Goal: Task Accomplishment & Management: Manage account settings

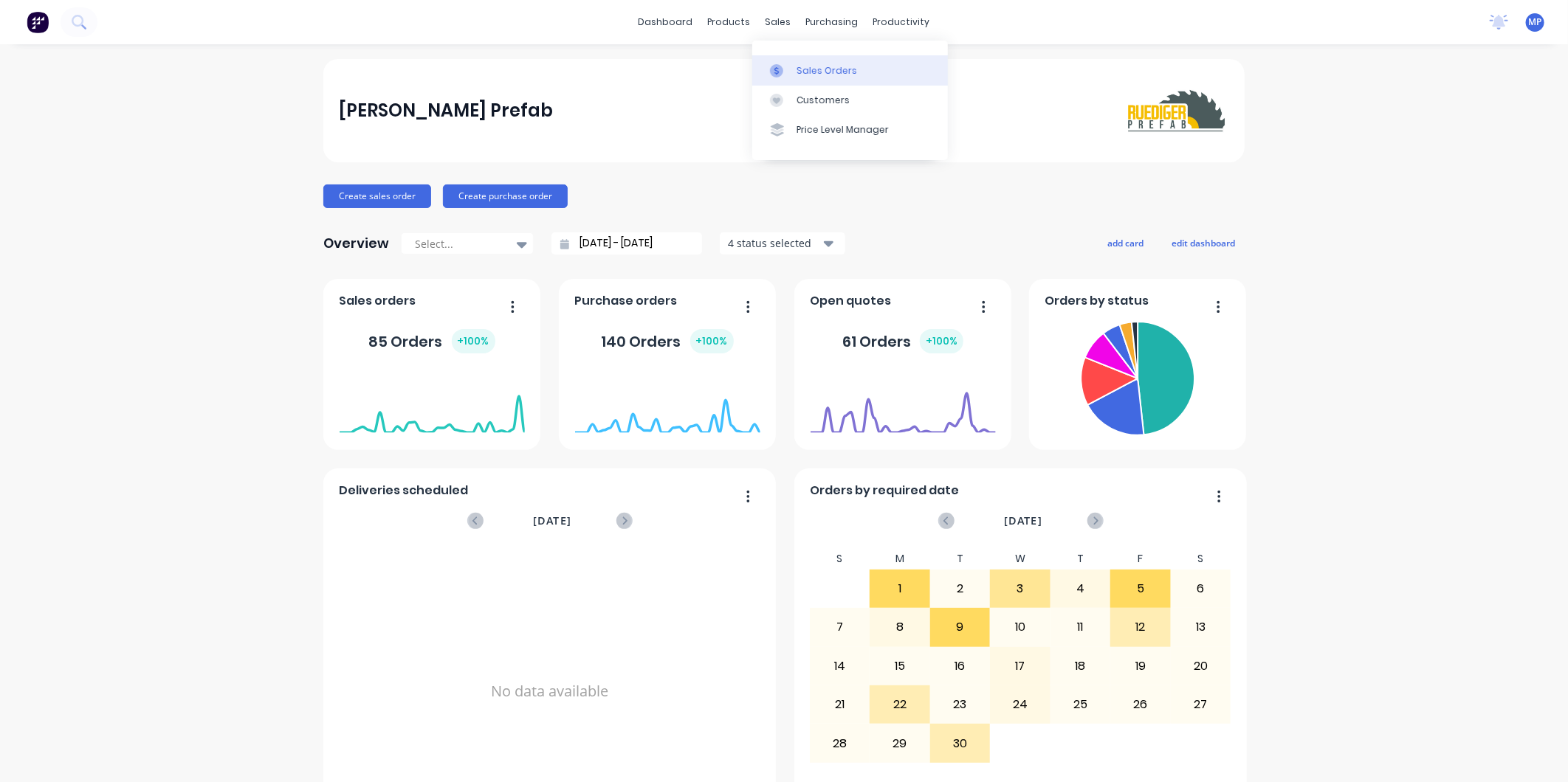
click at [786, 56] on link "Sales Orders" at bounding box center [850, 69] width 196 height 29
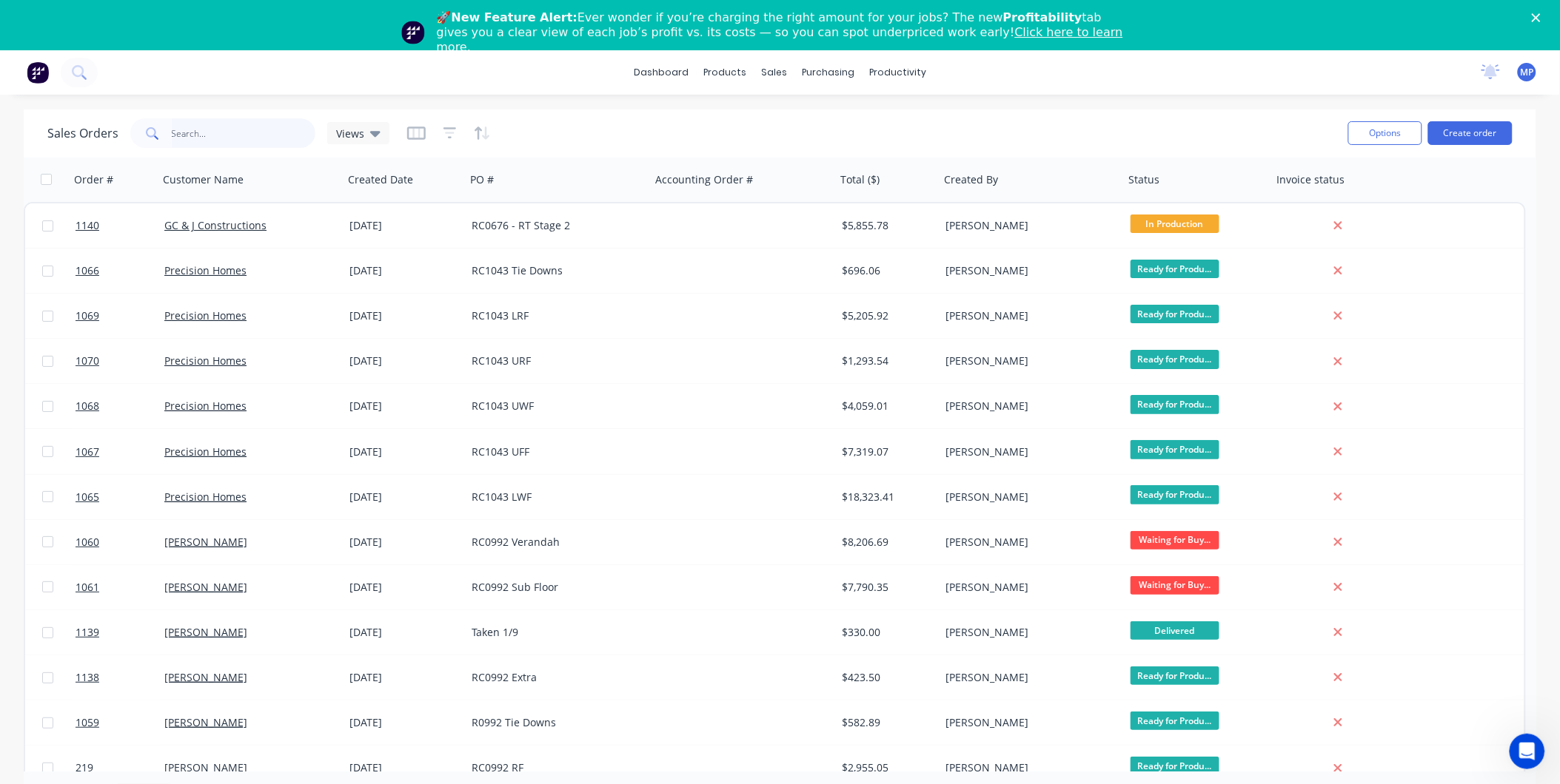
click at [183, 131] on input "text" at bounding box center [244, 133] width 144 height 29
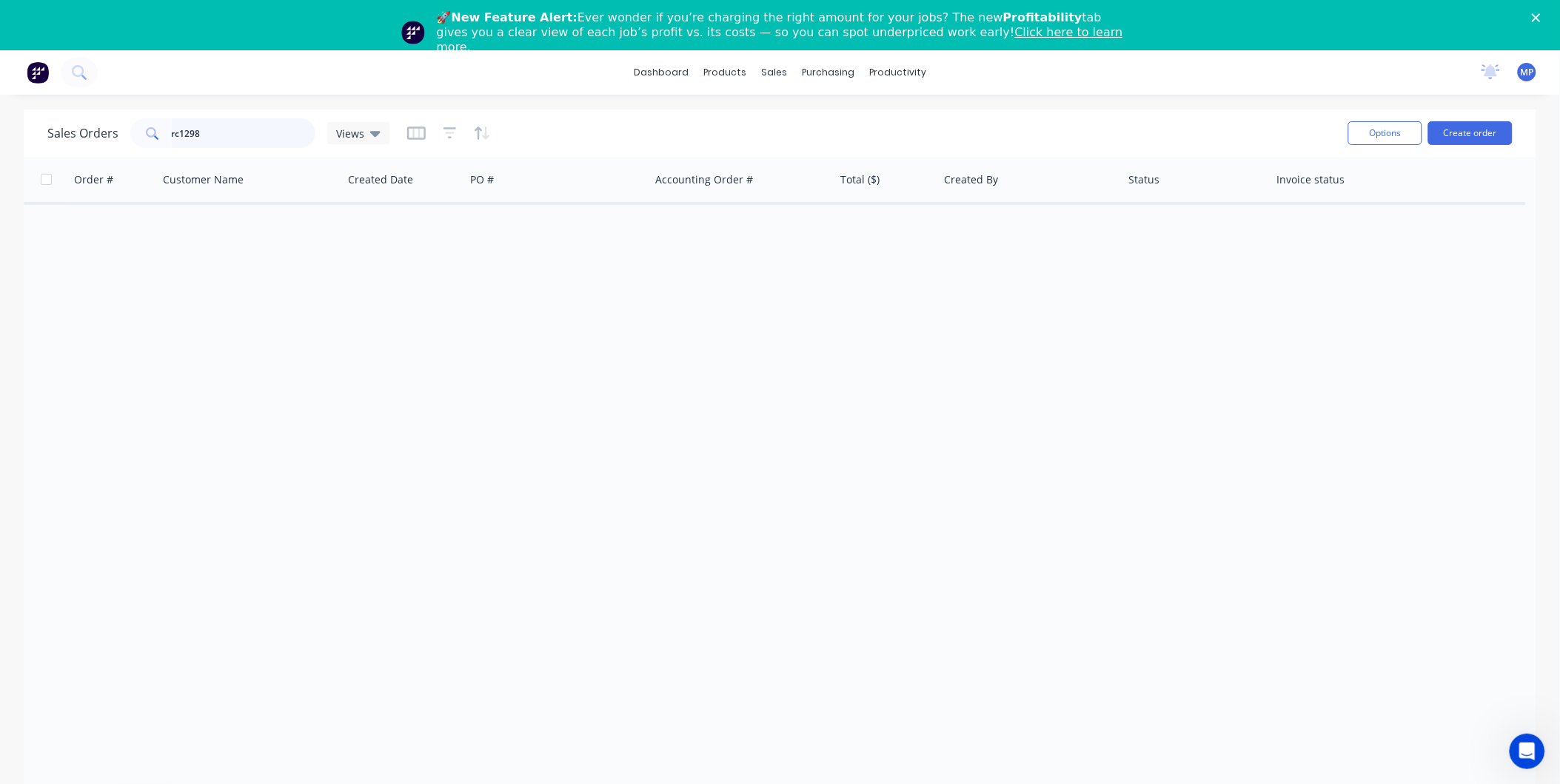
click at [218, 128] on input "rc1298" at bounding box center [244, 133] width 144 height 29
type input "rc1278"
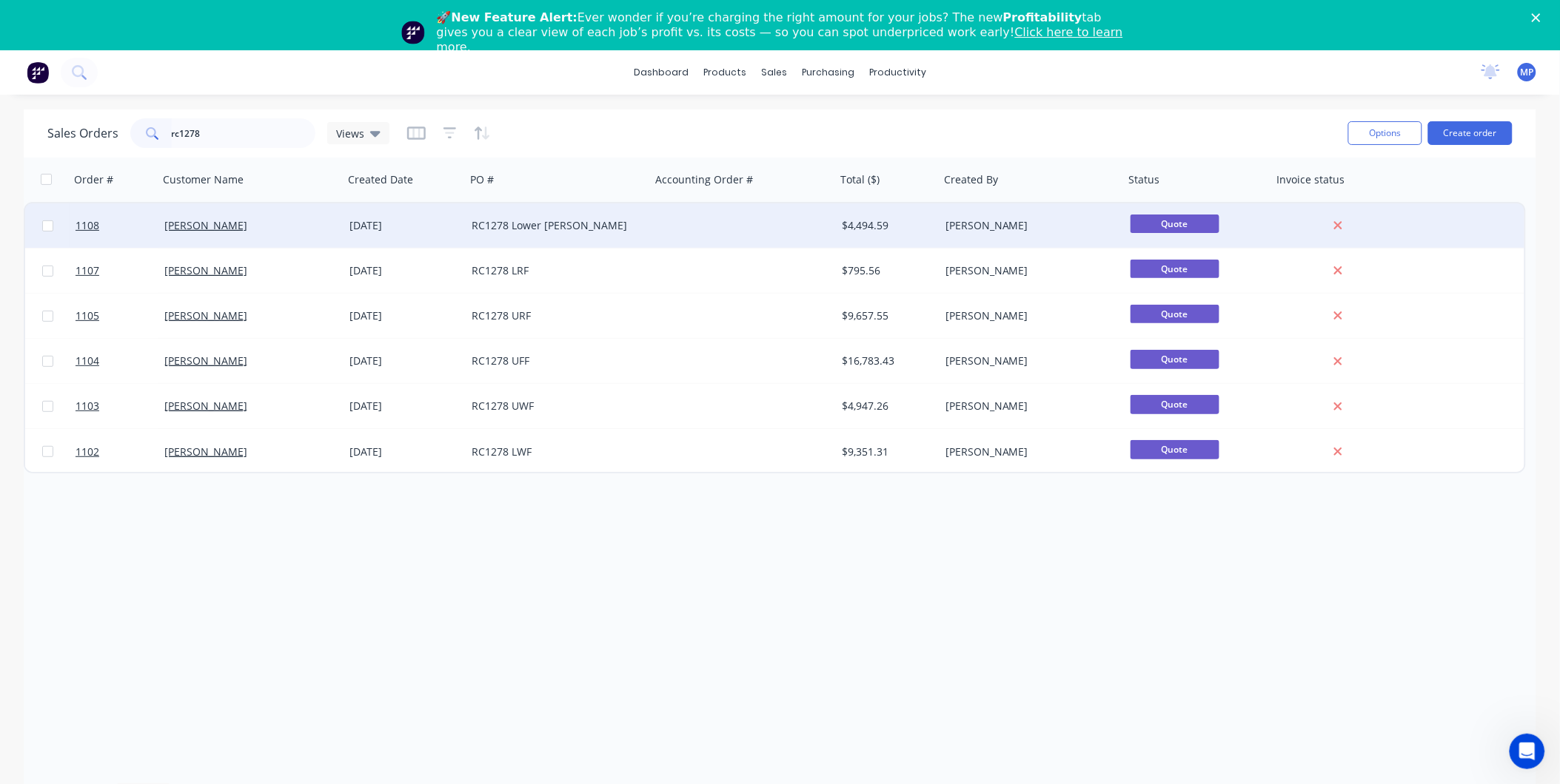
click at [543, 224] on div "RC1278 Lower [PERSON_NAME]" at bounding box center [554, 225] width 164 height 15
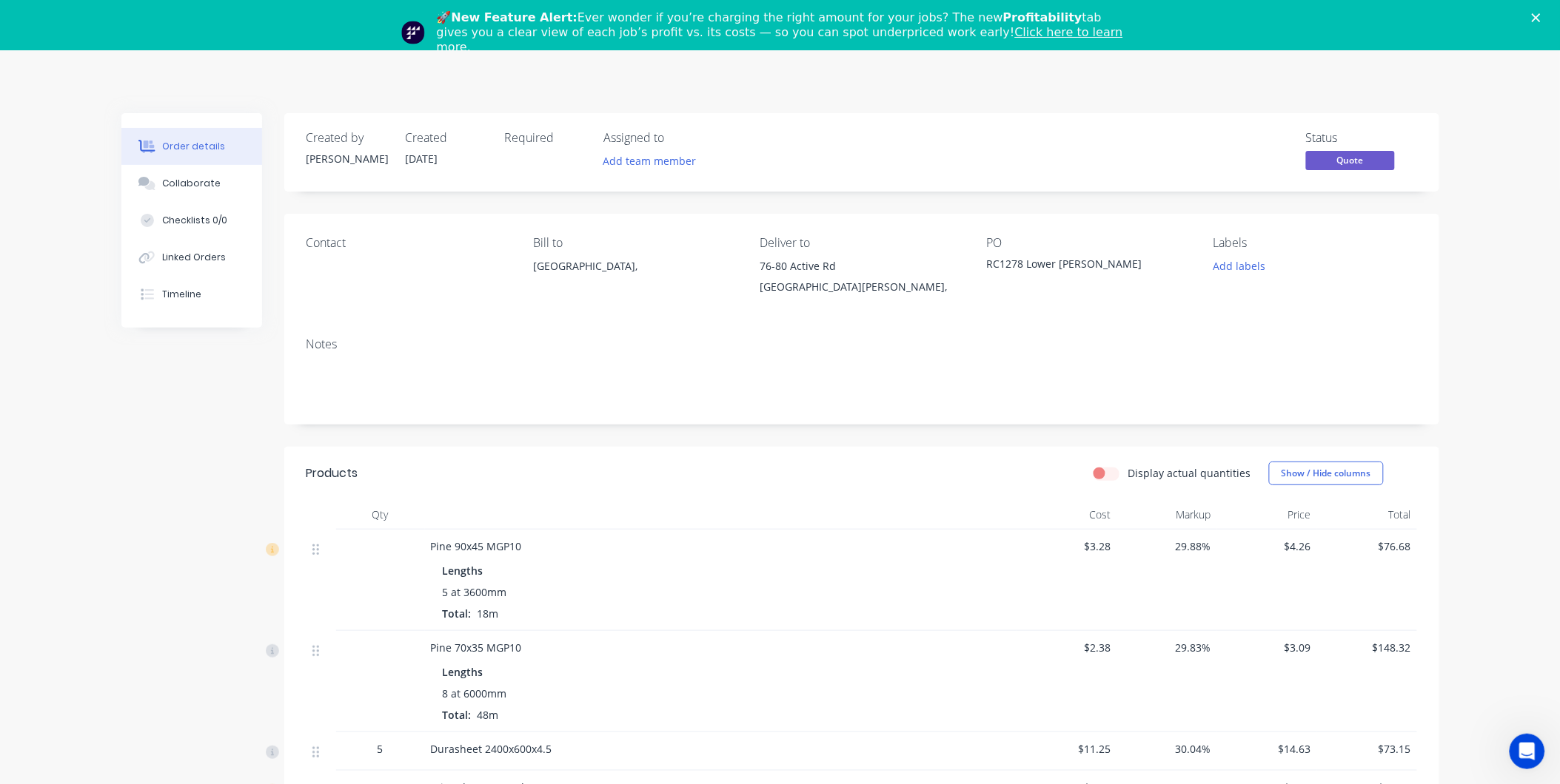
click at [1023, 261] on div "RC1278 Lower [PERSON_NAME]" at bounding box center [1080, 265] width 185 height 20
click at [1540, 15] on icon "Close" at bounding box center [1536, 18] width 9 height 9
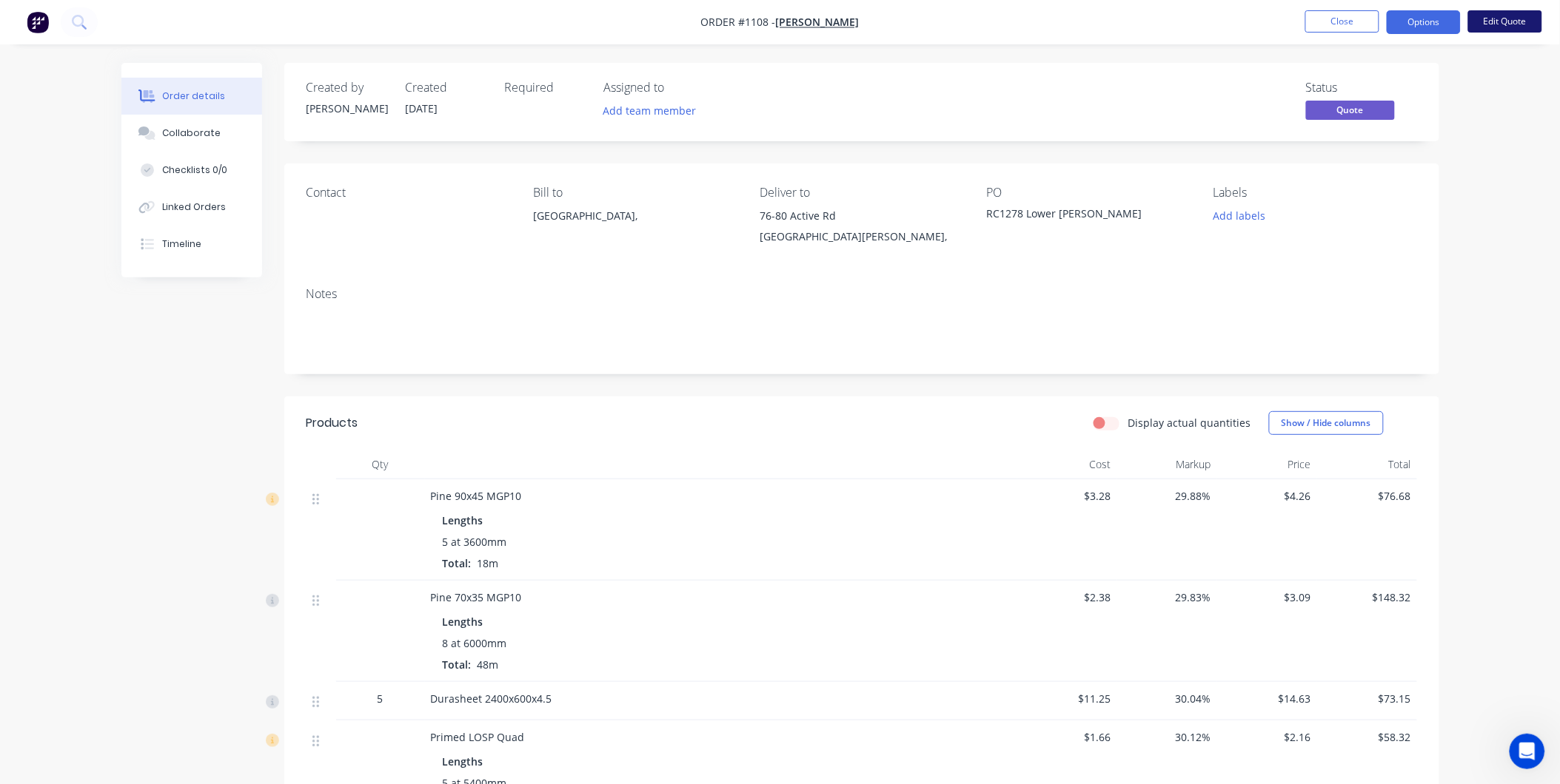
click at [1488, 22] on button "Edit Quote" at bounding box center [1505, 21] width 74 height 22
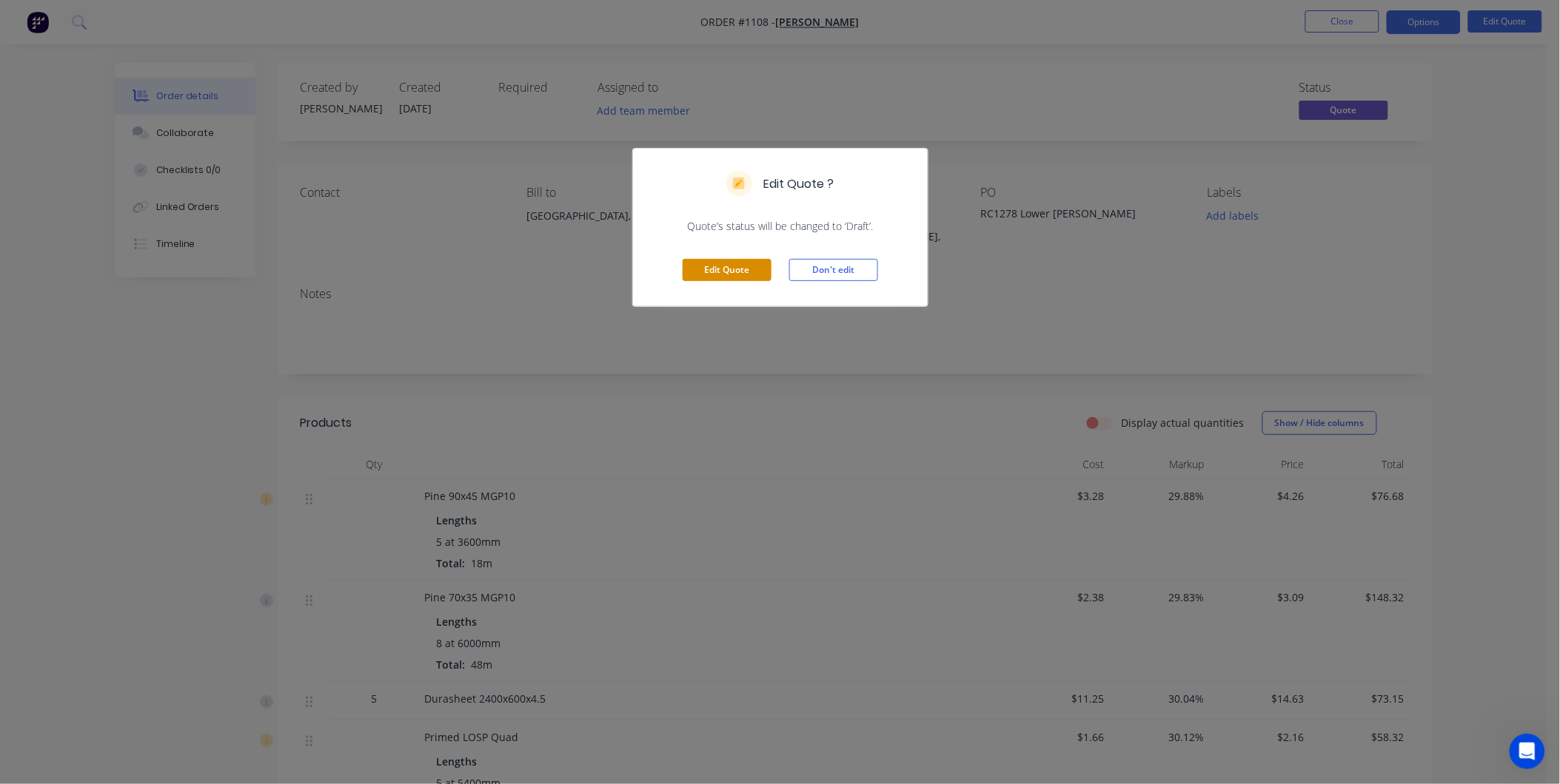
click at [744, 264] on button "Edit Quote" at bounding box center [727, 270] width 89 height 22
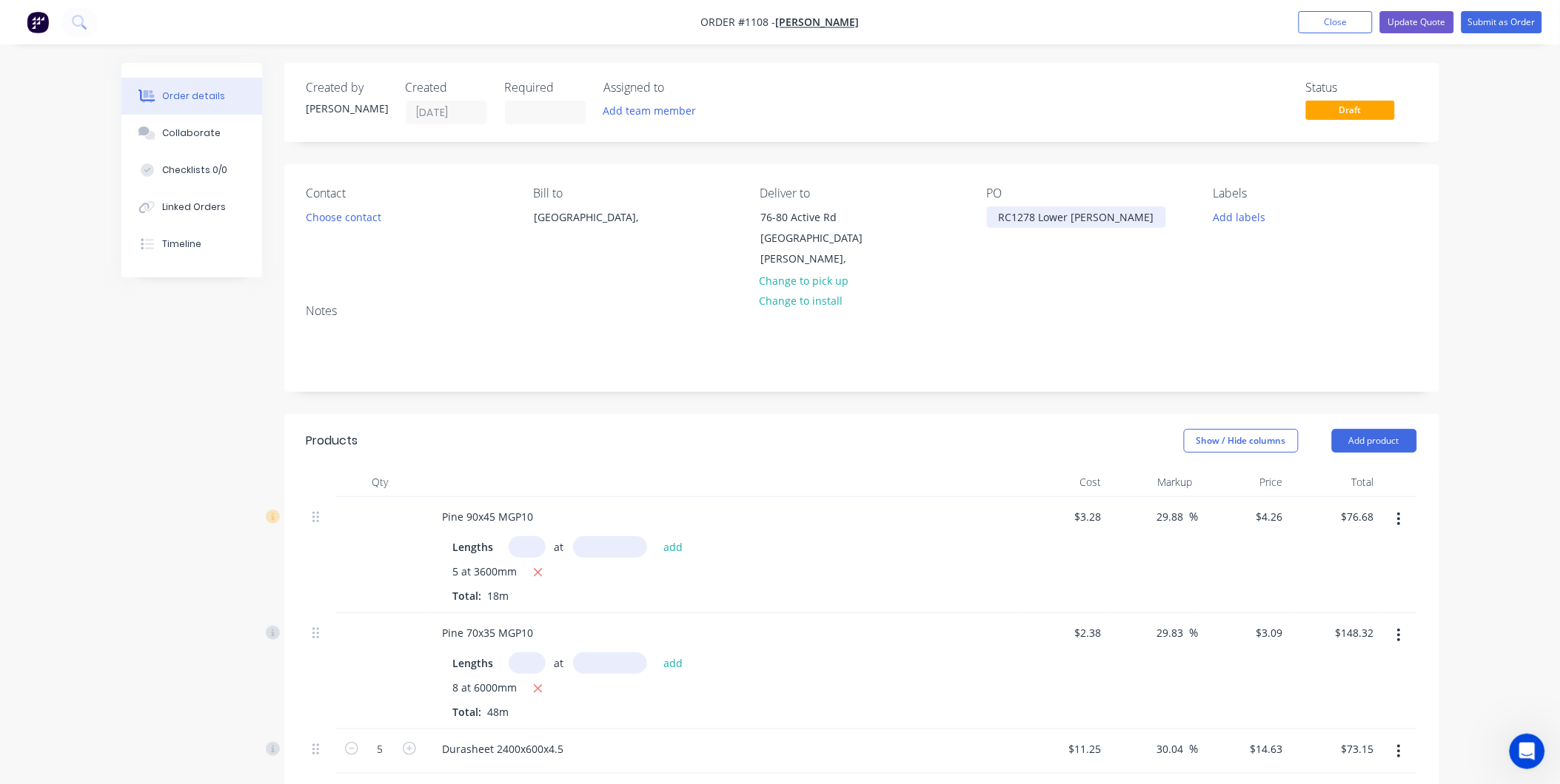
click at [1032, 216] on div "RC1278 Lower [PERSON_NAME]" at bounding box center [1076, 217] width 179 height 21
click at [1041, 251] on div "PO RC1298 Lower [PERSON_NAME]" at bounding box center [1088, 228] width 203 height 84
click at [1425, 20] on button "Update Quote" at bounding box center [1416, 21] width 74 height 22
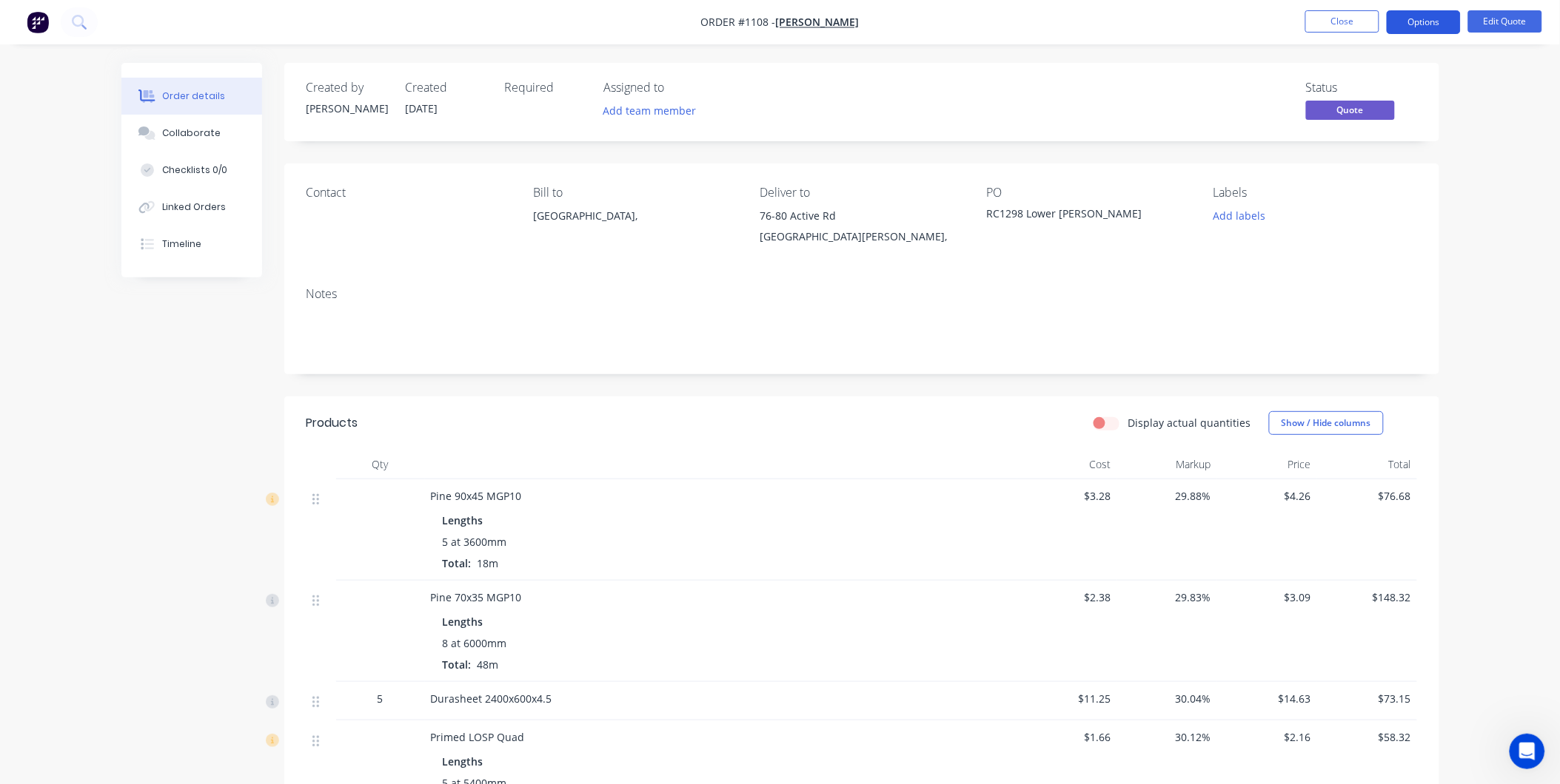
click at [1429, 25] on button "Options" at bounding box center [1423, 22] width 74 height 24
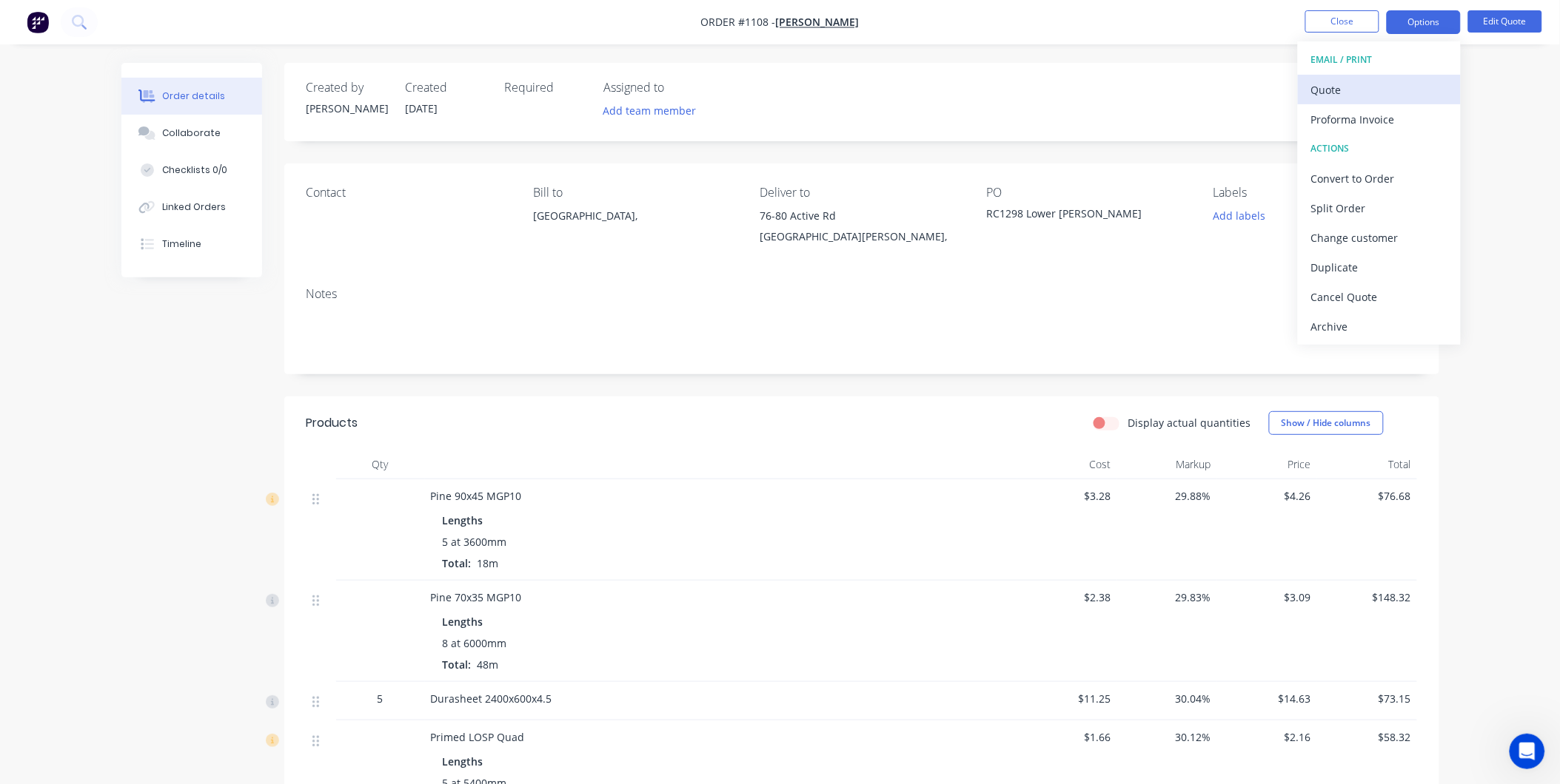
click at [1351, 89] on div "Quote" at bounding box center [1379, 90] width 136 height 21
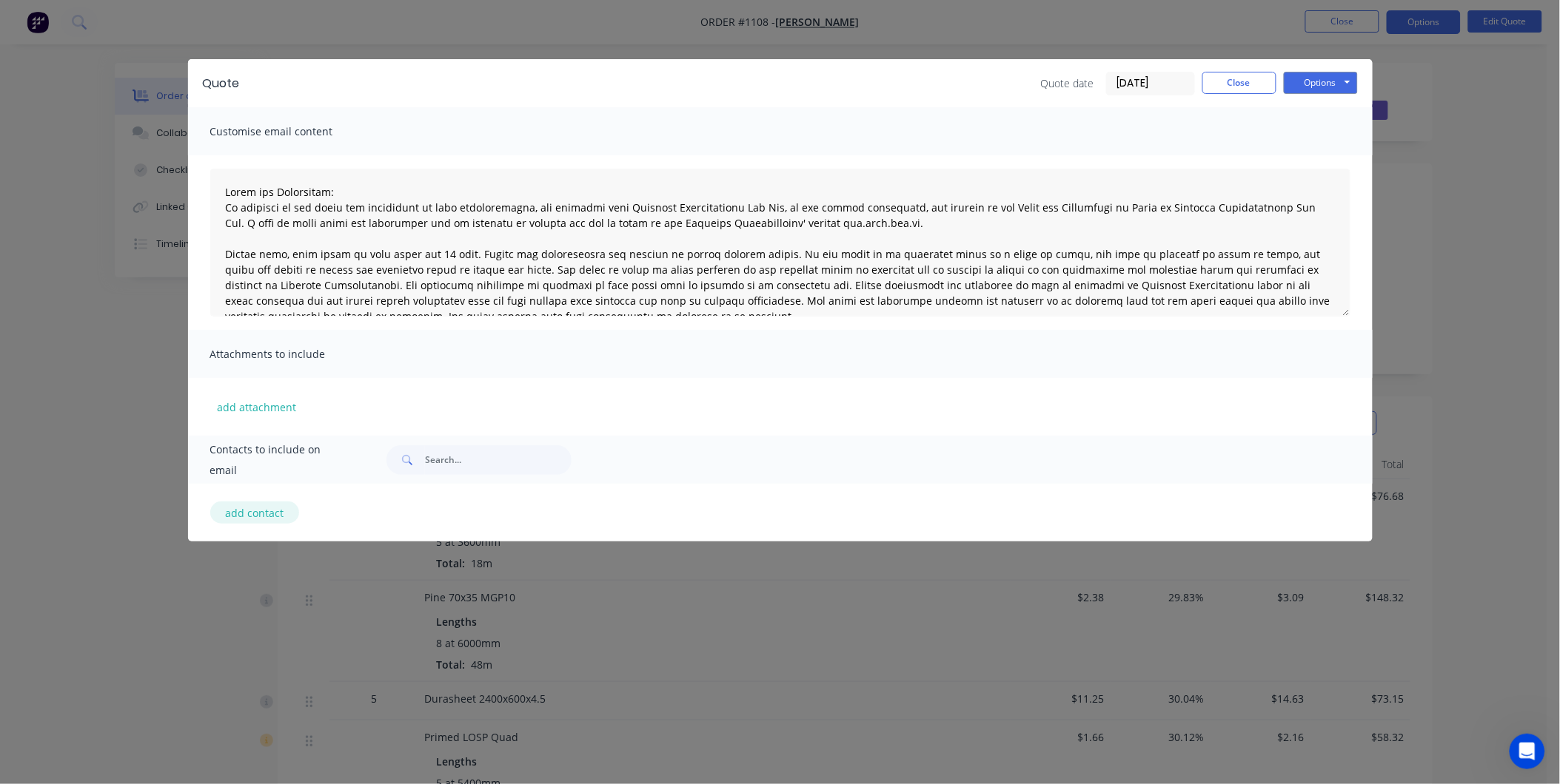
click at [273, 510] on button "add contact" at bounding box center [255, 512] width 89 height 22
type textarea "Terms and Conditions: In addition to any terms and conditions in this communica…"
select select "AU"
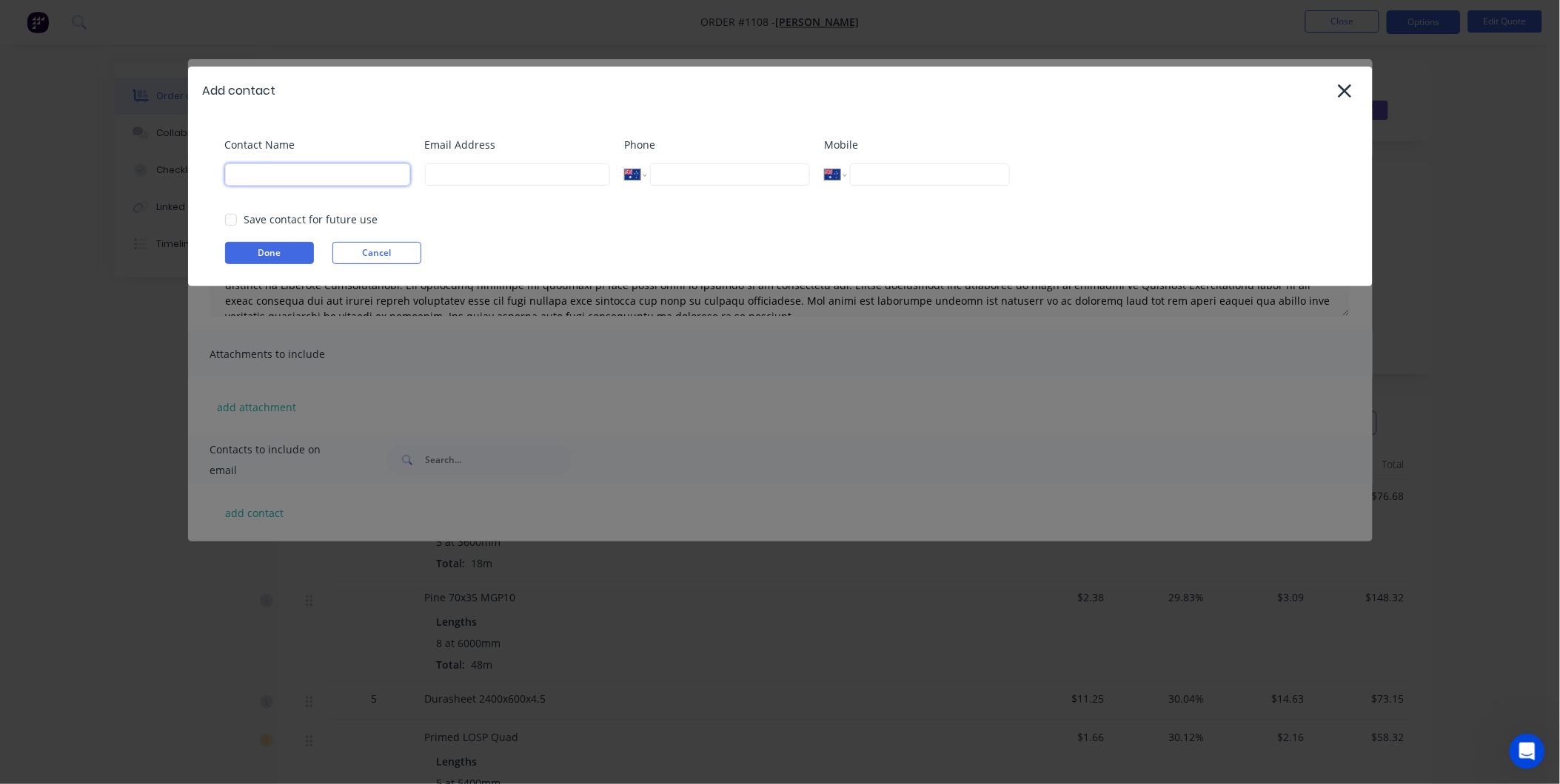
click at [298, 173] on input at bounding box center [317, 175] width 185 height 22
type input "[PERSON_NAME]"
type input "[EMAIL_ADDRESS][PERSON_NAME][DOMAIN_NAME]"
type input "0428 688 008"
click at [234, 217] on div at bounding box center [230, 219] width 29 height 29
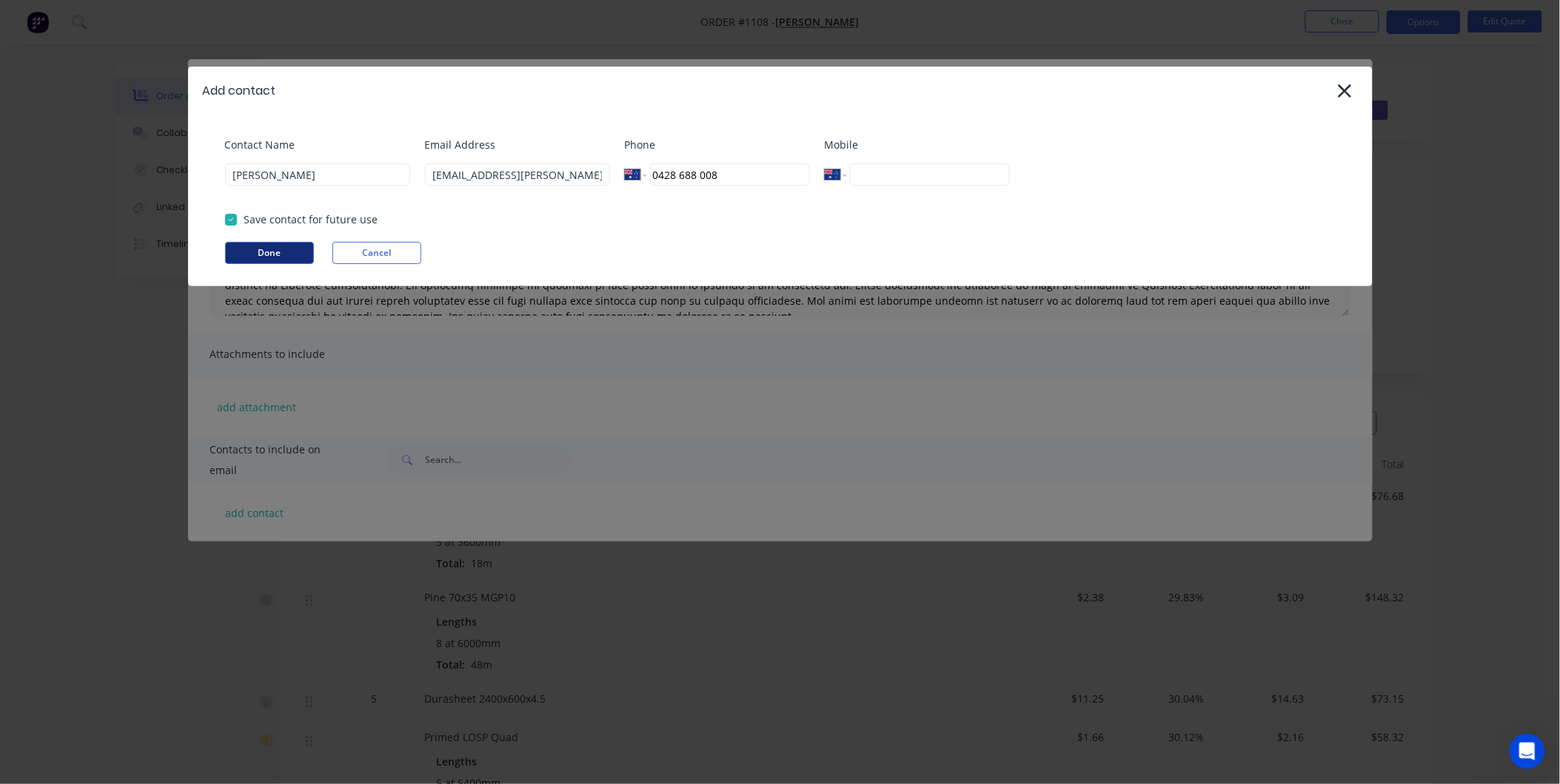
click at [279, 244] on button "Done" at bounding box center [269, 253] width 89 height 22
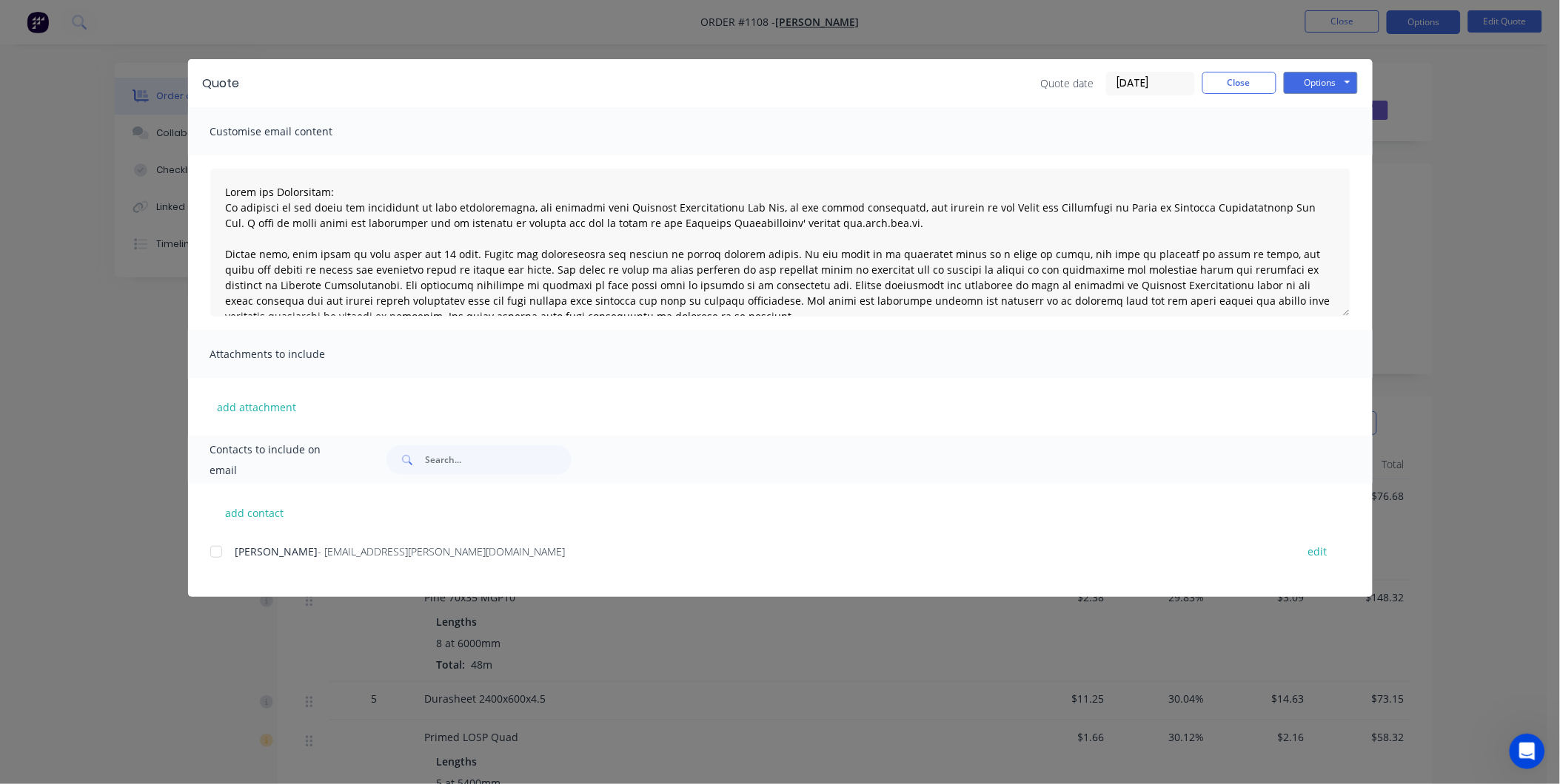
click at [223, 553] on div at bounding box center [216, 551] width 29 height 29
click at [1329, 82] on button "Options" at bounding box center [1320, 83] width 74 height 22
click at [1327, 157] on button "Email" at bounding box center [1331, 158] width 94 height 24
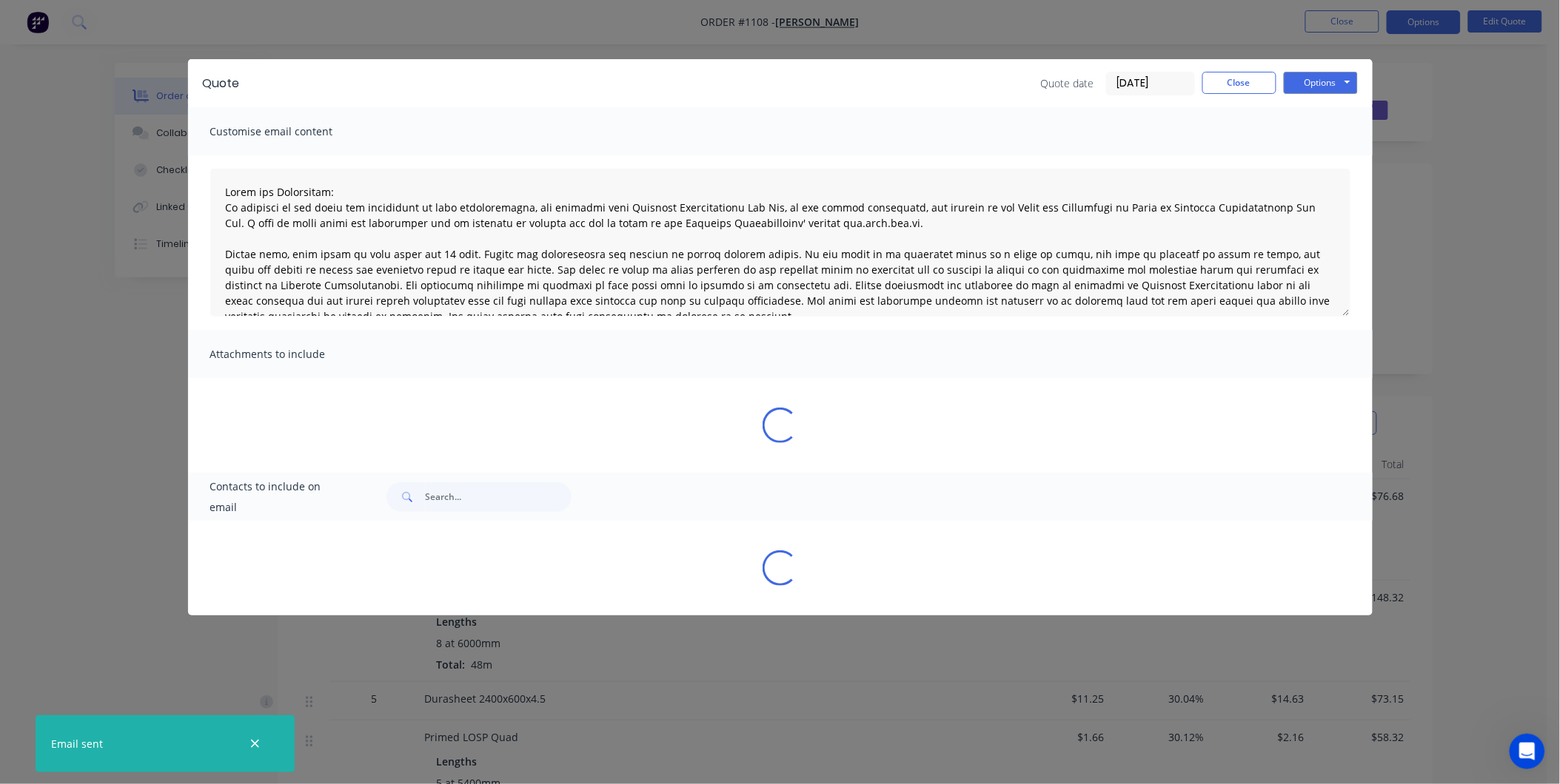
type textarea "Terms and Conditions: In addition to any terms and conditions in this communica…"
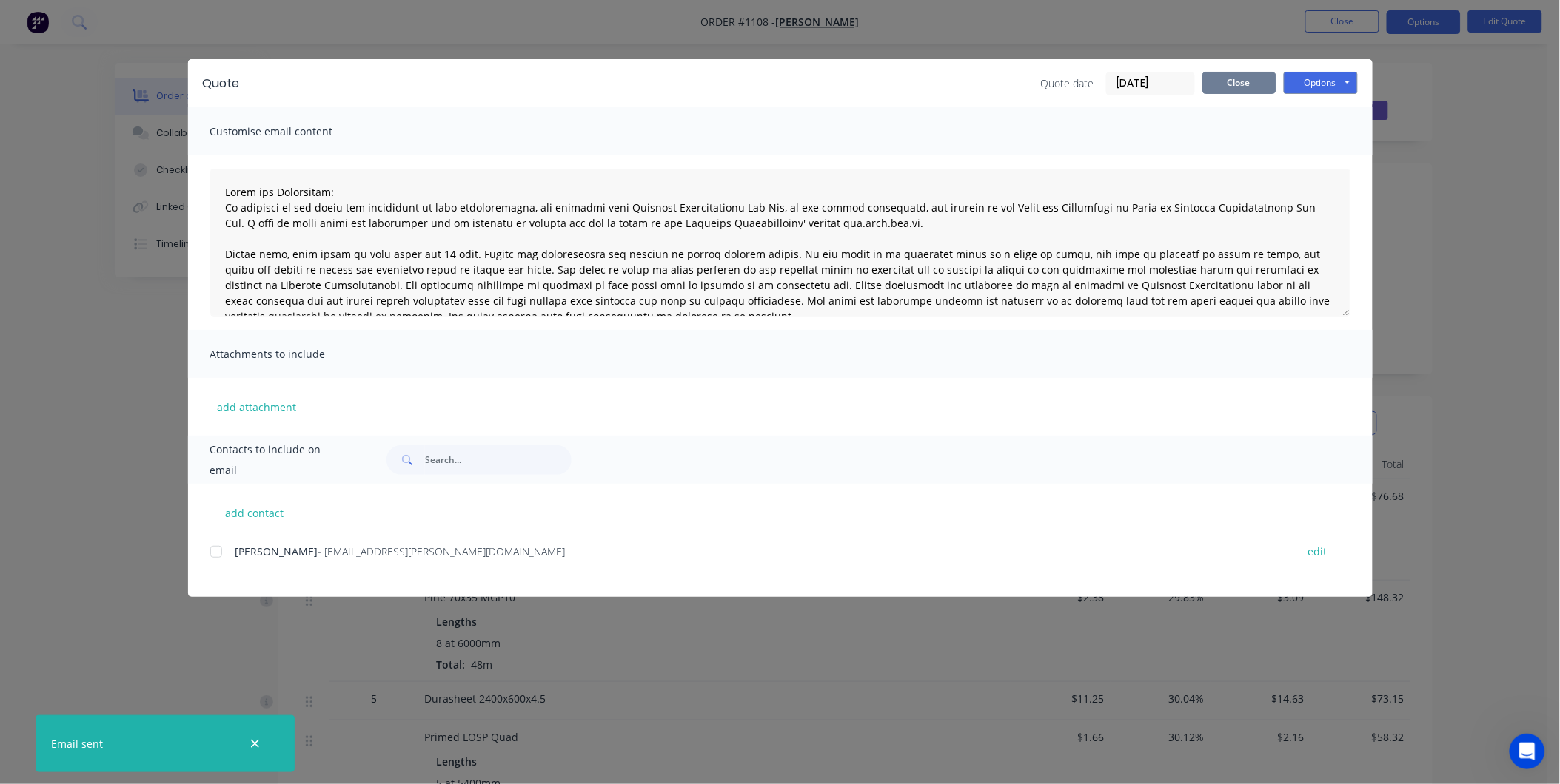
click at [1257, 86] on button "Close" at bounding box center [1239, 83] width 74 height 22
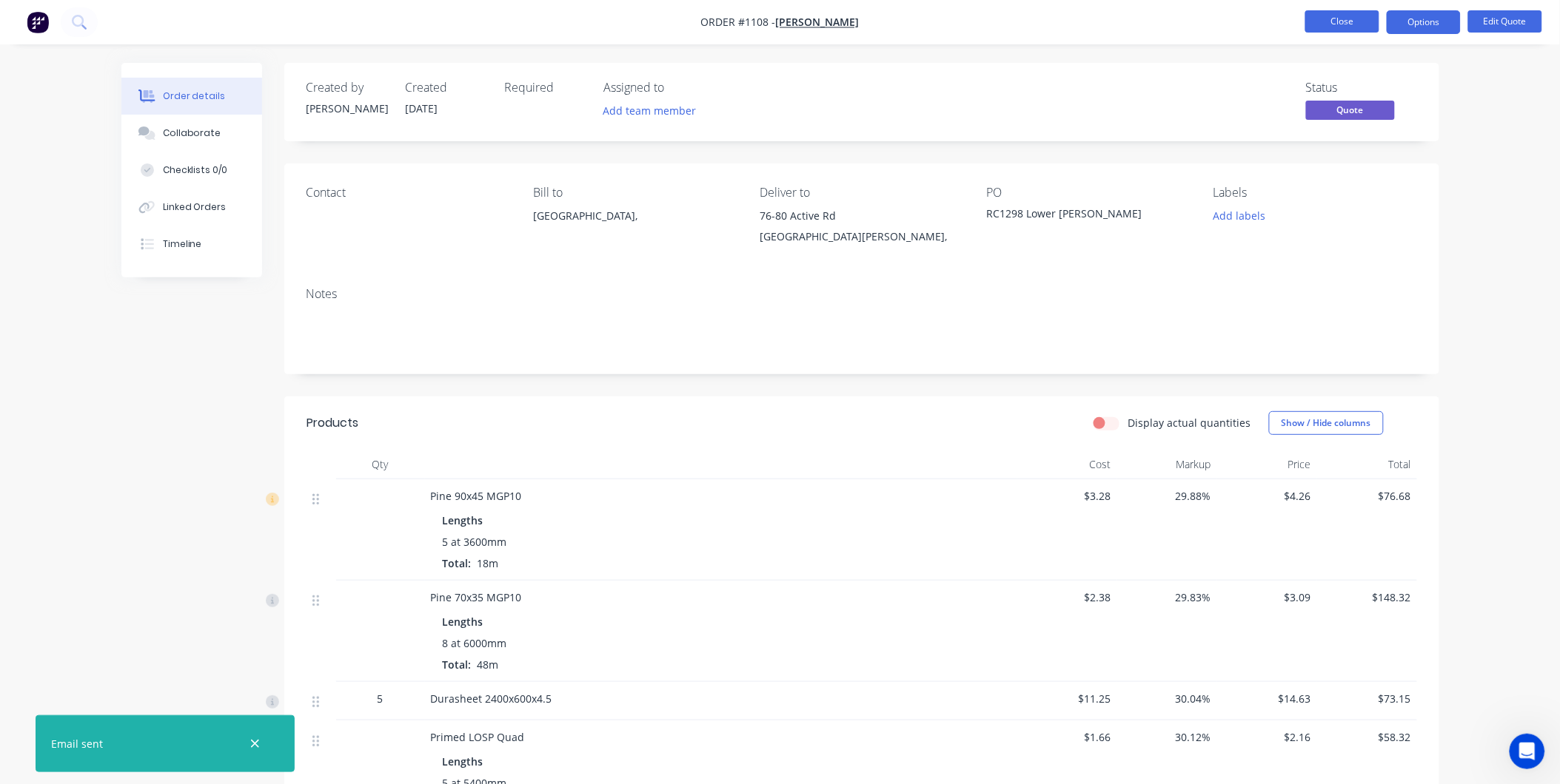
click at [1342, 27] on button "Close" at bounding box center [1342, 21] width 74 height 22
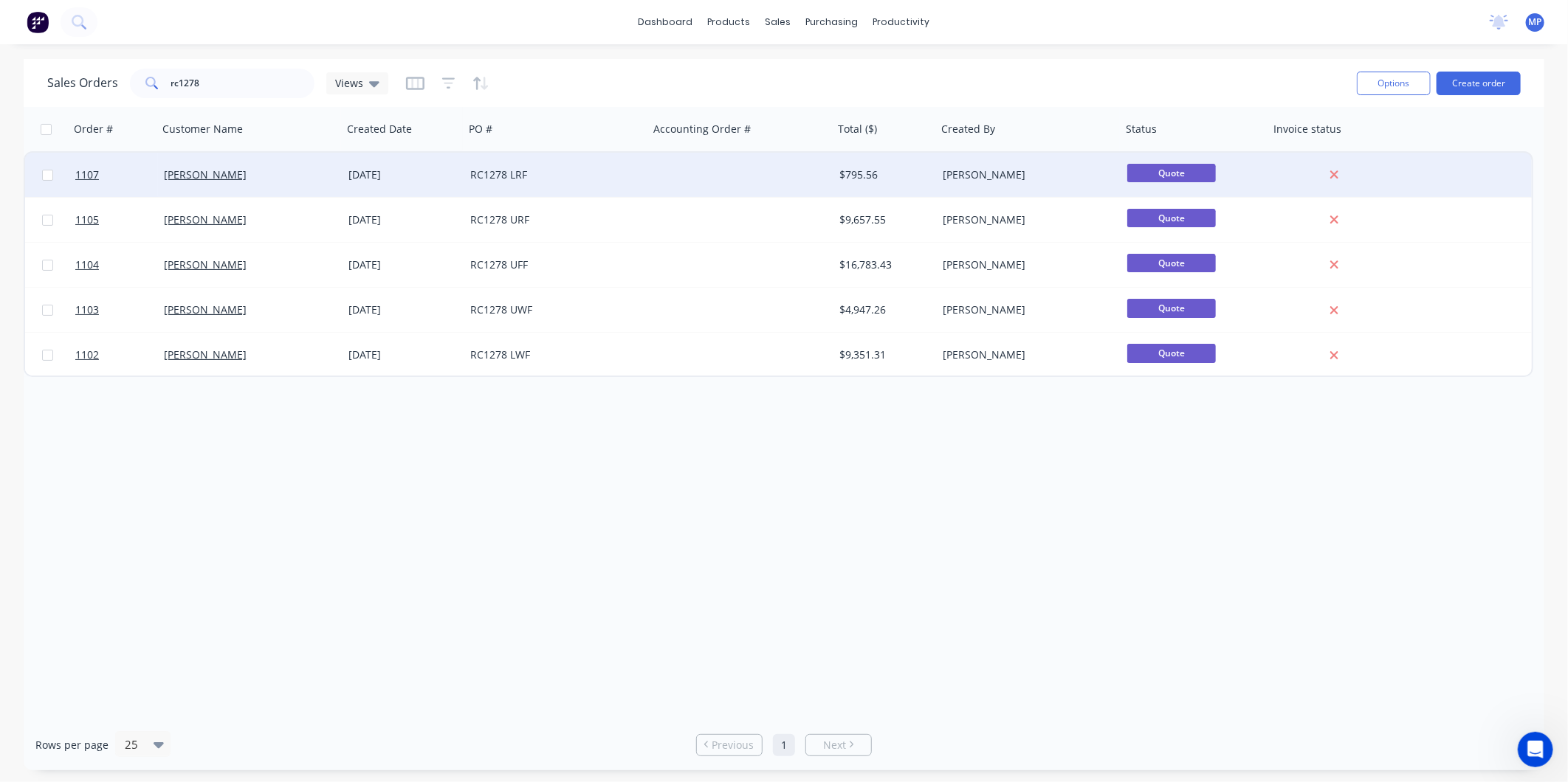
click at [559, 173] on div "RC1278 LRF" at bounding box center [552, 175] width 164 height 15
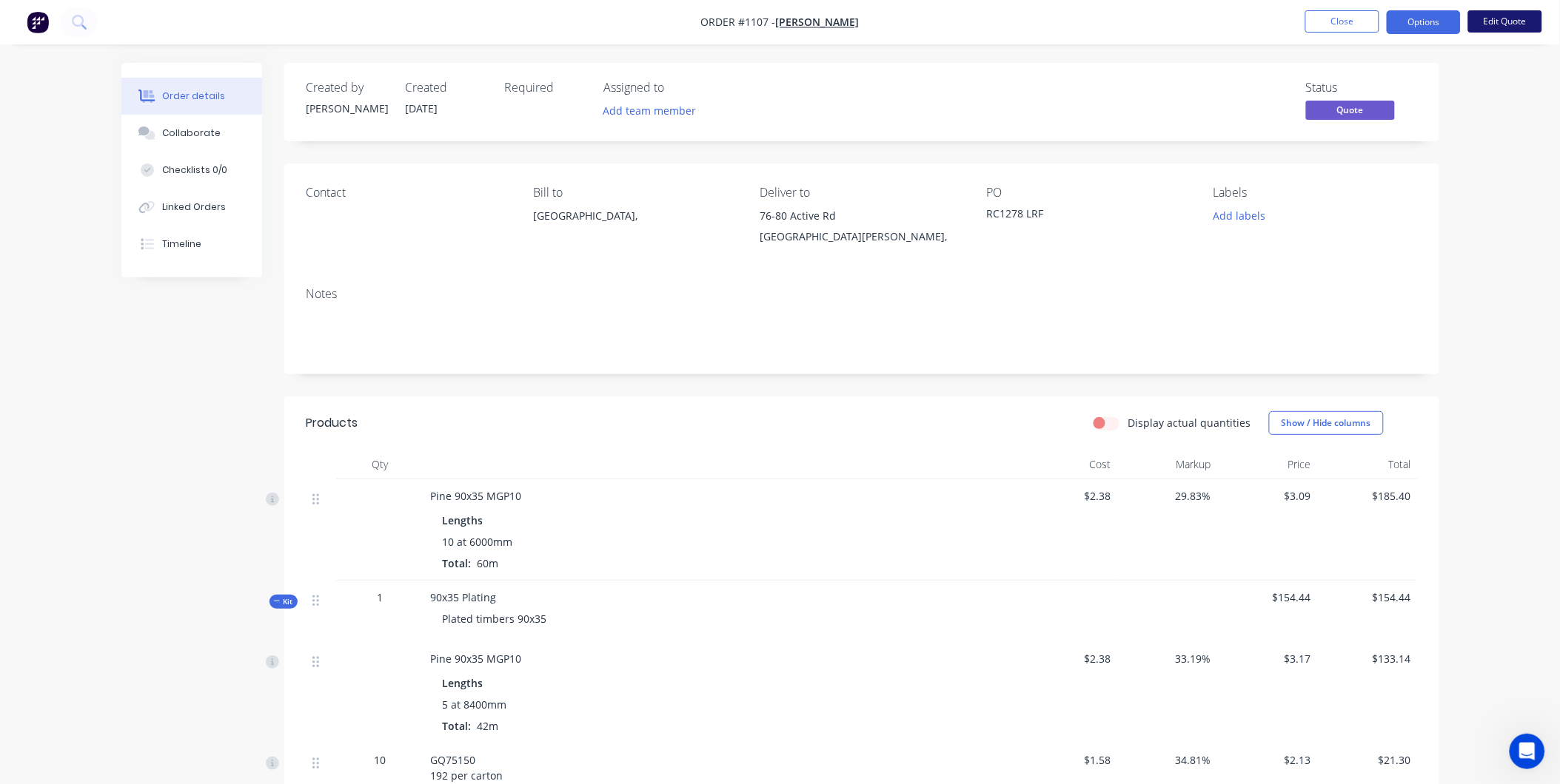
click at [1482, 27] on button "Edit Quote" at bounding box center [1505, 21] width 74 height 22
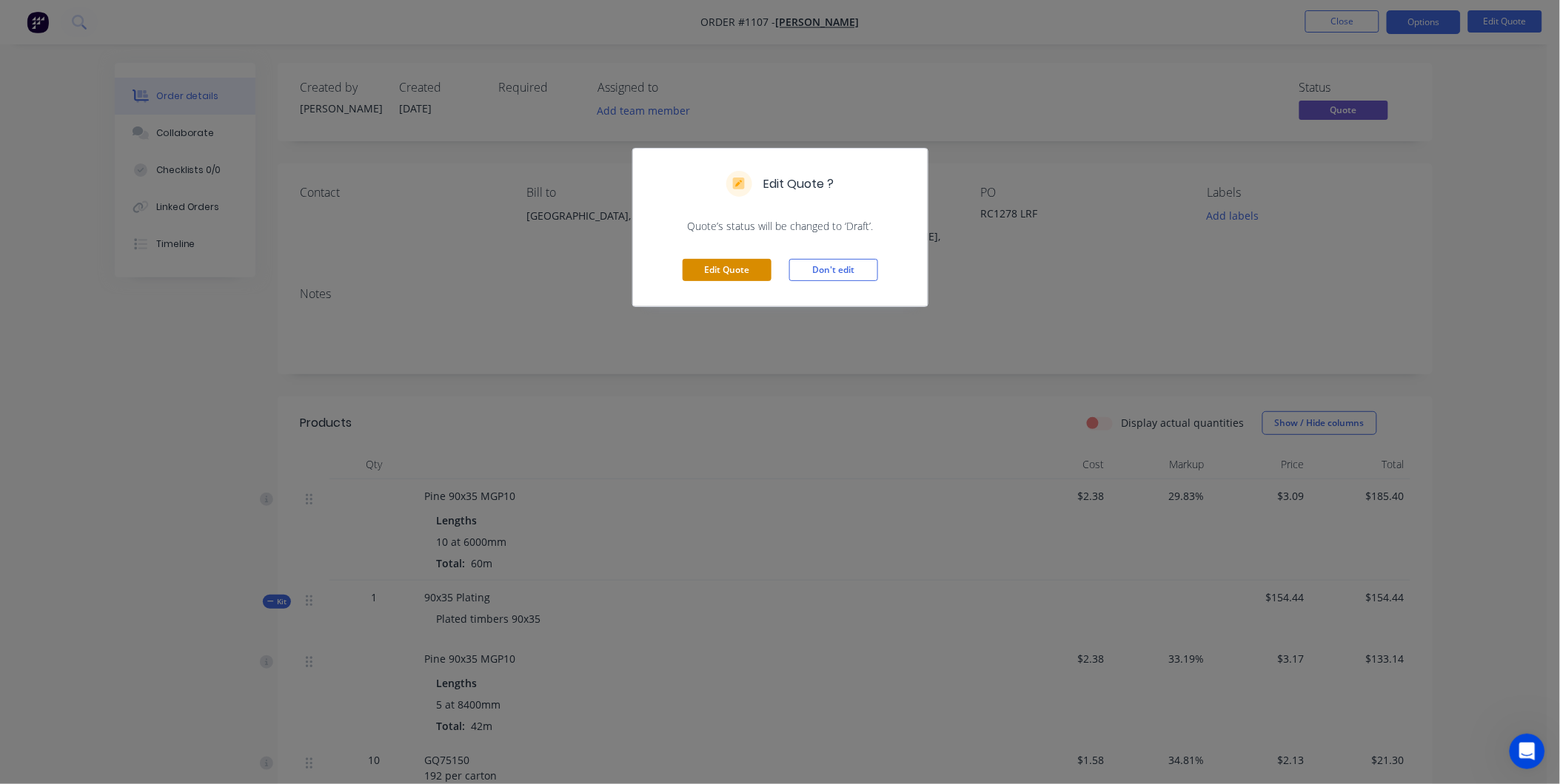
click at [718, 271] on button "Edit Quote" at bounding box center [727, 270] width 89 height 22
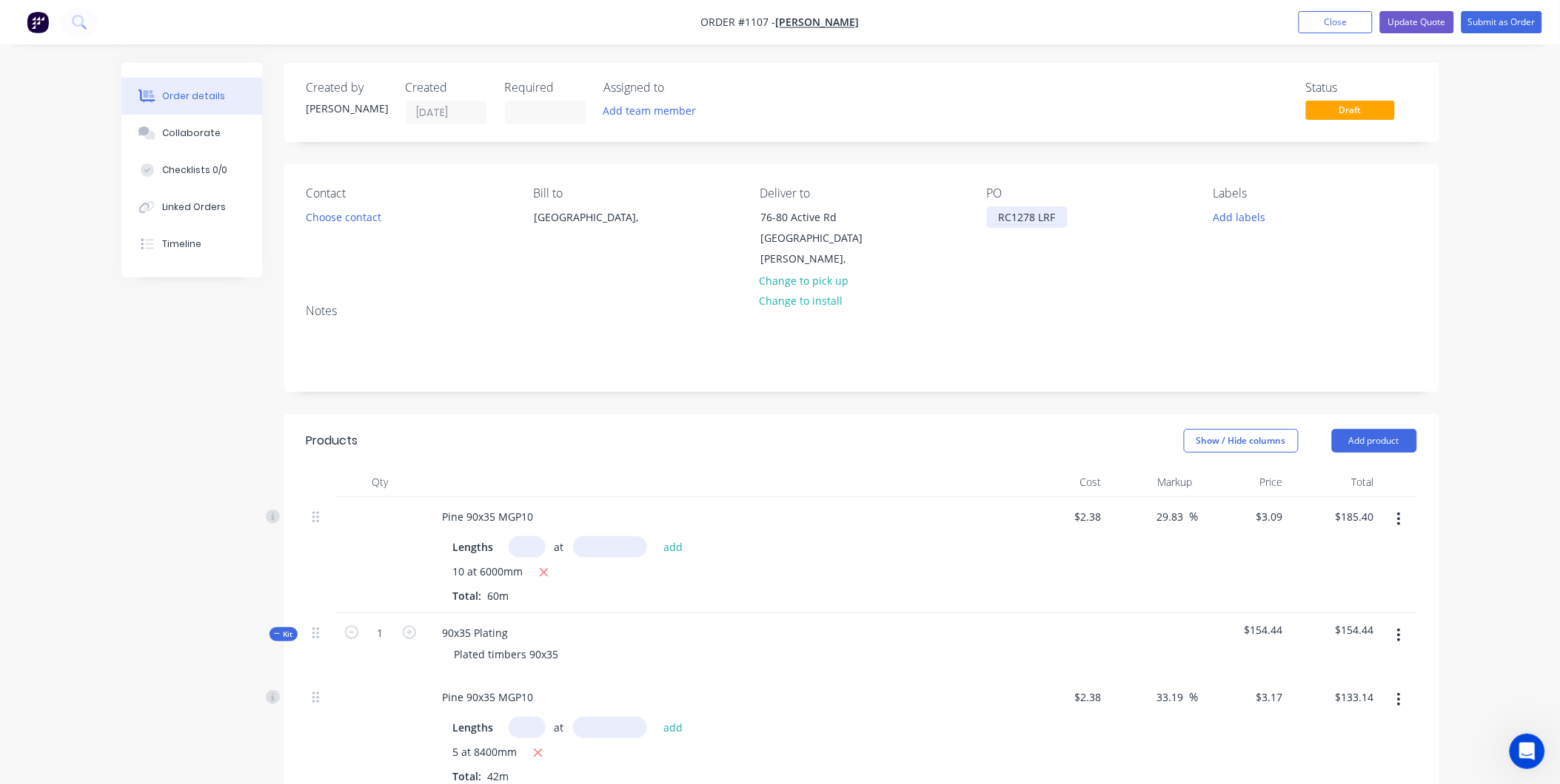
click at [1023, 216] on div "RC1278 LRF" at bounding box center [1027, 217] width 81 height 21
click at [1028, 265] on div "Contact Choose contact Bill to [GEOGRAPHIC_DATA], Deliver to 76-80 Active Rd Po…" at bounding box center [861, 228] width 1154 height 128
click at [1403, 23] on button "Update Quote" at bounding box center [1416, 21] width 74 height 22
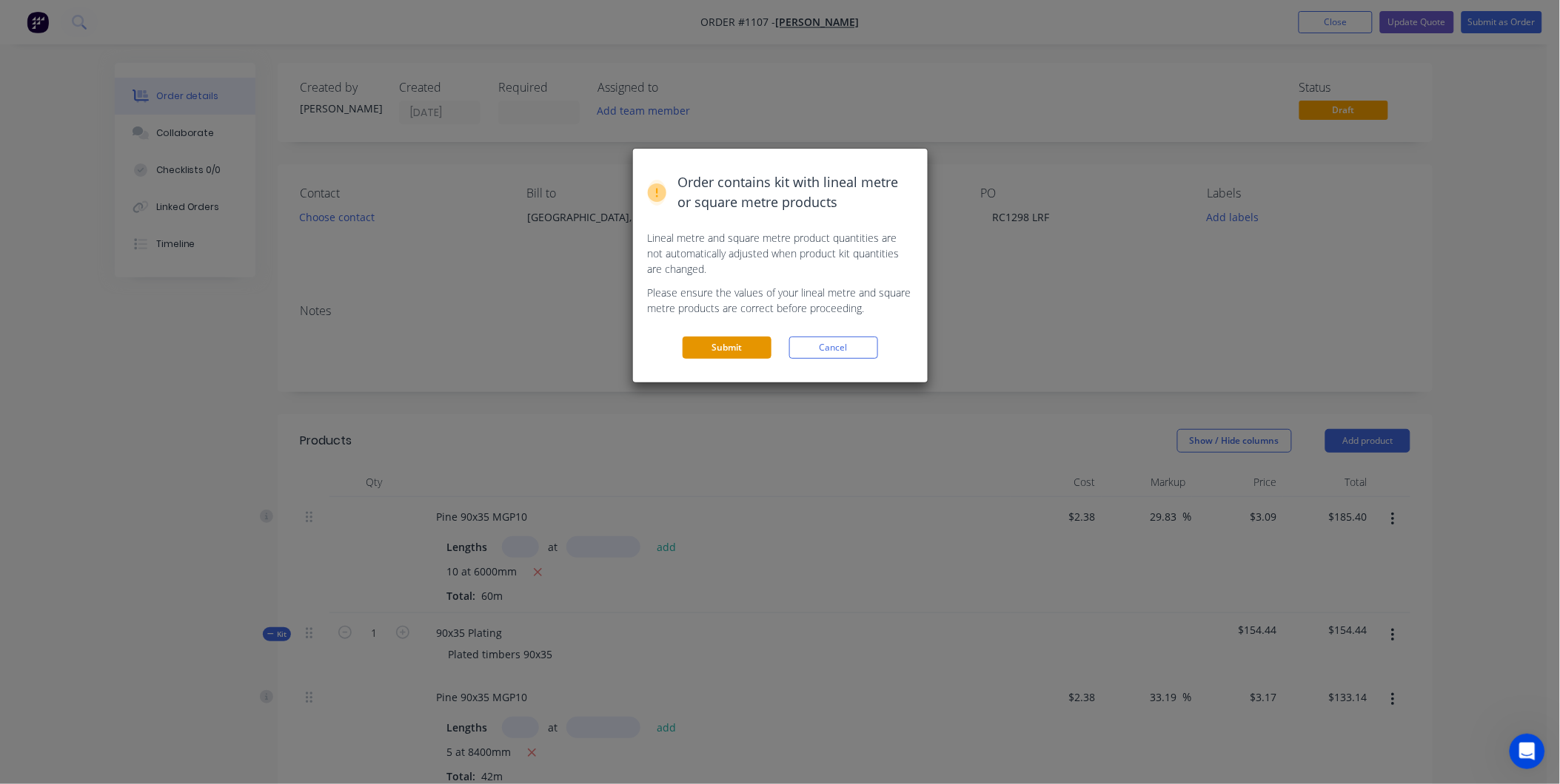
click at [723, 345] on button "Submit" at bounding box center [727, 347] width 89 height 22
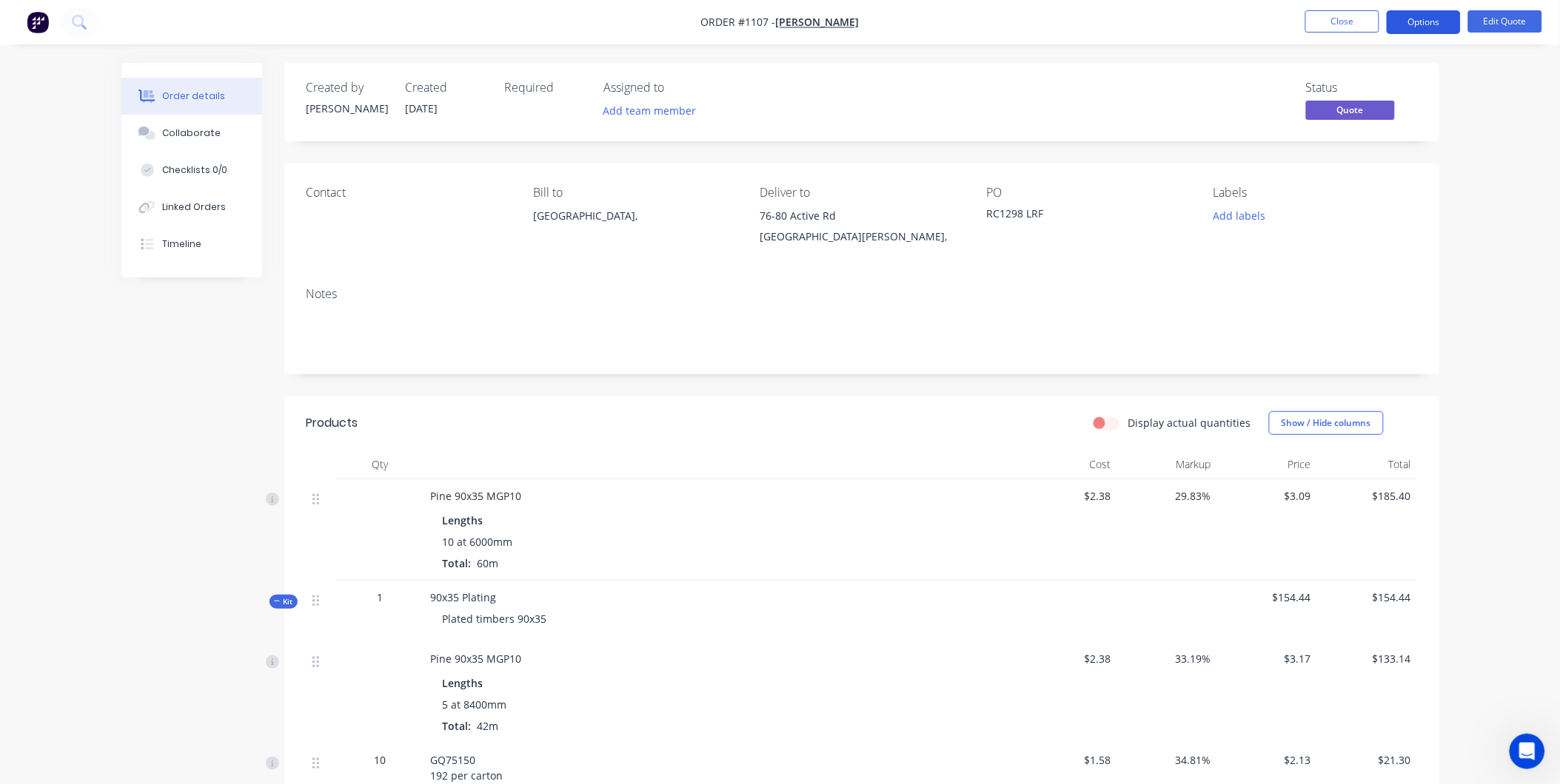
click at [1403, 22] on button "Options" at bounding box center [1423, 22] width 74 height 24
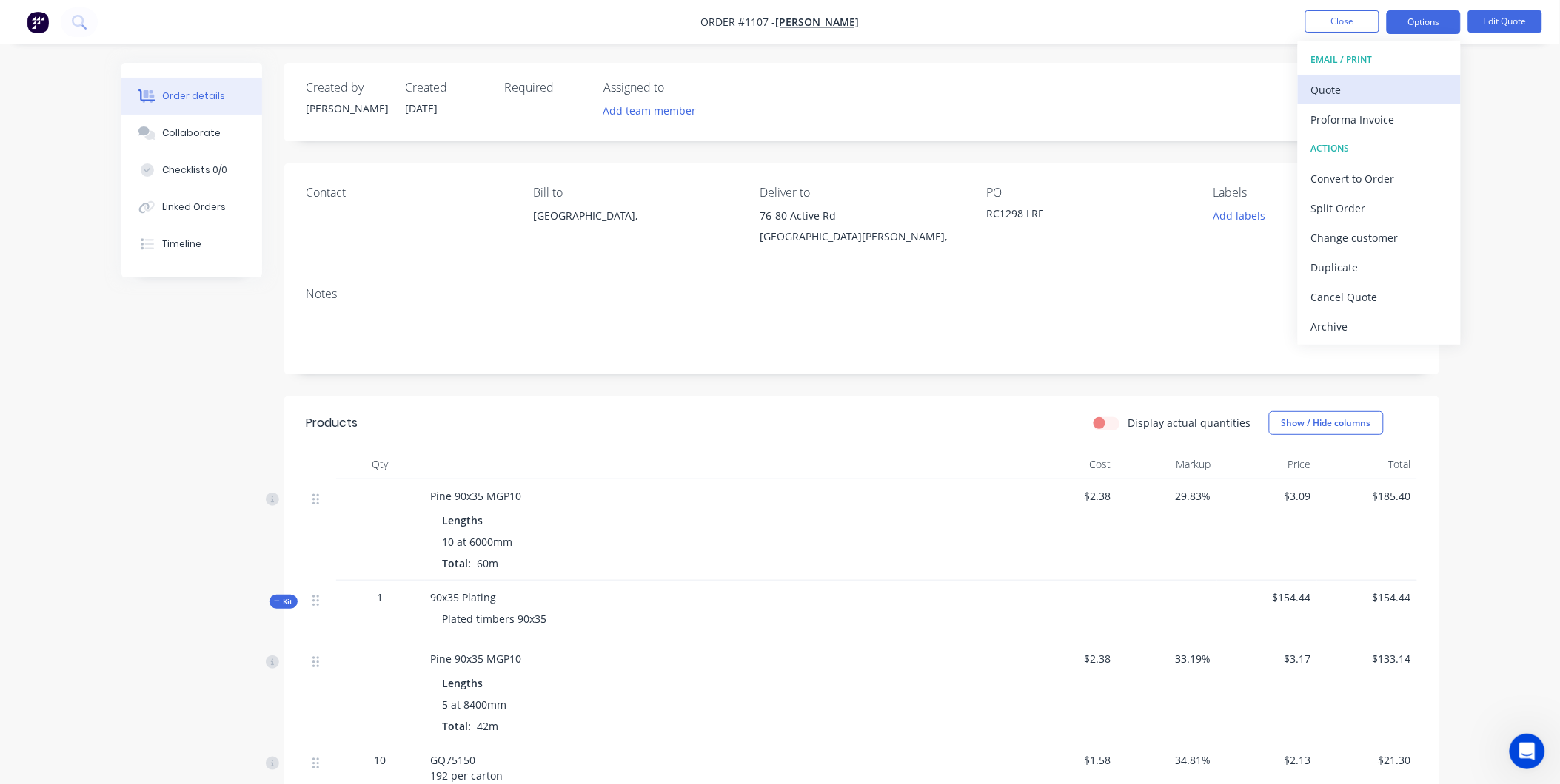
click at [1337, 92] on div "Quote" at bounding box center [1379, 90] width 136 height 21
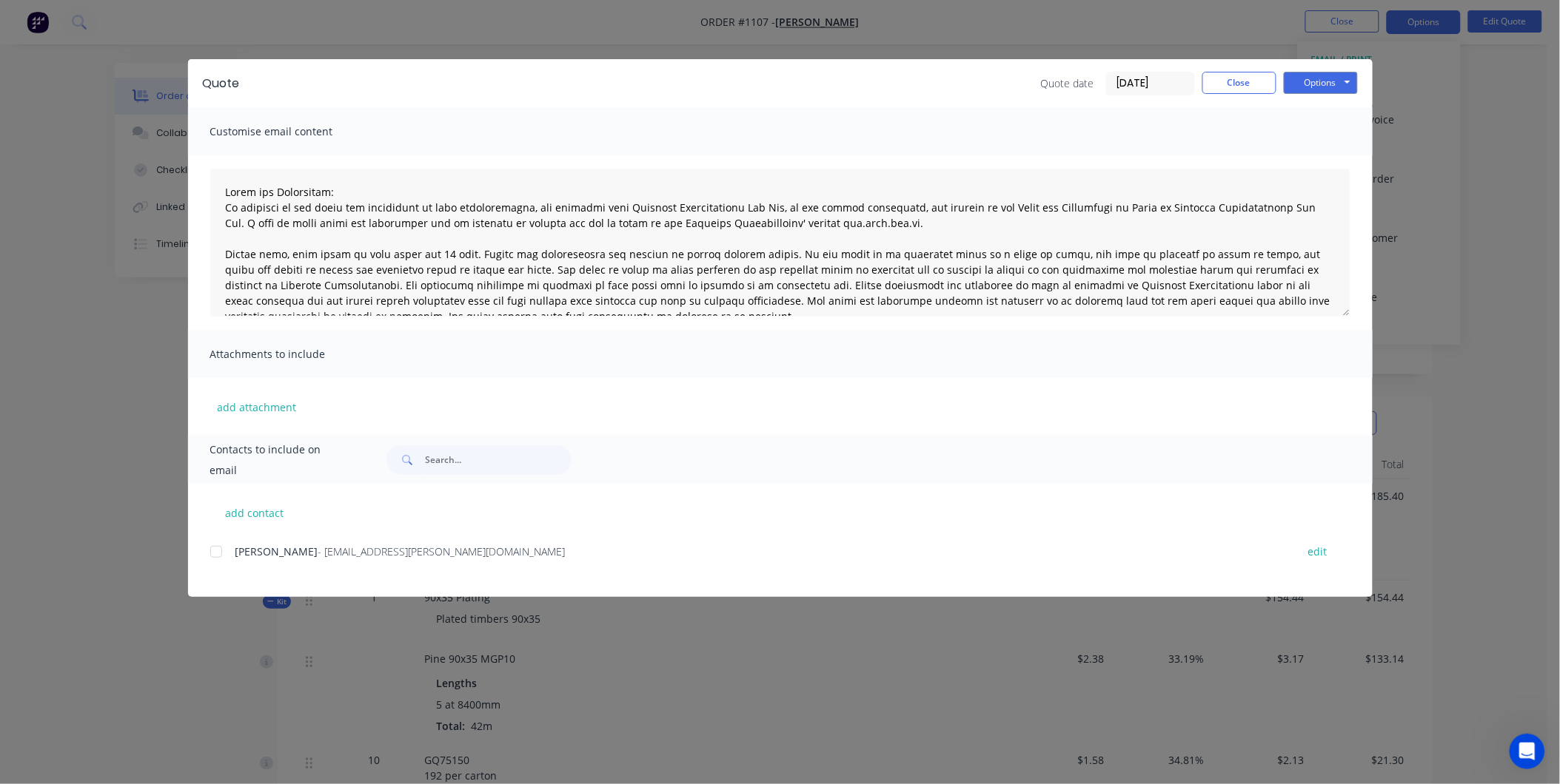
click at [211, 551] on div at bounding box center [216, 551] width 29 height 29
click at [1322, 89] on button "Options" at bounding box center [1320, 83] width 74 height 22
click at [1308, 164] on button "Email" at bounding box center [1331, 158] width 94 height 24
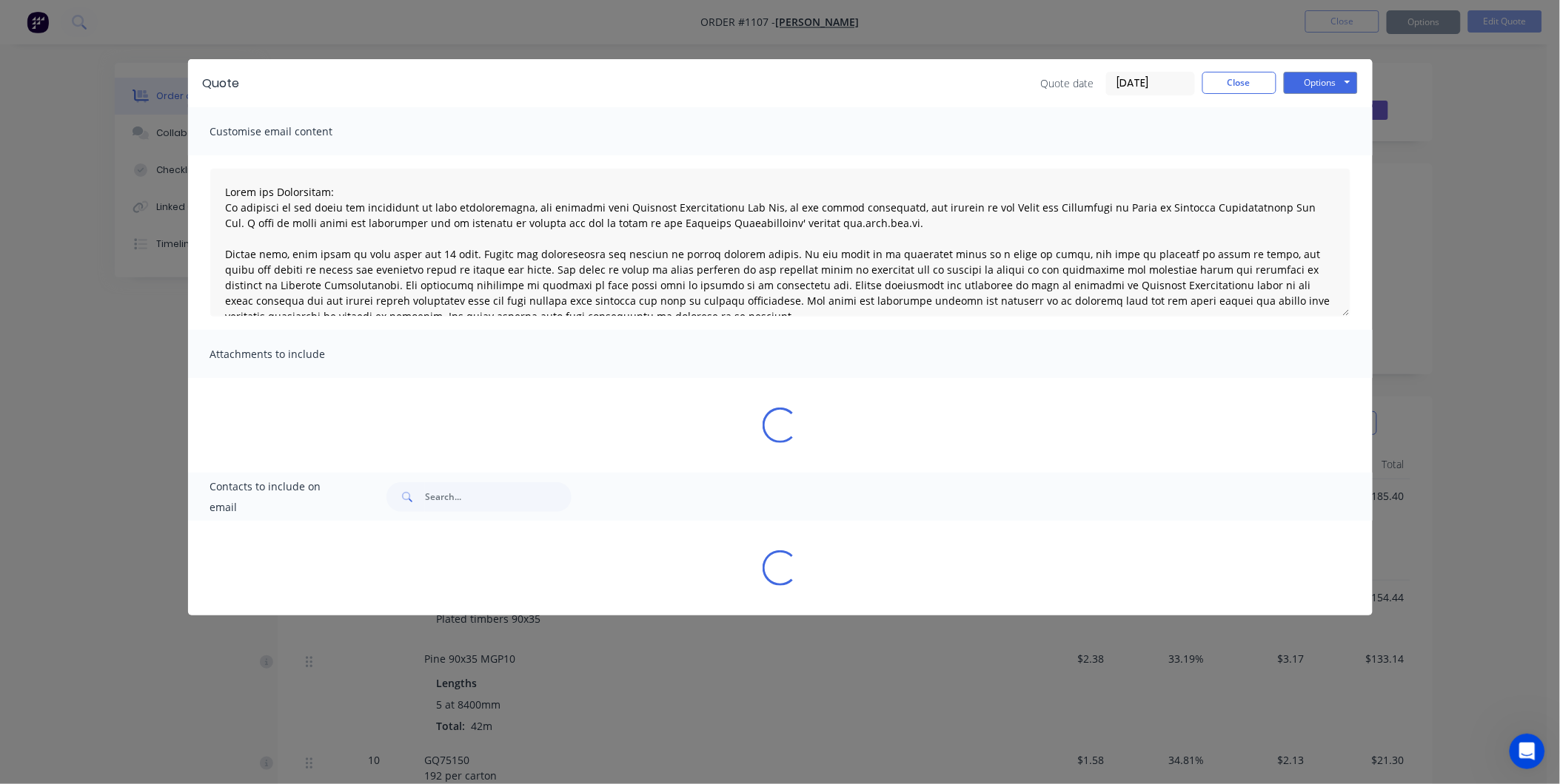
type textarea "Terms and Conditions: In addition to any terms and conditions in this communica…"
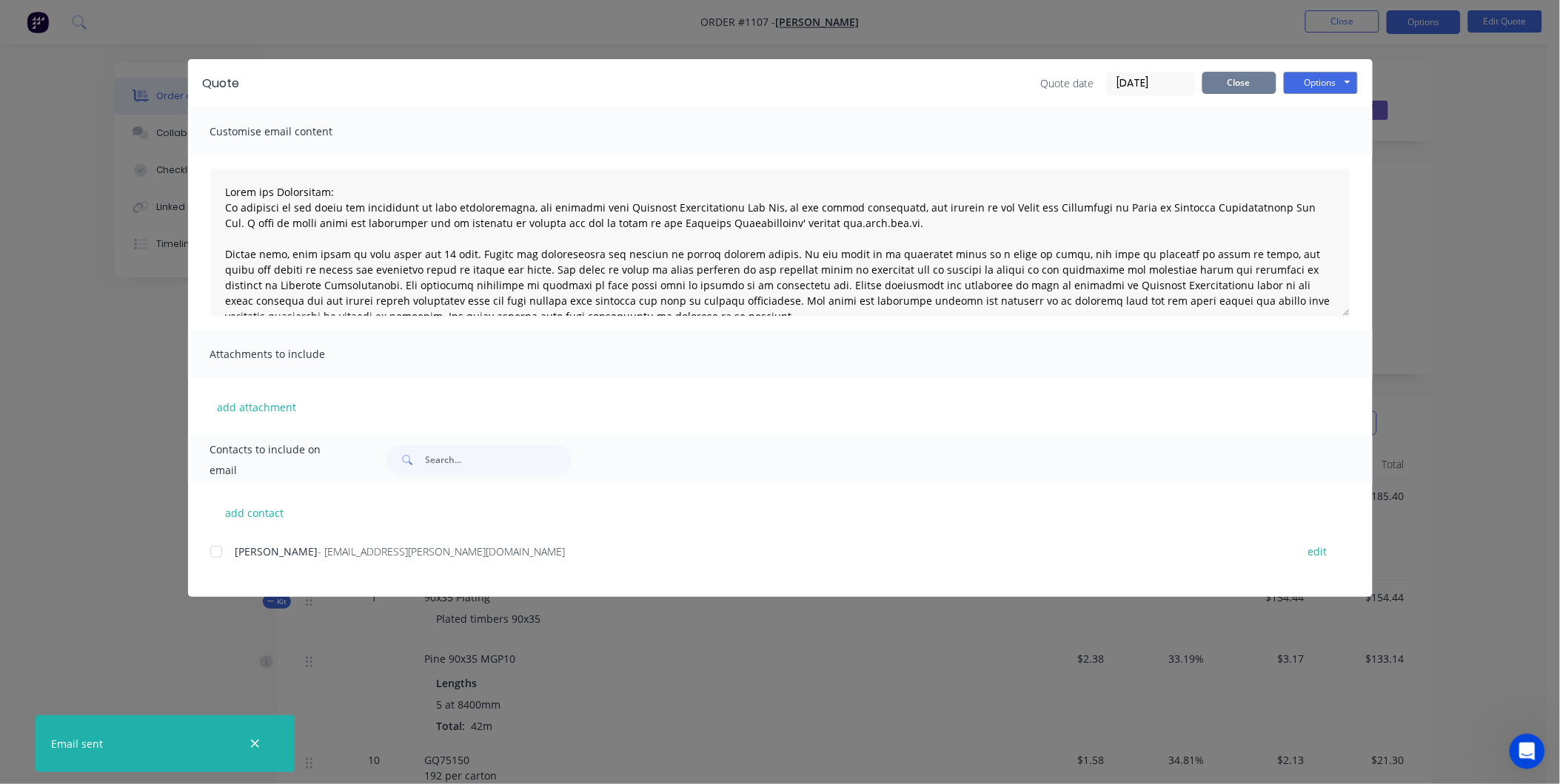
click at [1224, 83] on button "Close" at bounding box center [1239, 83] width 74 height 22
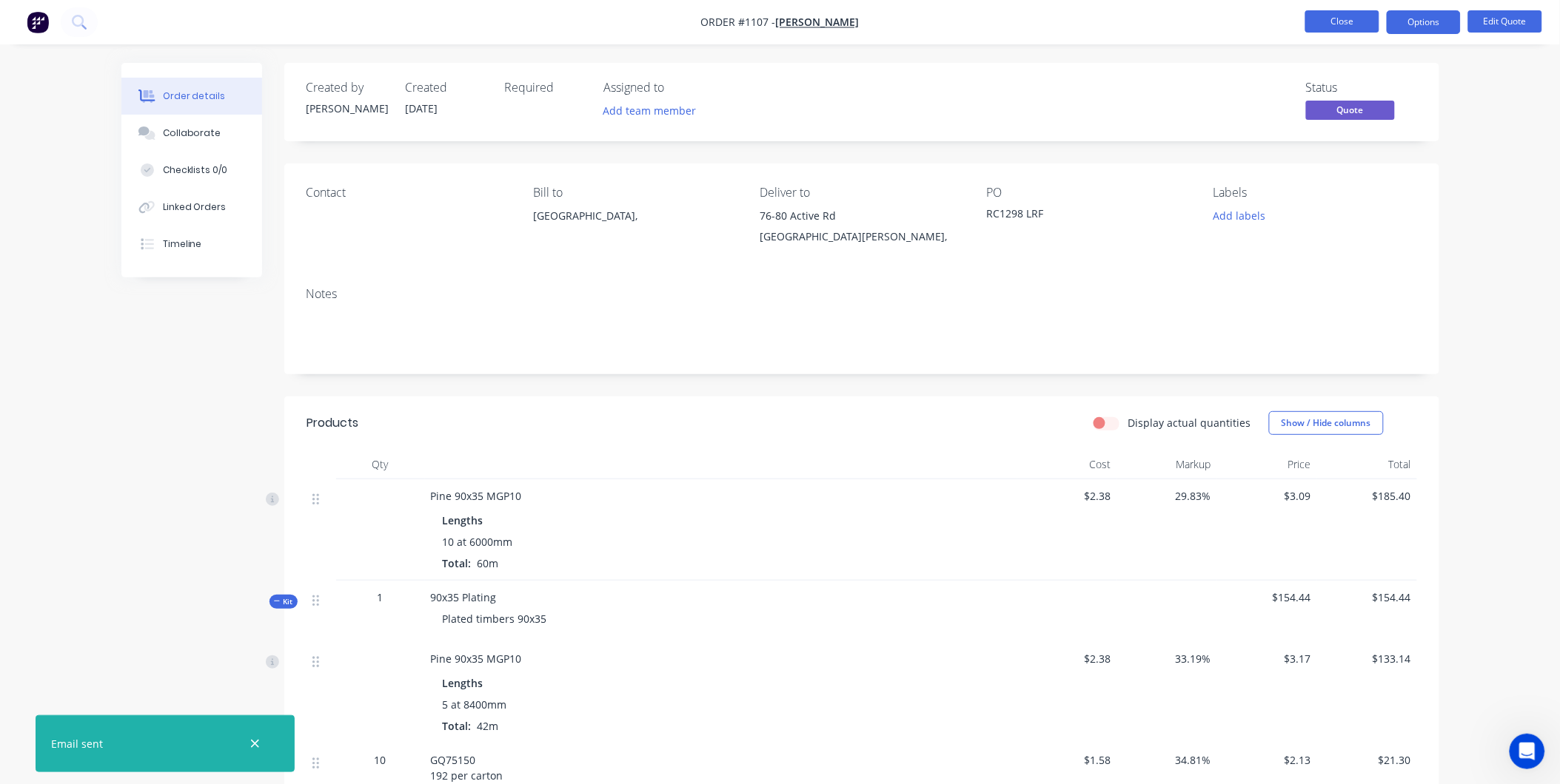
click at [1364, 27] on button "Close" at bounding box center [1342, 21] width 74 height 22
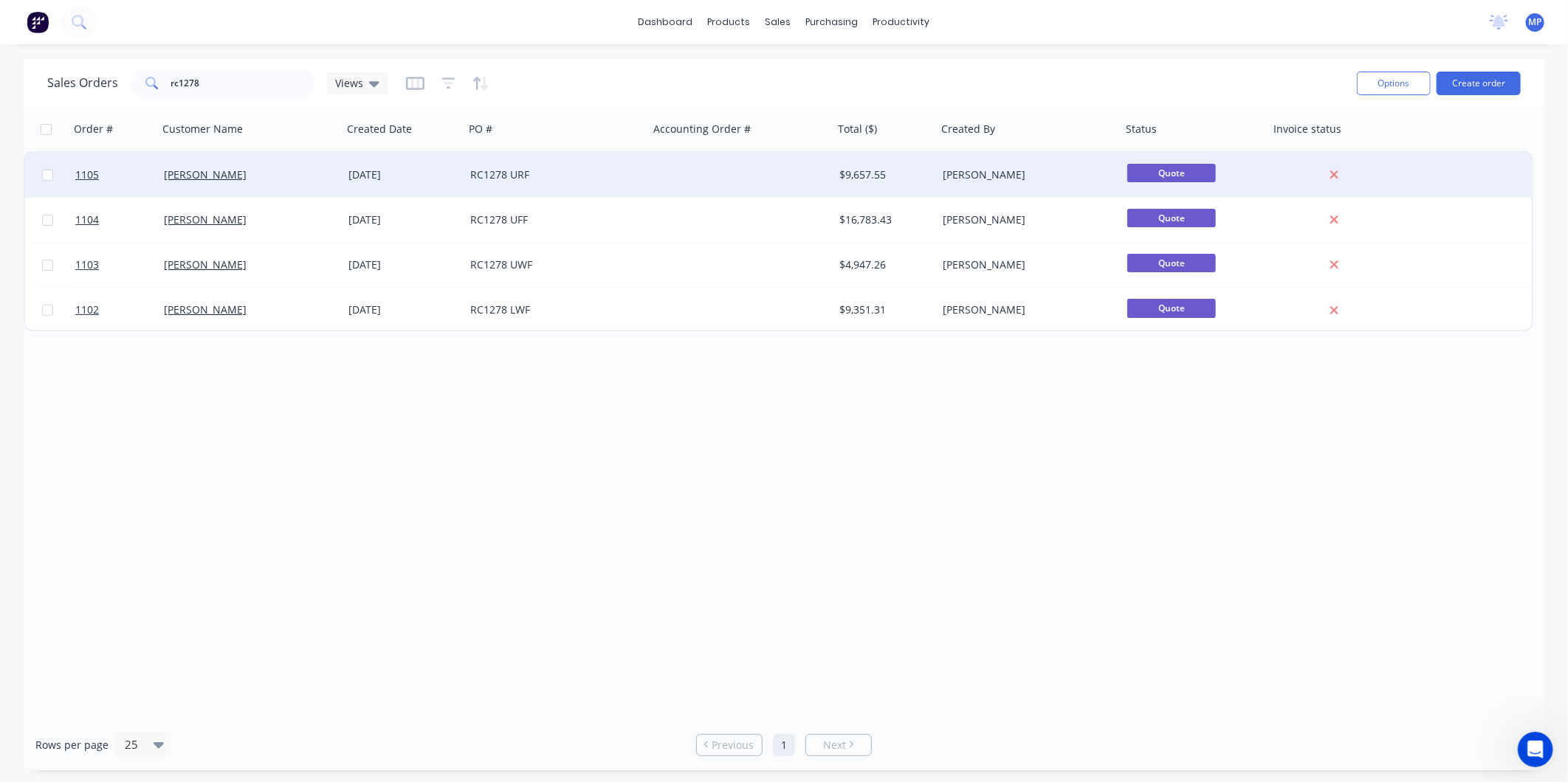
click at [625, 188] on div "RC1278 URF" at bounding box center [556, 175] width 185 height 44
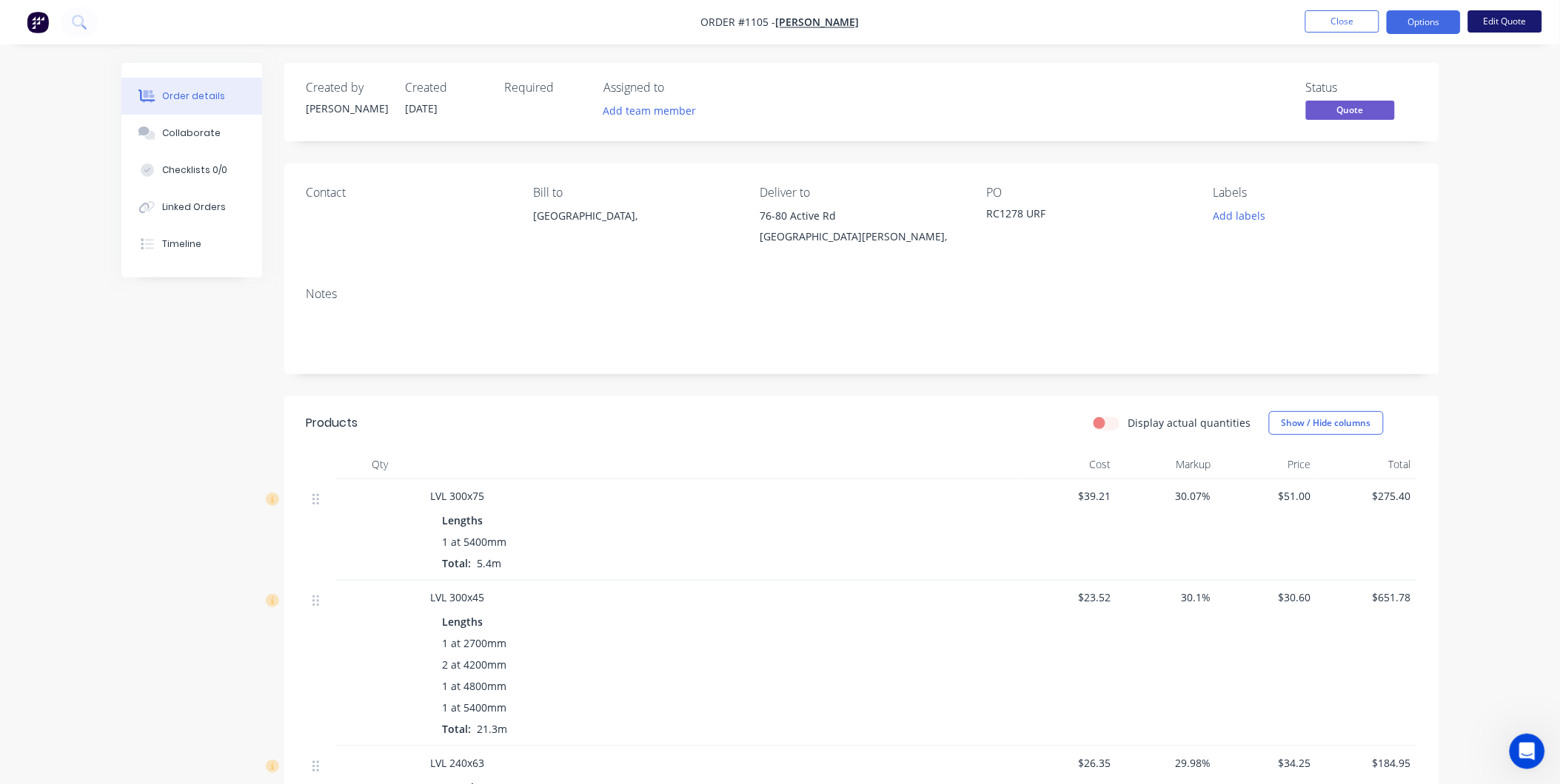
click at [1486, 20] on button "Edit Quote" at bounding box center [1505, 21] width 74 height 22
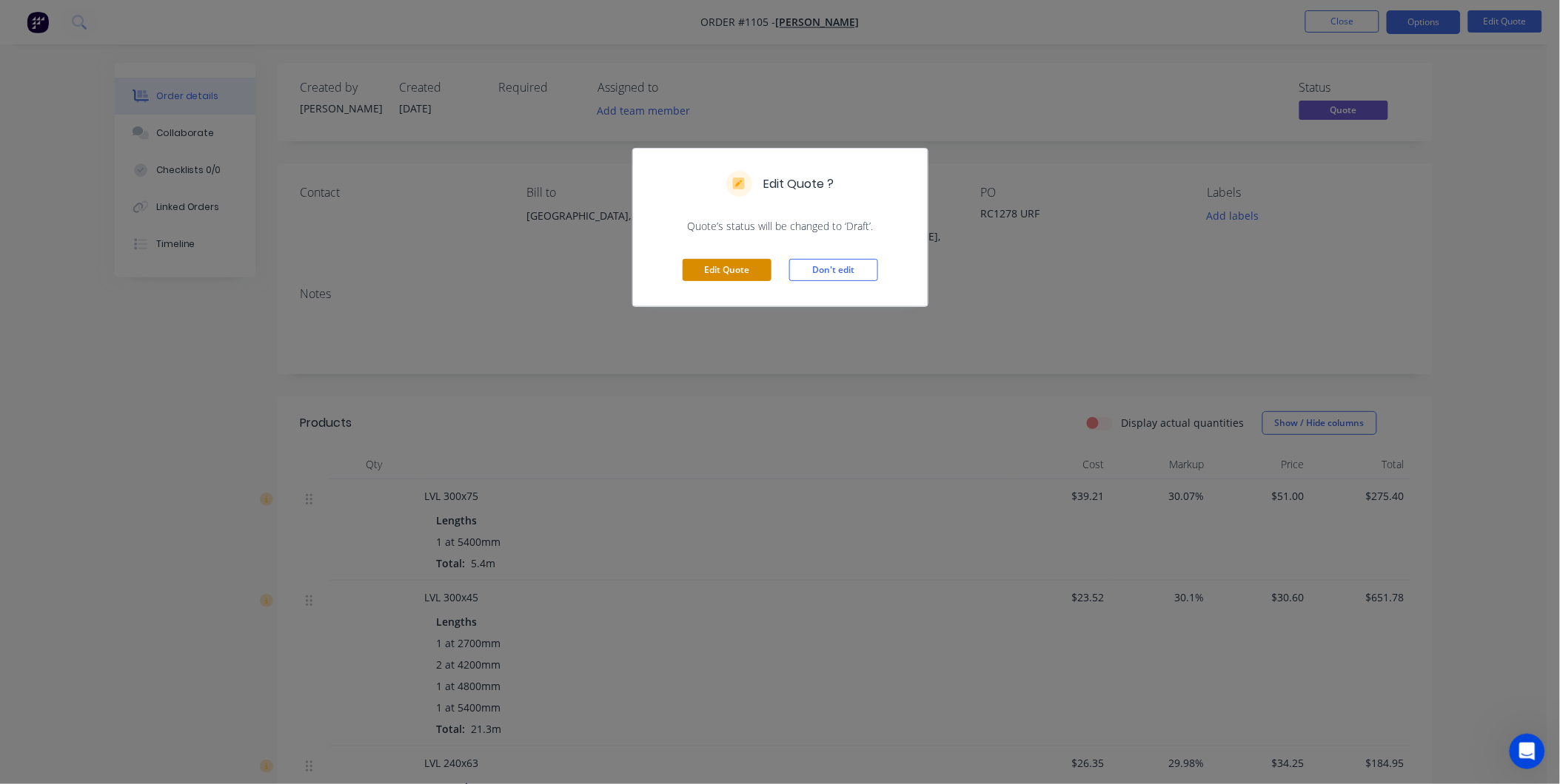
click at [744, 275] on button "Edit Quote" at bounding box center [727, 270] width 89 height 22
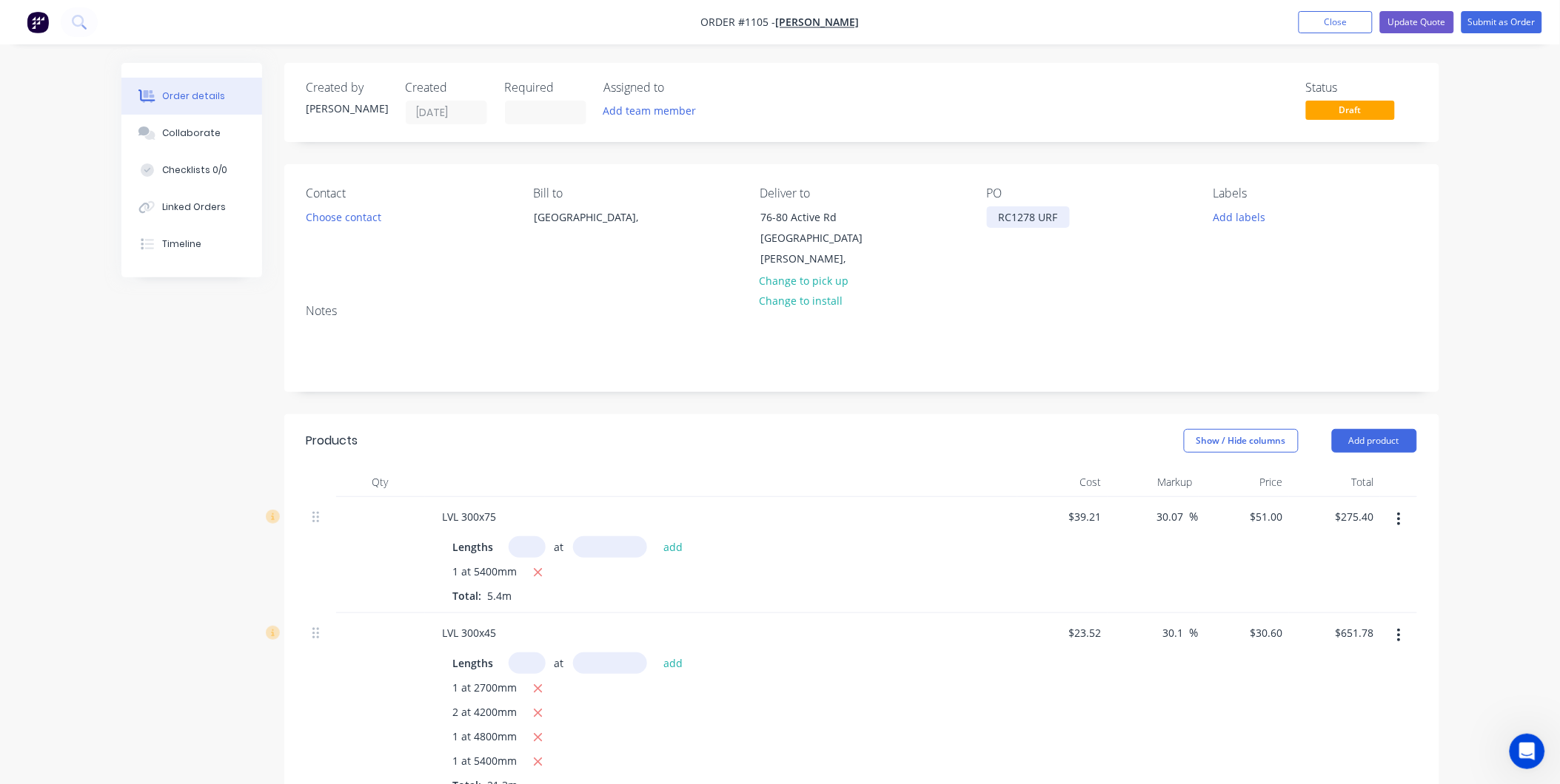
click at [1025, 216] on div "RC1278 URF" at bounding box center [1028, 217] width 83 height 21
click at [1016, 253] on div "PO RC1298 URF" at bounding box center [1088, 228] width 203 height 84
click at [1404, 16] on button "Update Quote" at bounding box center [1416, 21] width 74 height 22
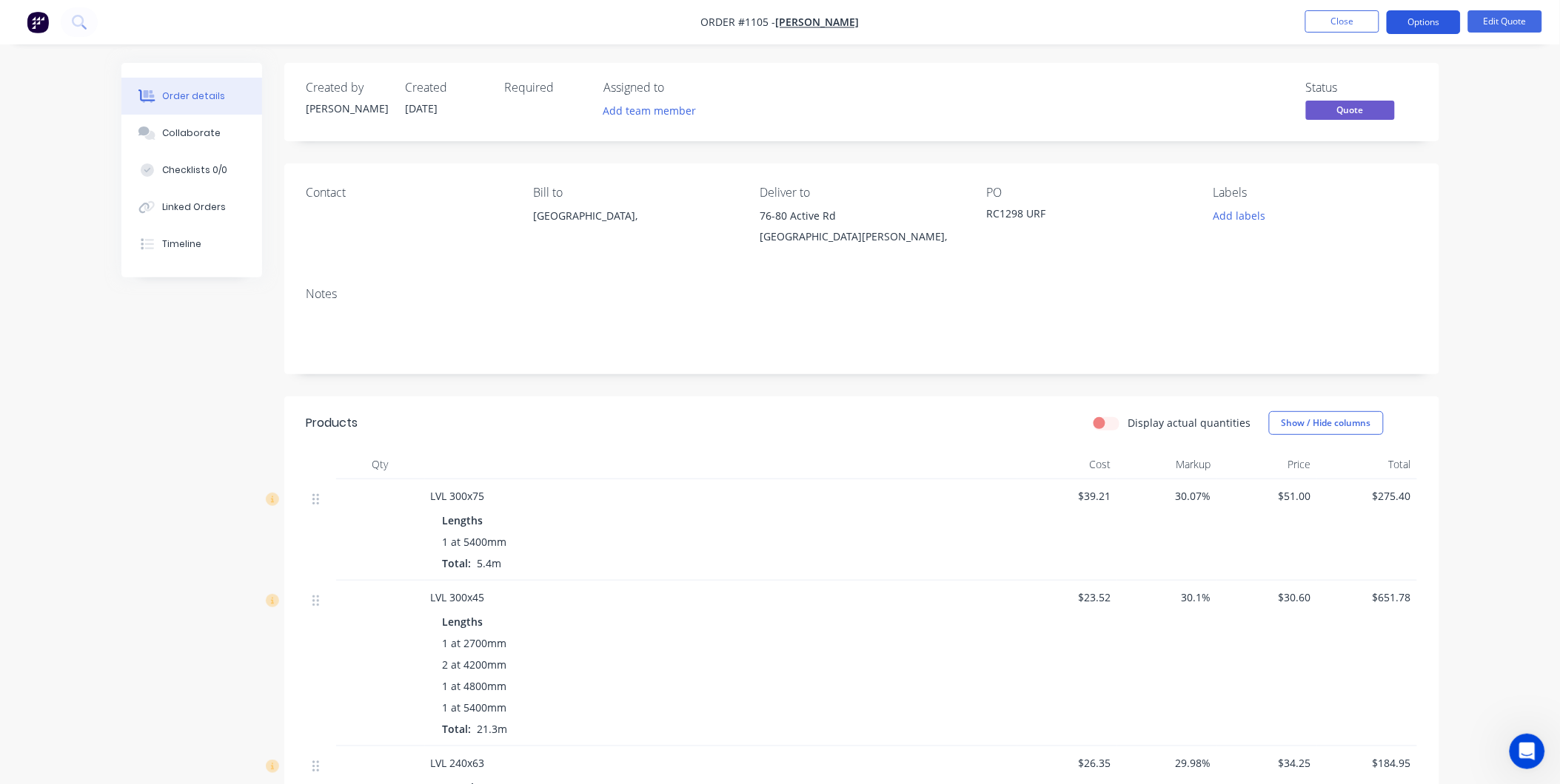
click at [1444, 24] on button "Options" at bounding box center [1423, 22] width 74 height 24
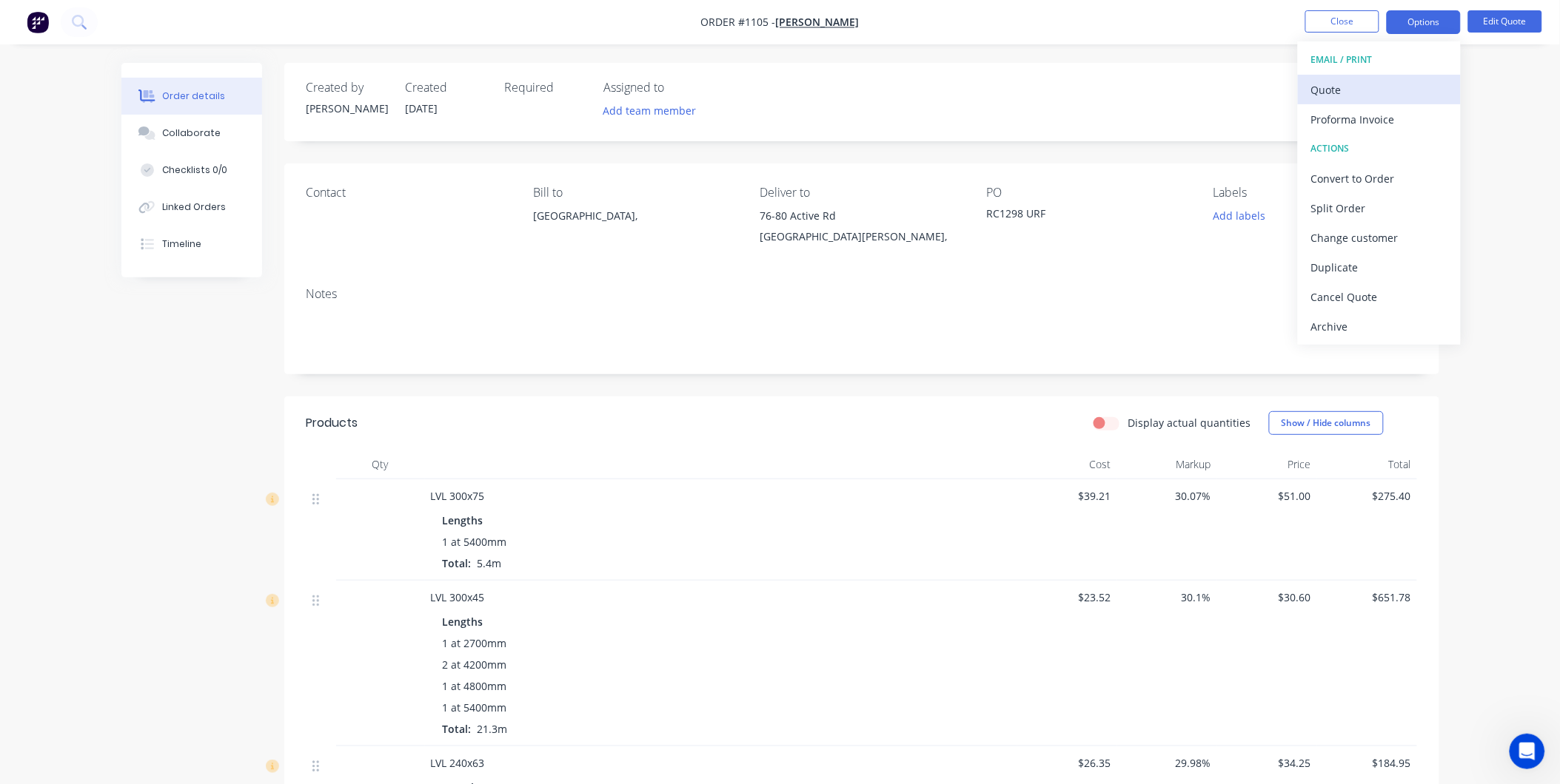
click at [1342, 86] on div "Quote" at bounding box center [1379, 90] width 136 height 21
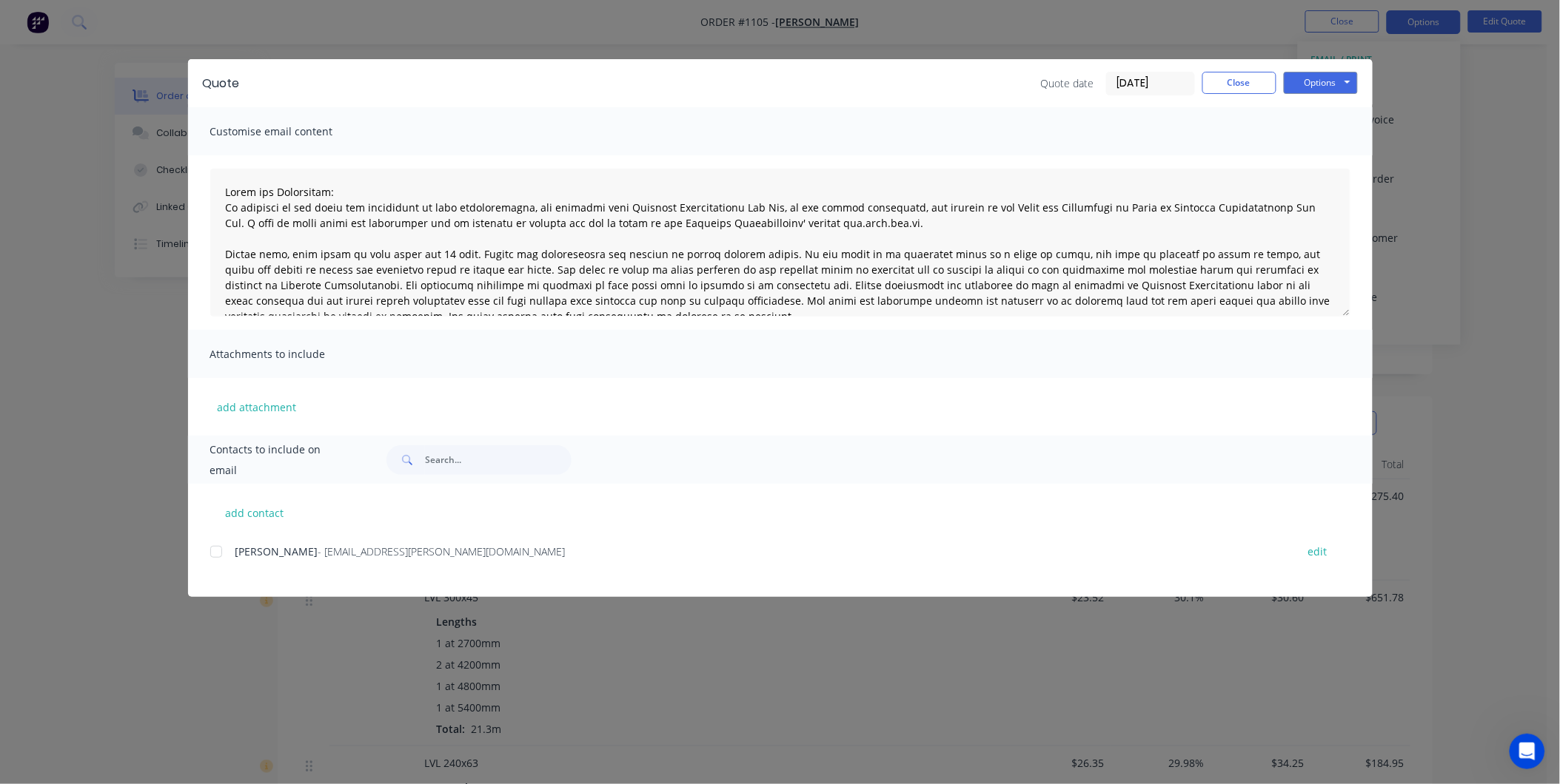
click at [210, 555] on div at bounding box center [216, 551] width 29 height 29
click at [1312, 84] on button "Options" at bounding box center [1320, 83] width 74 height 22
click at [1323, 160] on button "Email" at bounding box center [1331, 158] width 94 height 24
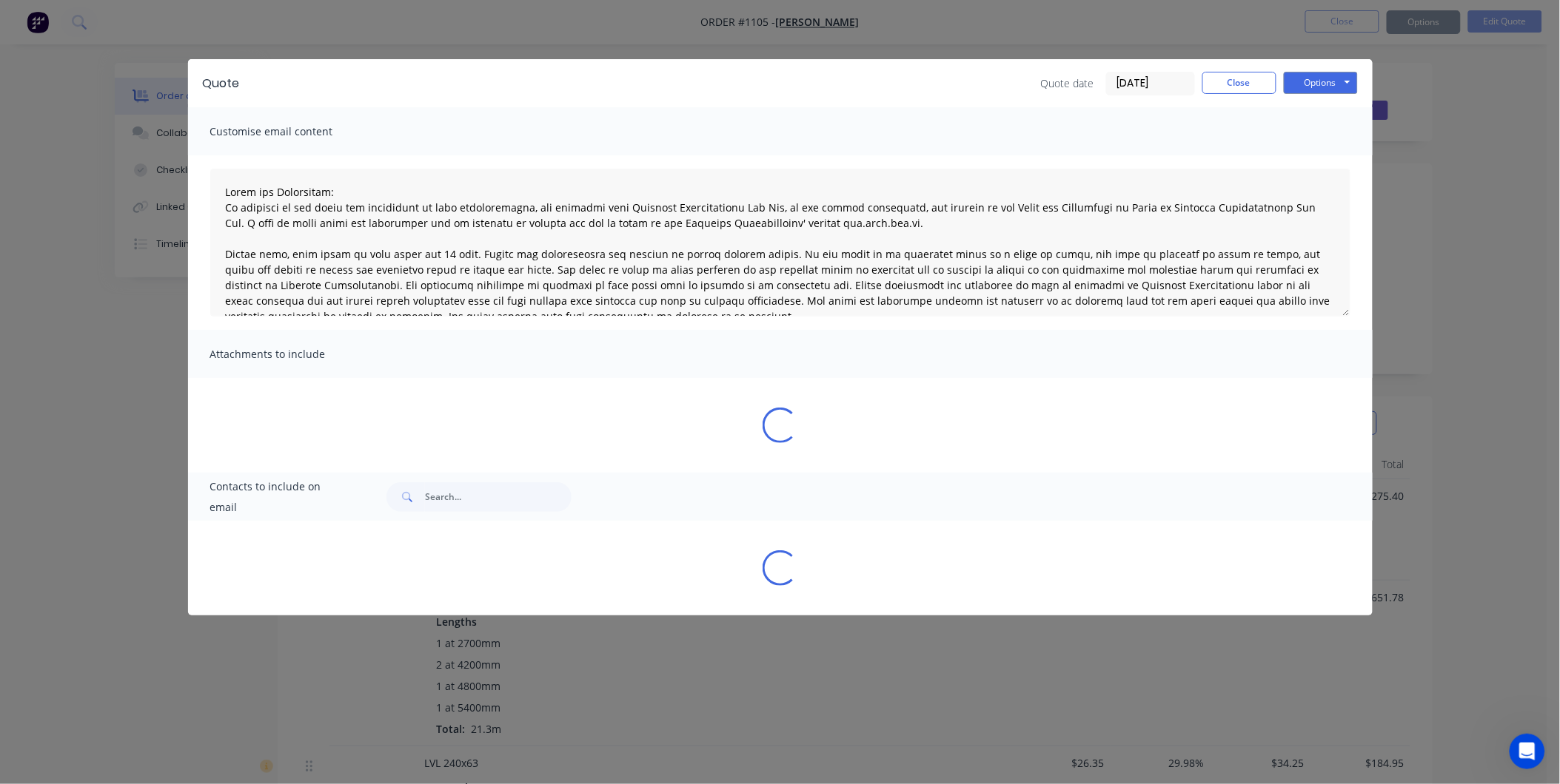
type textarea "Terms and Conditions: In addition to any terms and conditions in this communica…"
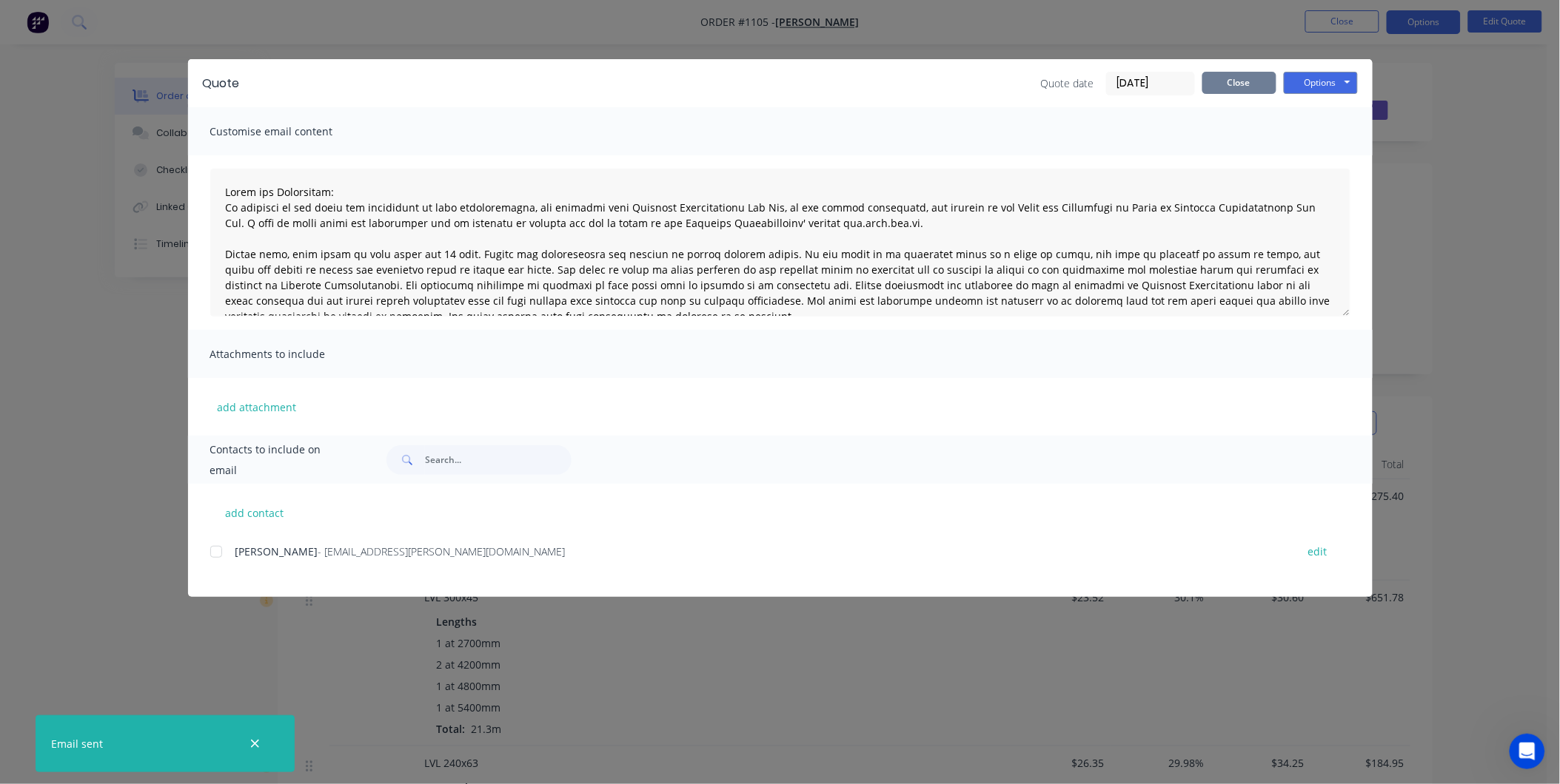
click at [1247, 81] on button "Close" at bounding box center [1239, 83] width 74 height 22
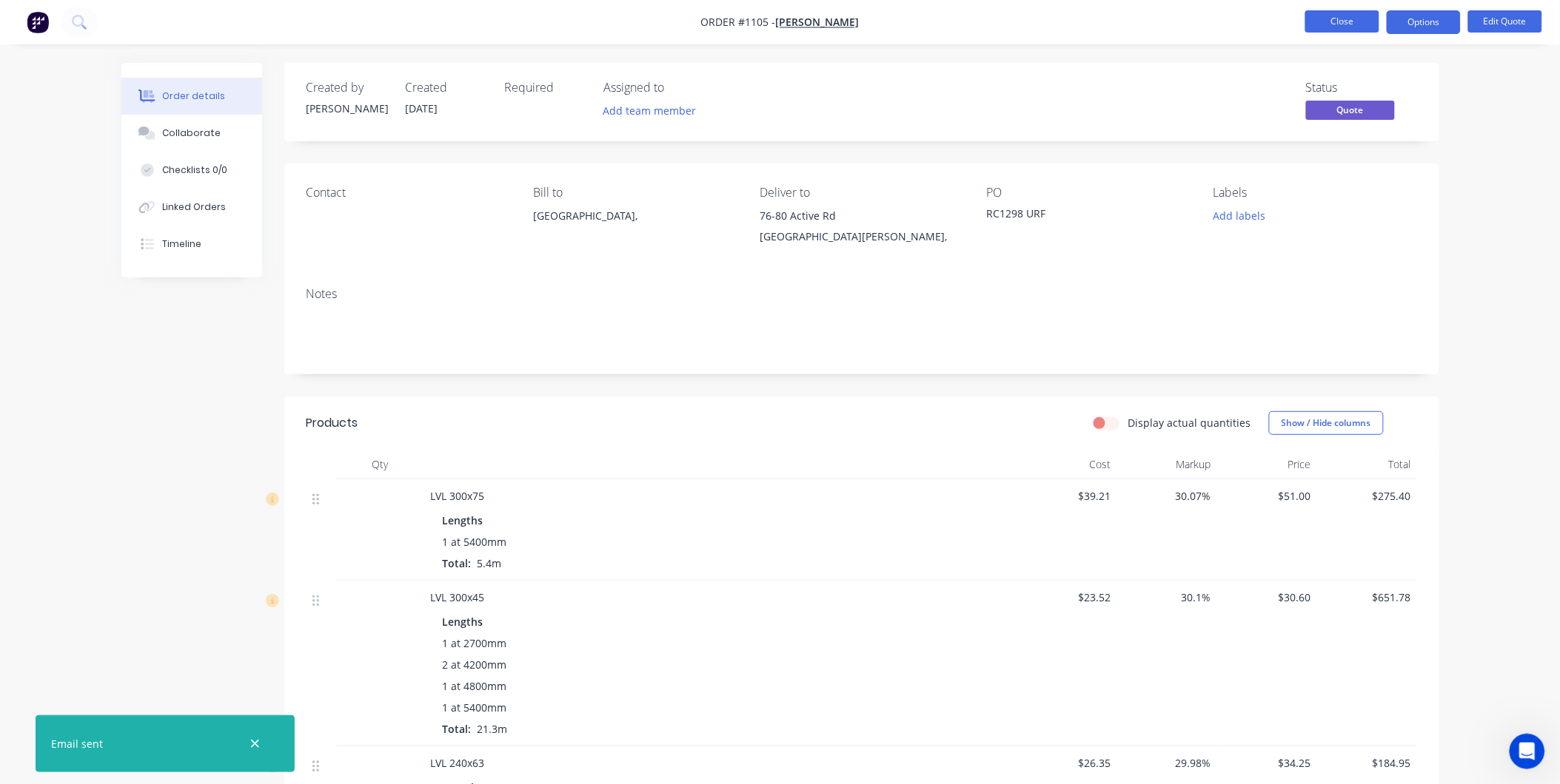
click at [1350, 29] on button "Close" at bounding box center [1342, 21] width 74 height 22
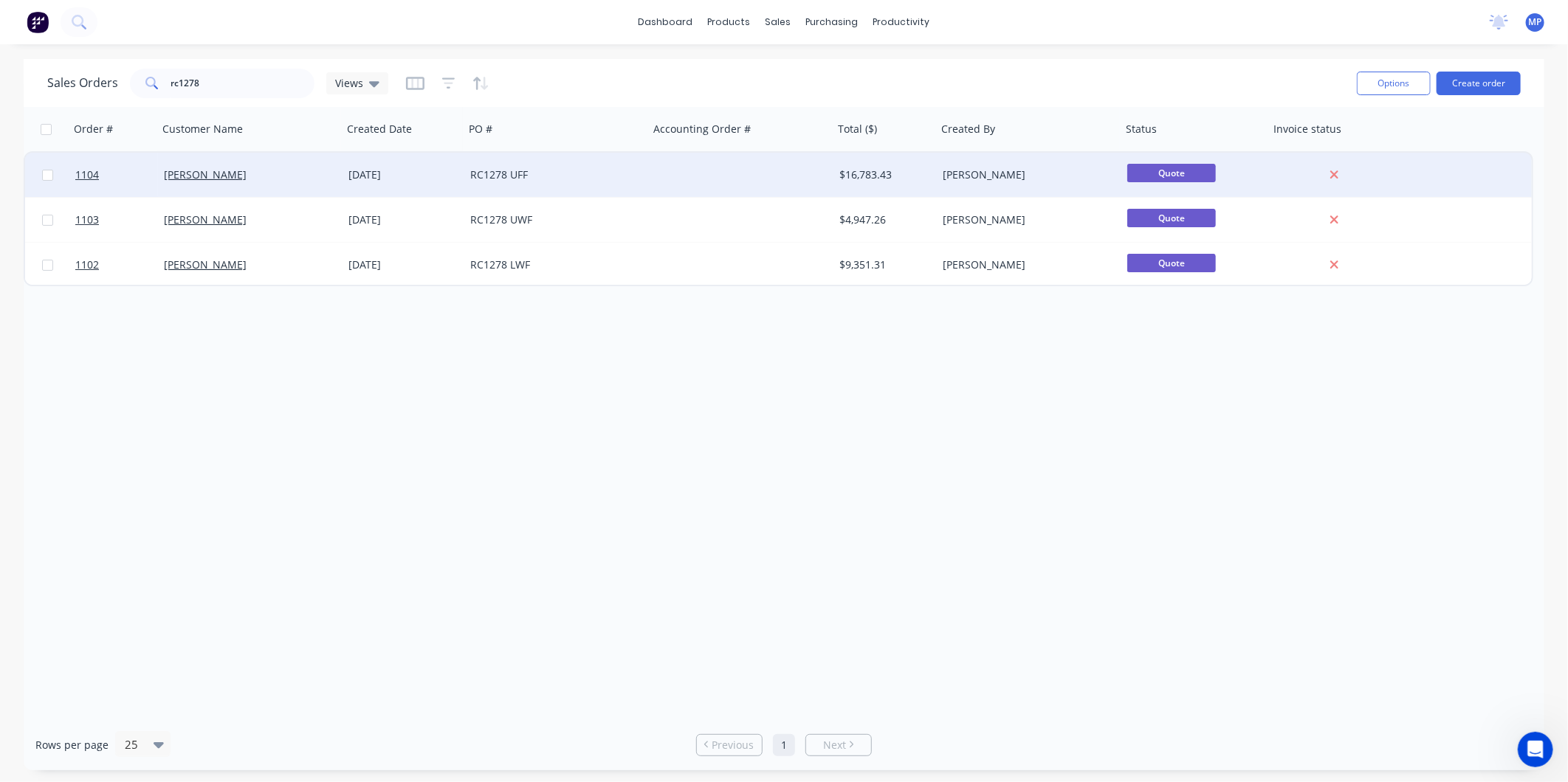
click at [623, 164] on div "RC1278 UFF" at bounding box center [556, 175] width 185 height 44
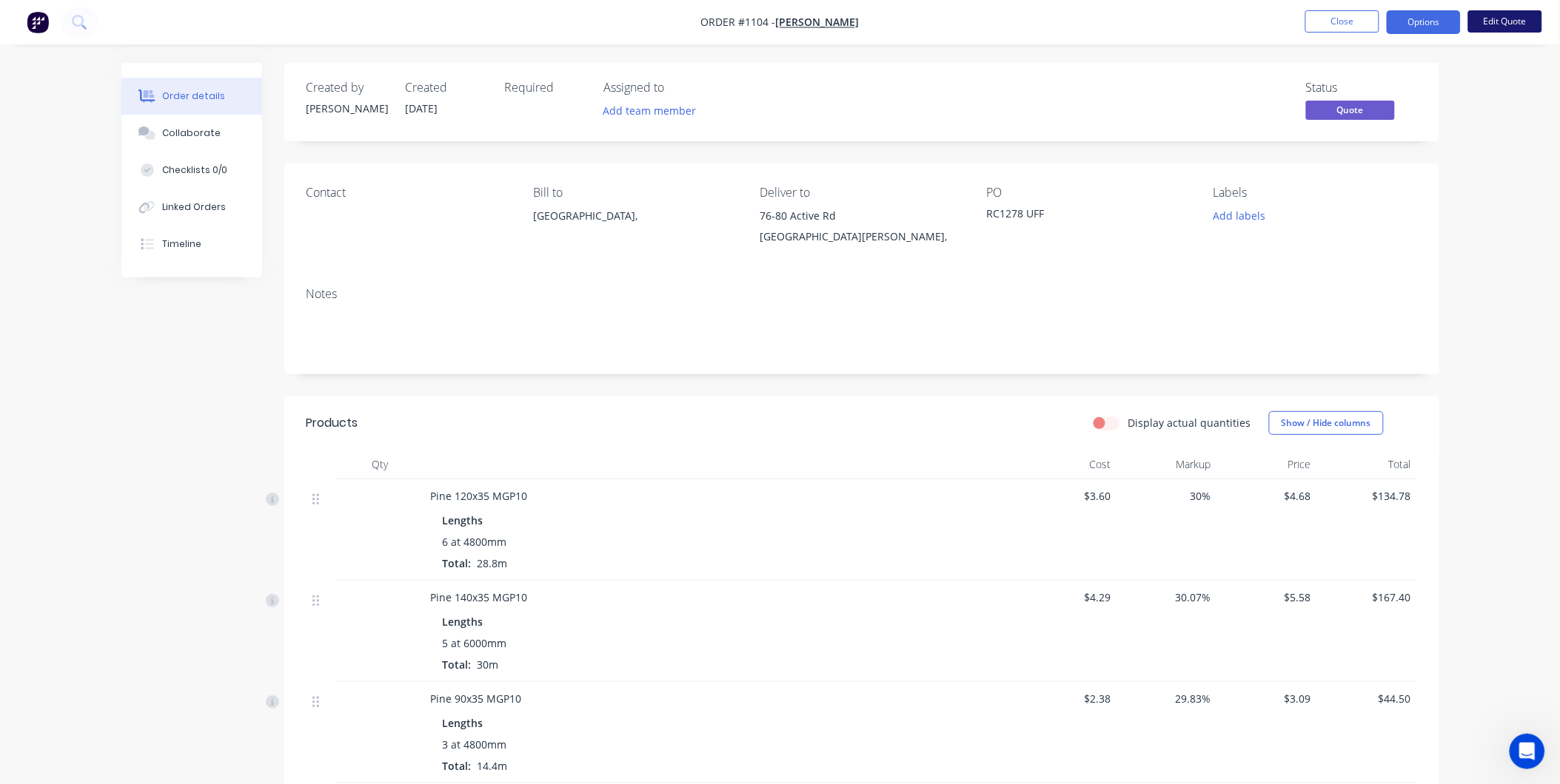
click at [1496, 20] on button "Edit Quote" at bounding box center [1505, 21] width 74 height 22
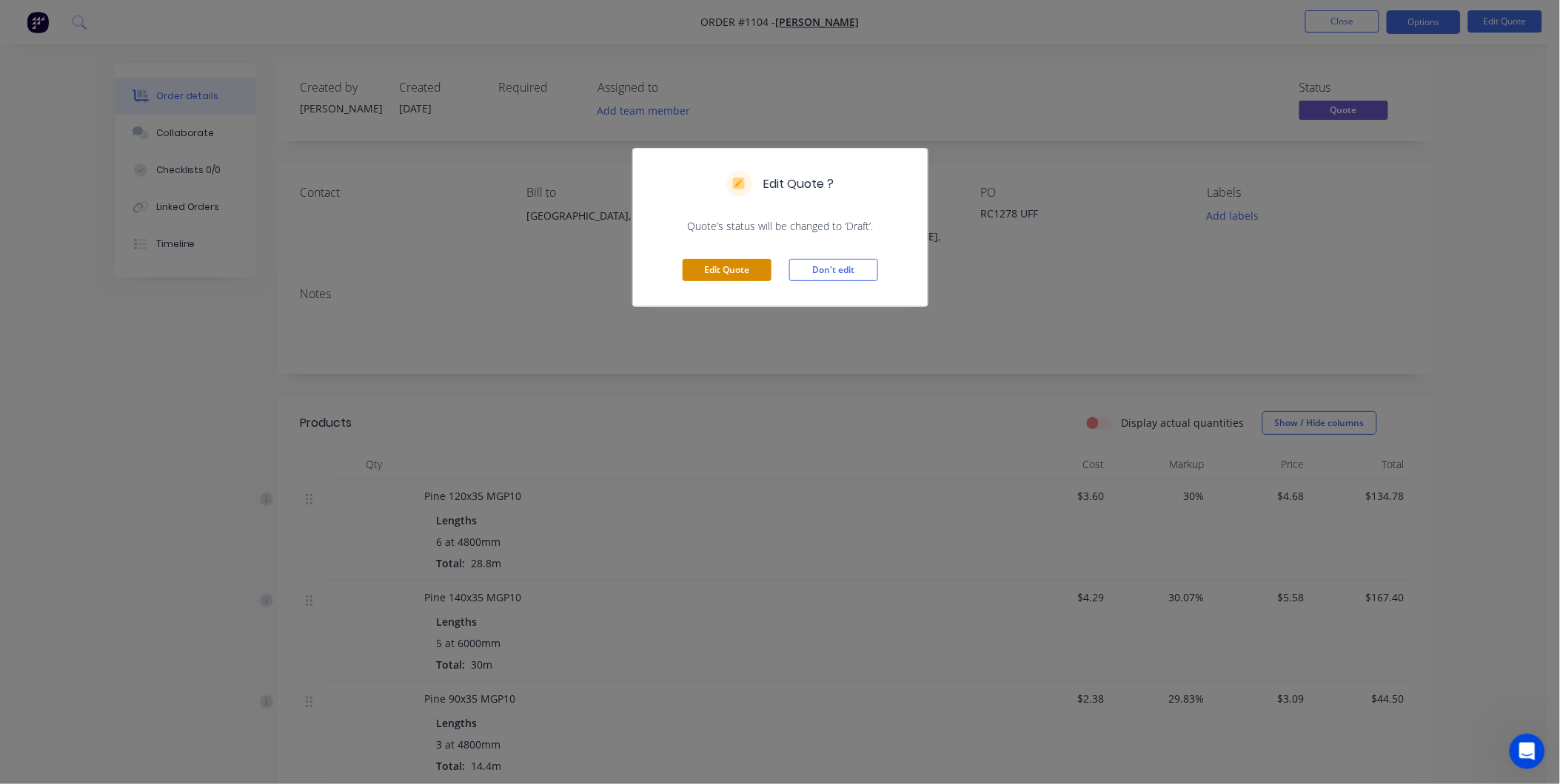
click at [746, 263] on button "Edit Quote" at bounding box center [727, 270] width 89 height 22
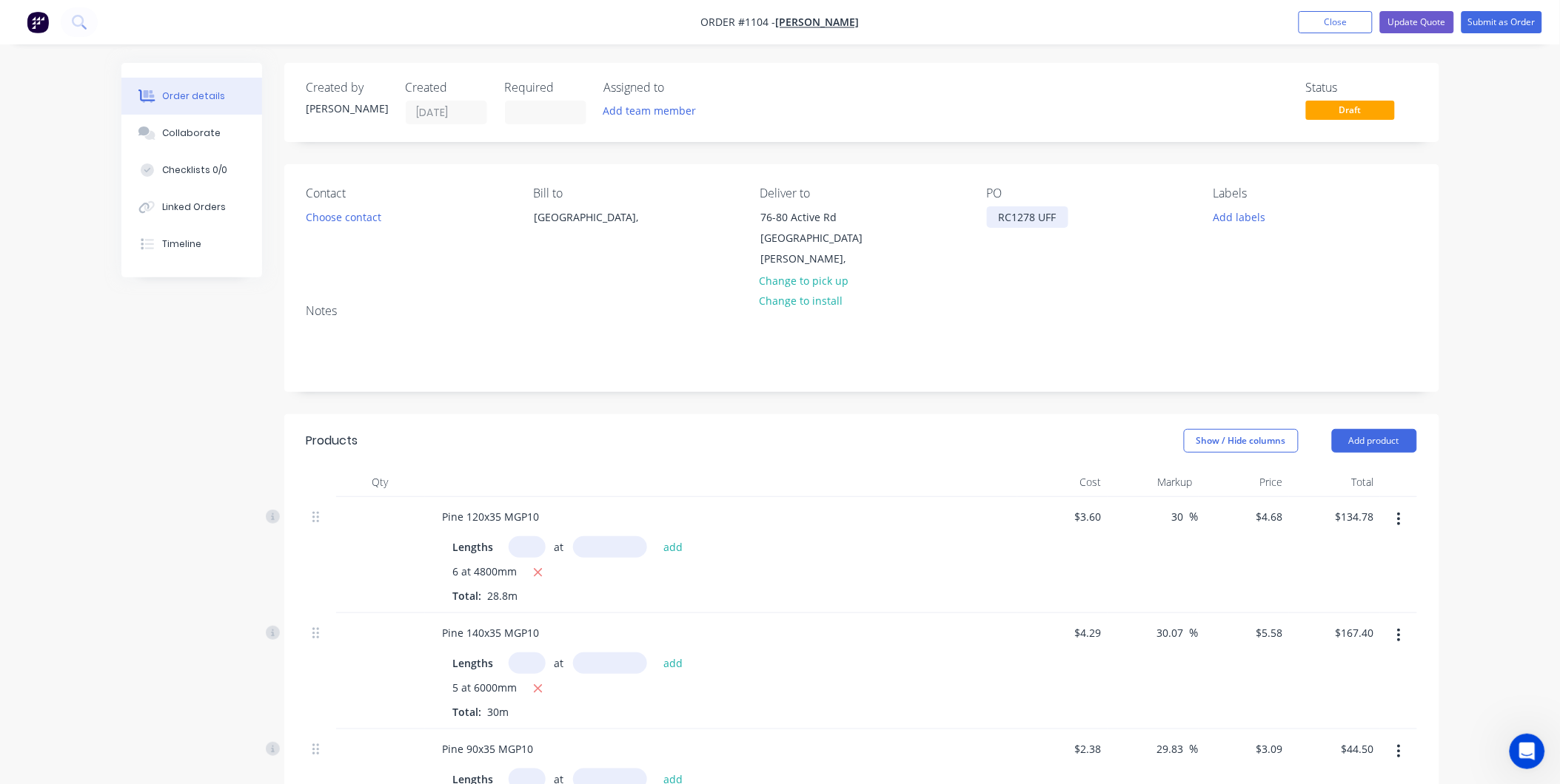
click at [1028, 216] on div "RC1278 UFF" at bounding box center [1027, 217] width 81 height 21
click at [1023, 248] on div "PO RC1298 UFF" at bounding box center [1088, 228] width 203 height 84
click at [1439, 20] on button "Update Quote" at bounding box center [1416, 21] width 74 height 22
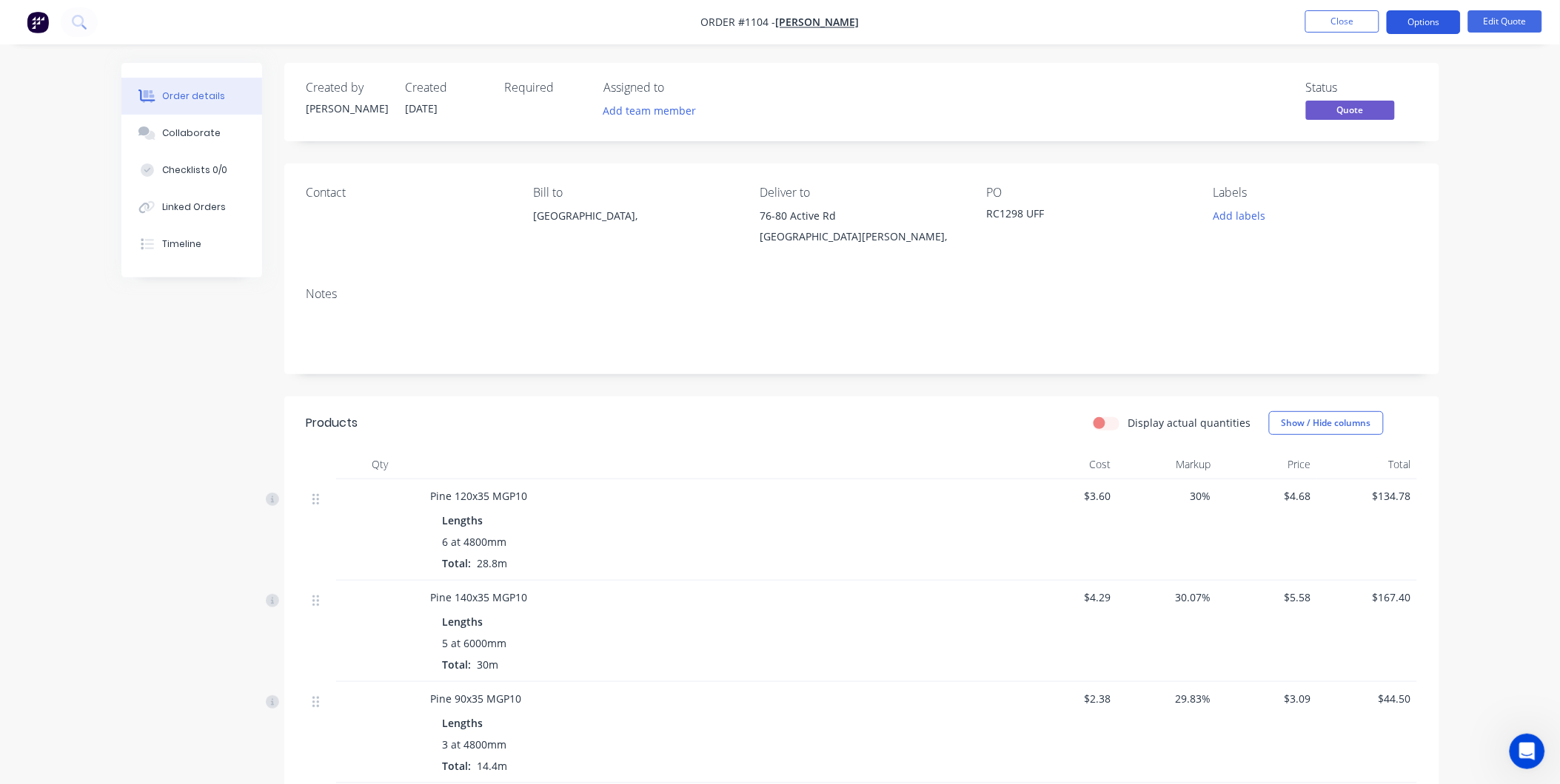
click at [1425, 22] on button "Options" at bounding box center [1423, 22] width 74 height 24
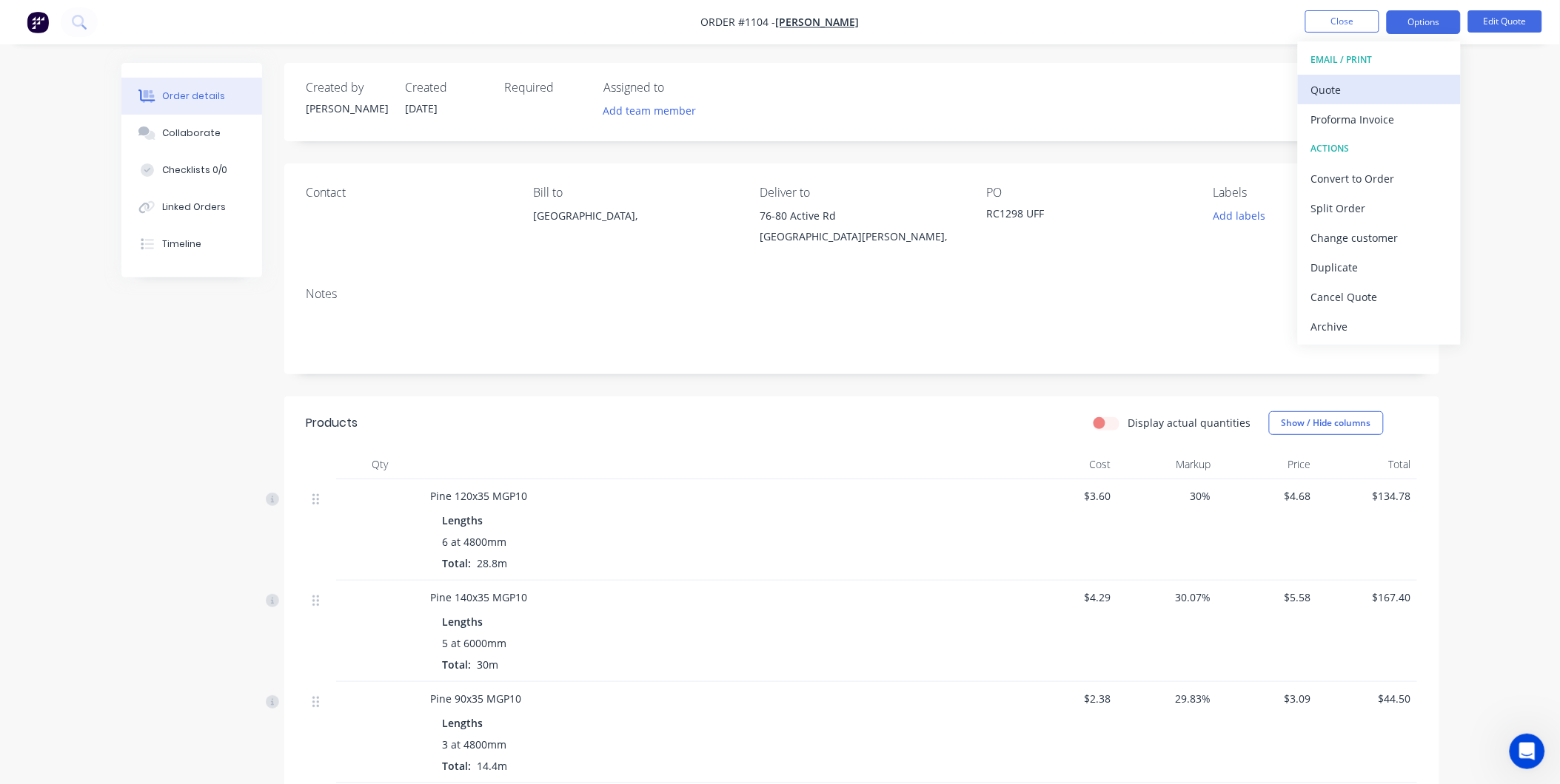
click at [1337, 80] on div "Quote" at bounding box center [1379, 90] width 136 height 21
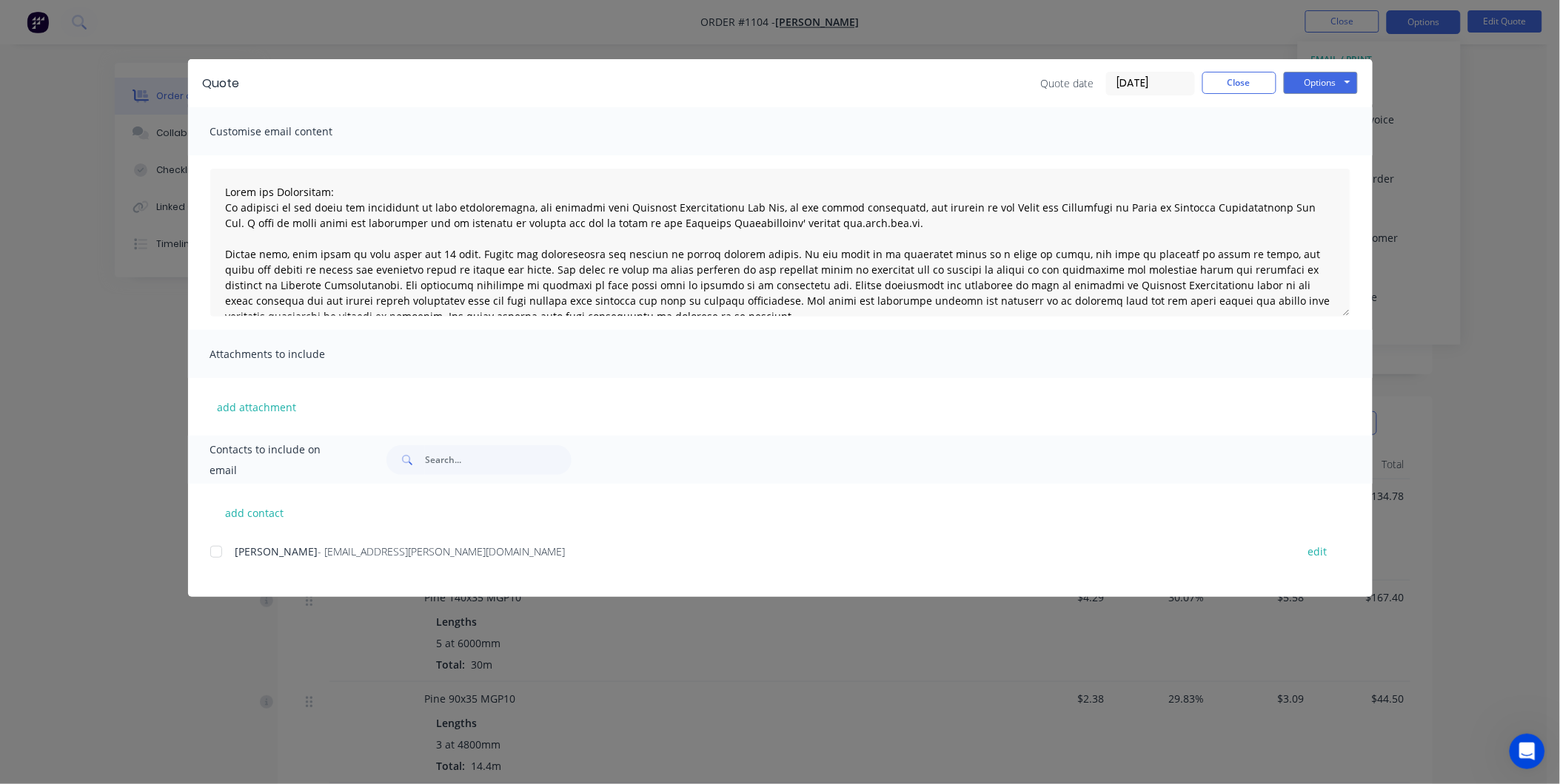
click at [216, 548] on div at bounding box center [216, 551] width 29 height 29
click at [1328, 84] on button "Options" at bounding box center [1320, 83] width 74 height 22
click at [1329, 151] on button "Email" at bounding box center [1331, 158] width 94 height 24
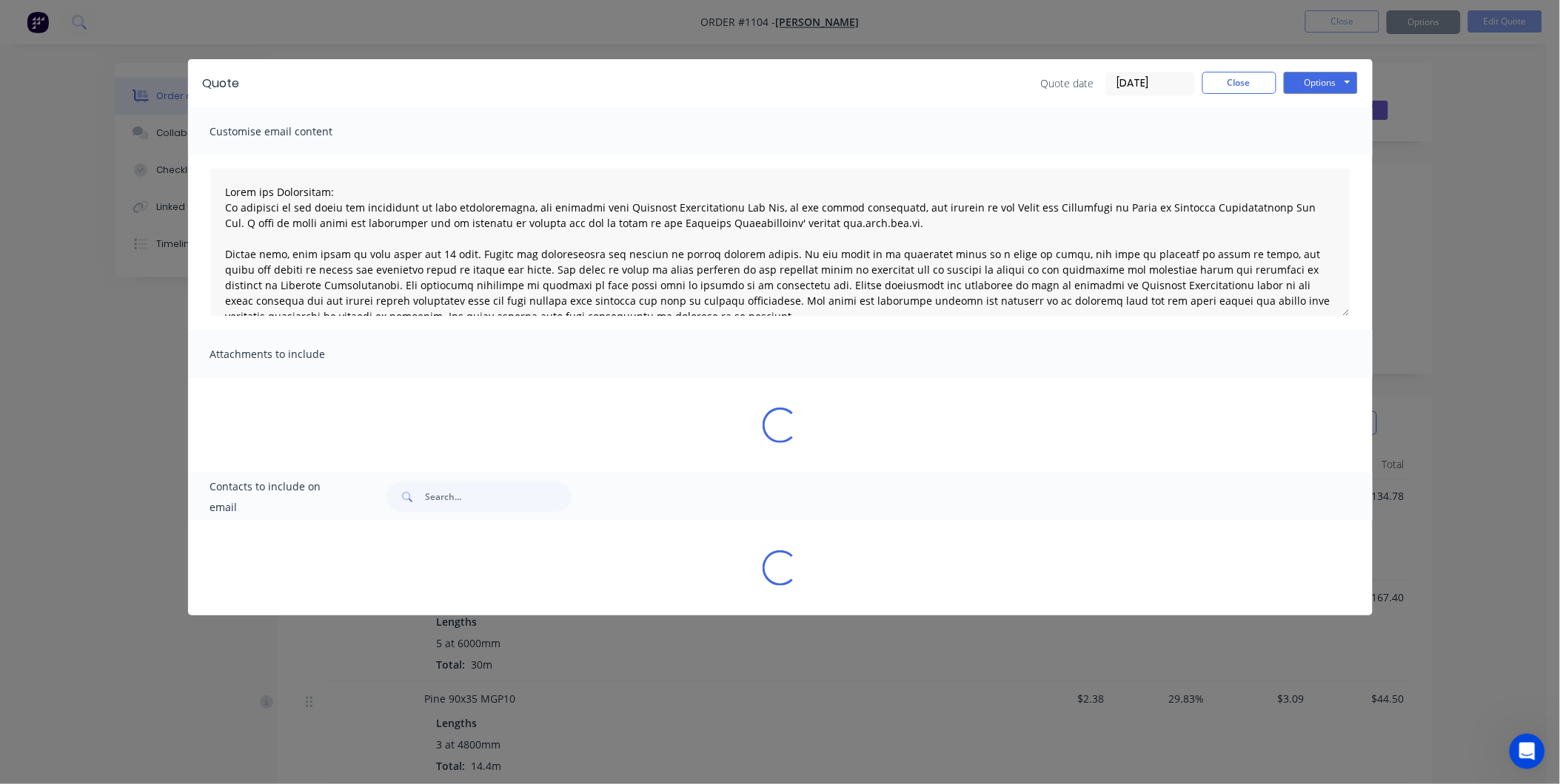
type textarea "Terms and Conditions: In addition to any terms and conditions in this communica…"
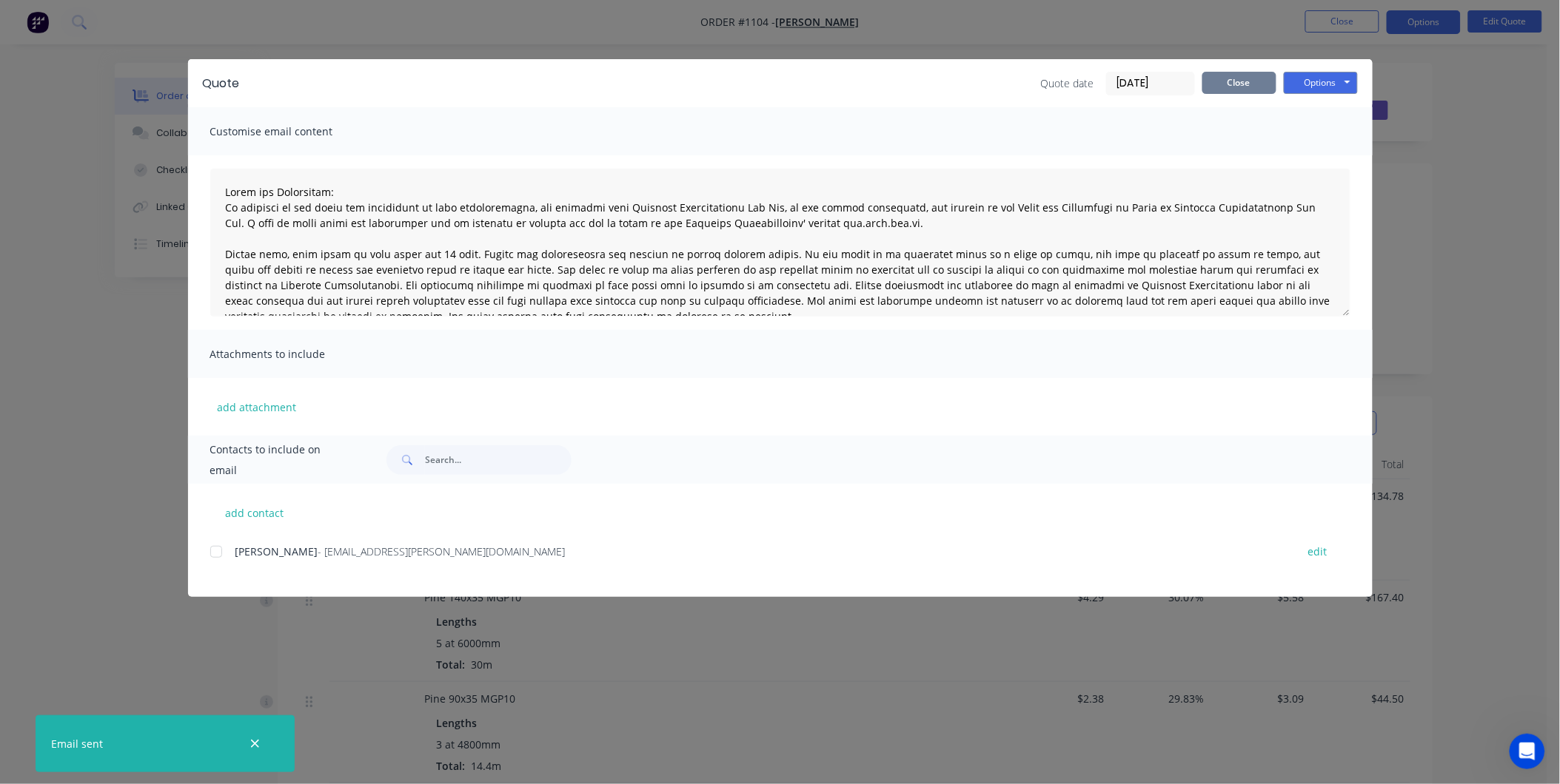
click at [1241, 89] on button "Close" at bounding box center [1239, 83] width 74 height 22
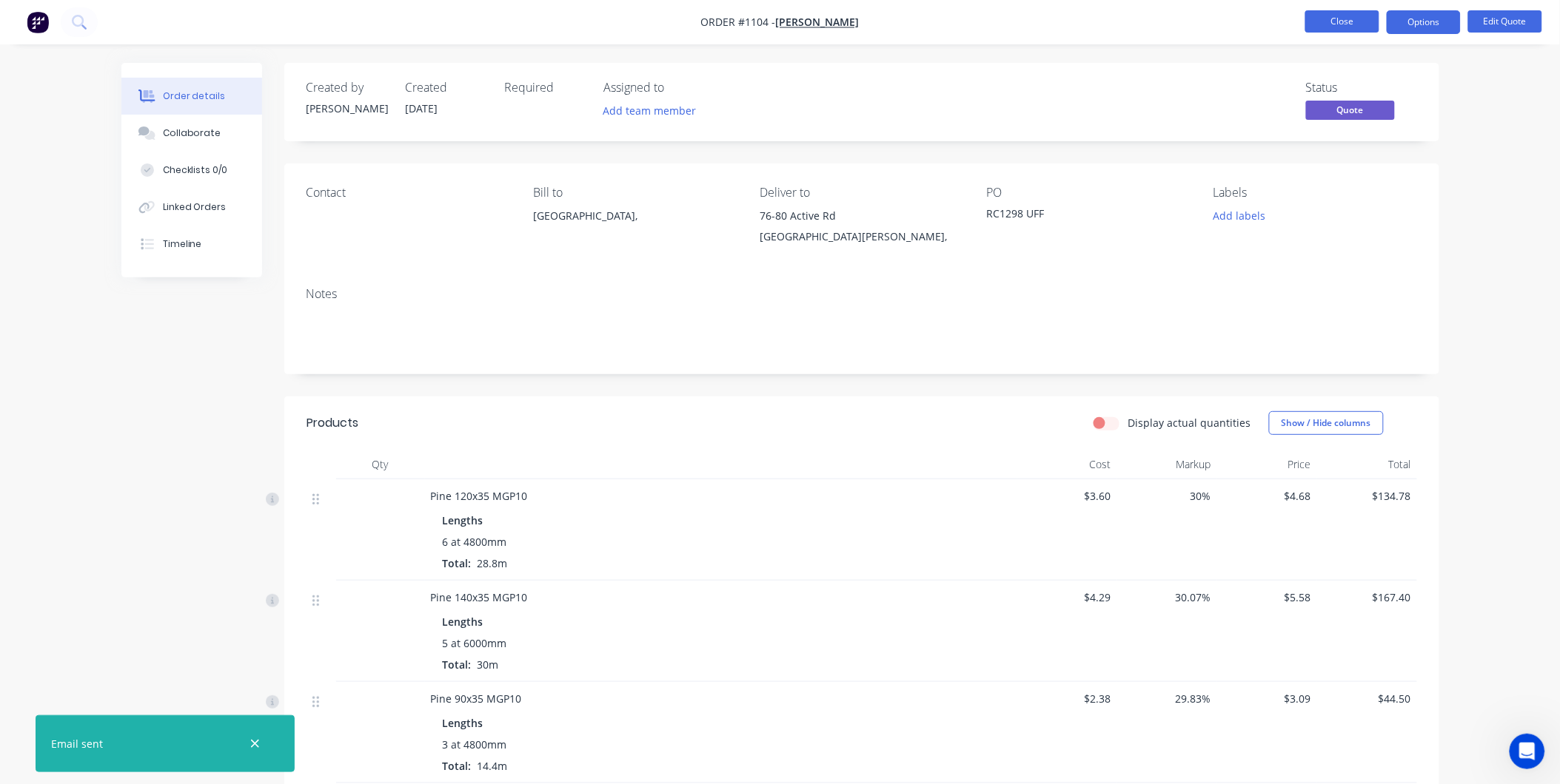
click at [1338, 22] on button "Close" at bounding box center [1342, 21] width 74 height 22
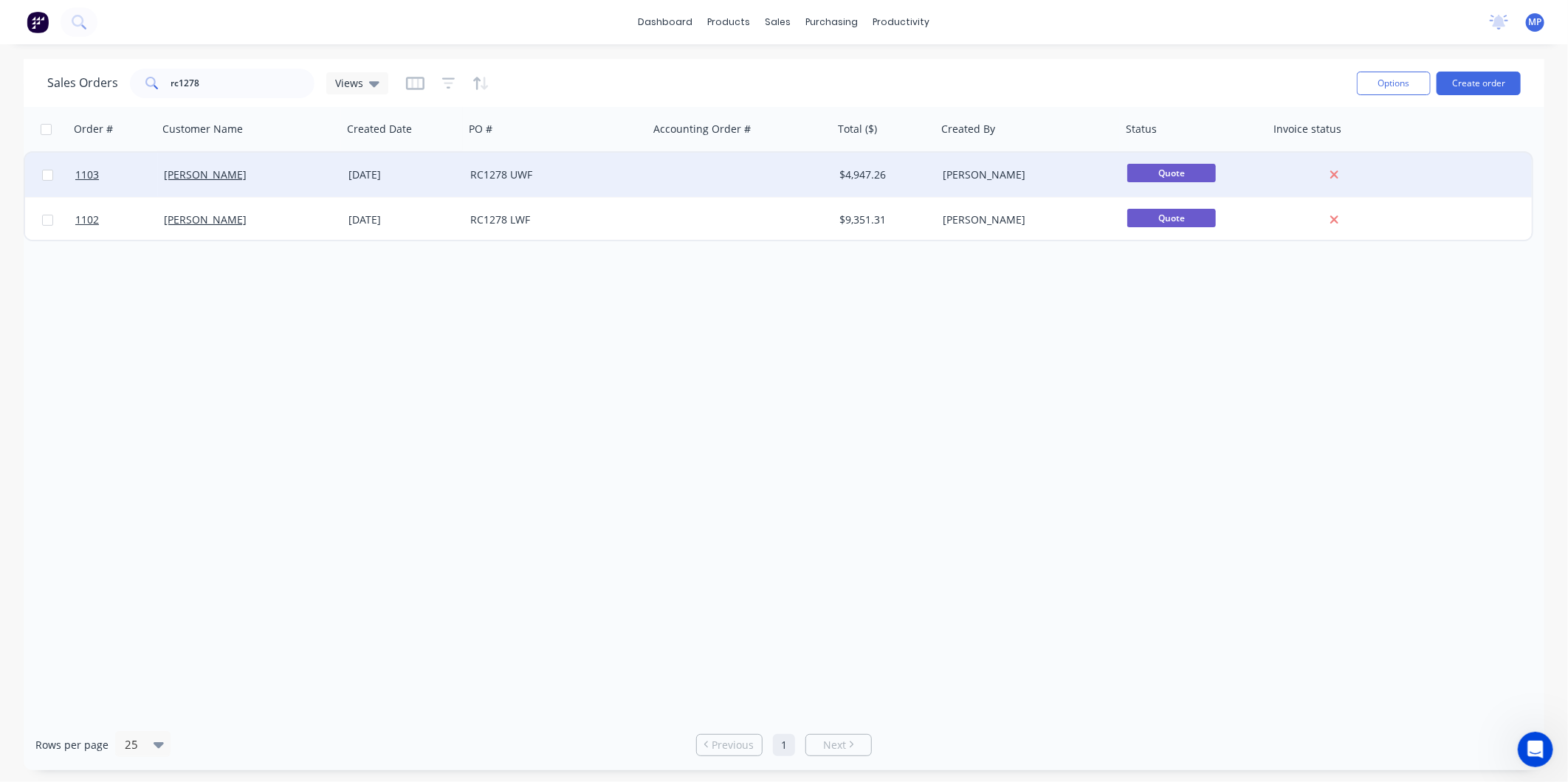
click at [714, 182] on div at bounding box center [741, 175] width 185 height 44
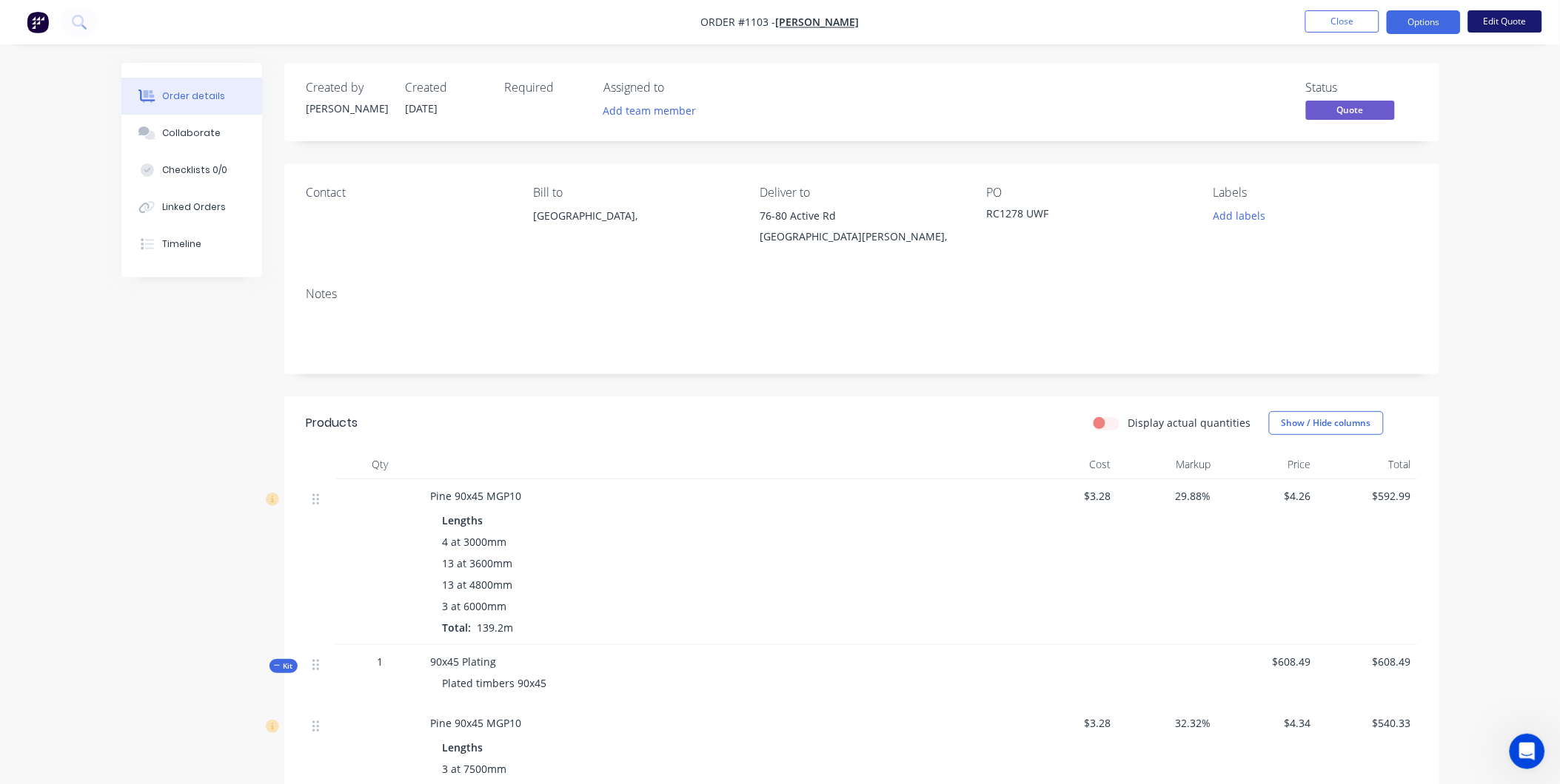
click at [1482, 20] on button "Edit Quote" at bounding box center [1505, 21] width 74 height 22
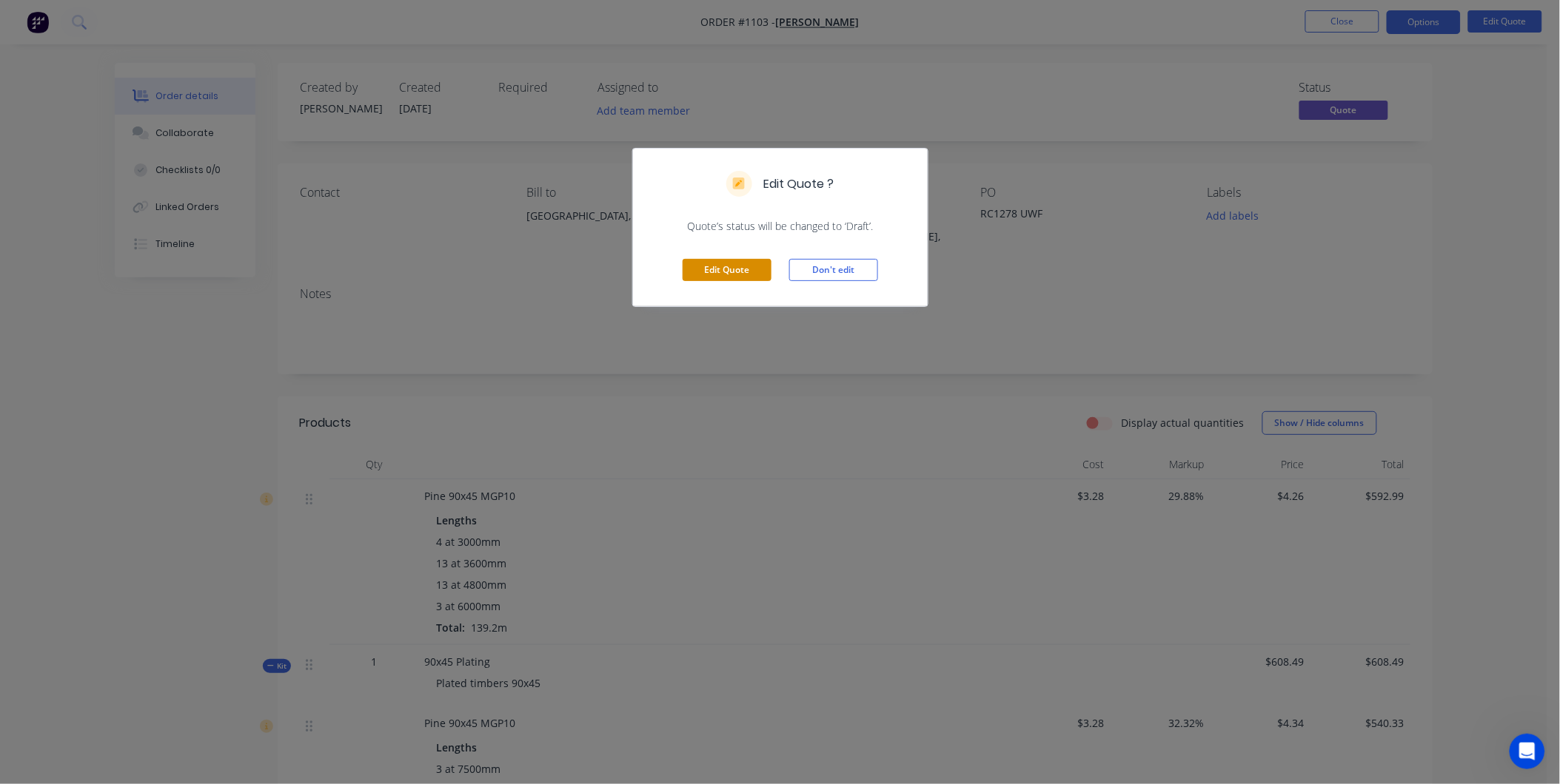
click at [738, 260] on button "Edit Quote" at bounding box center [727, 270] width 89 height 22
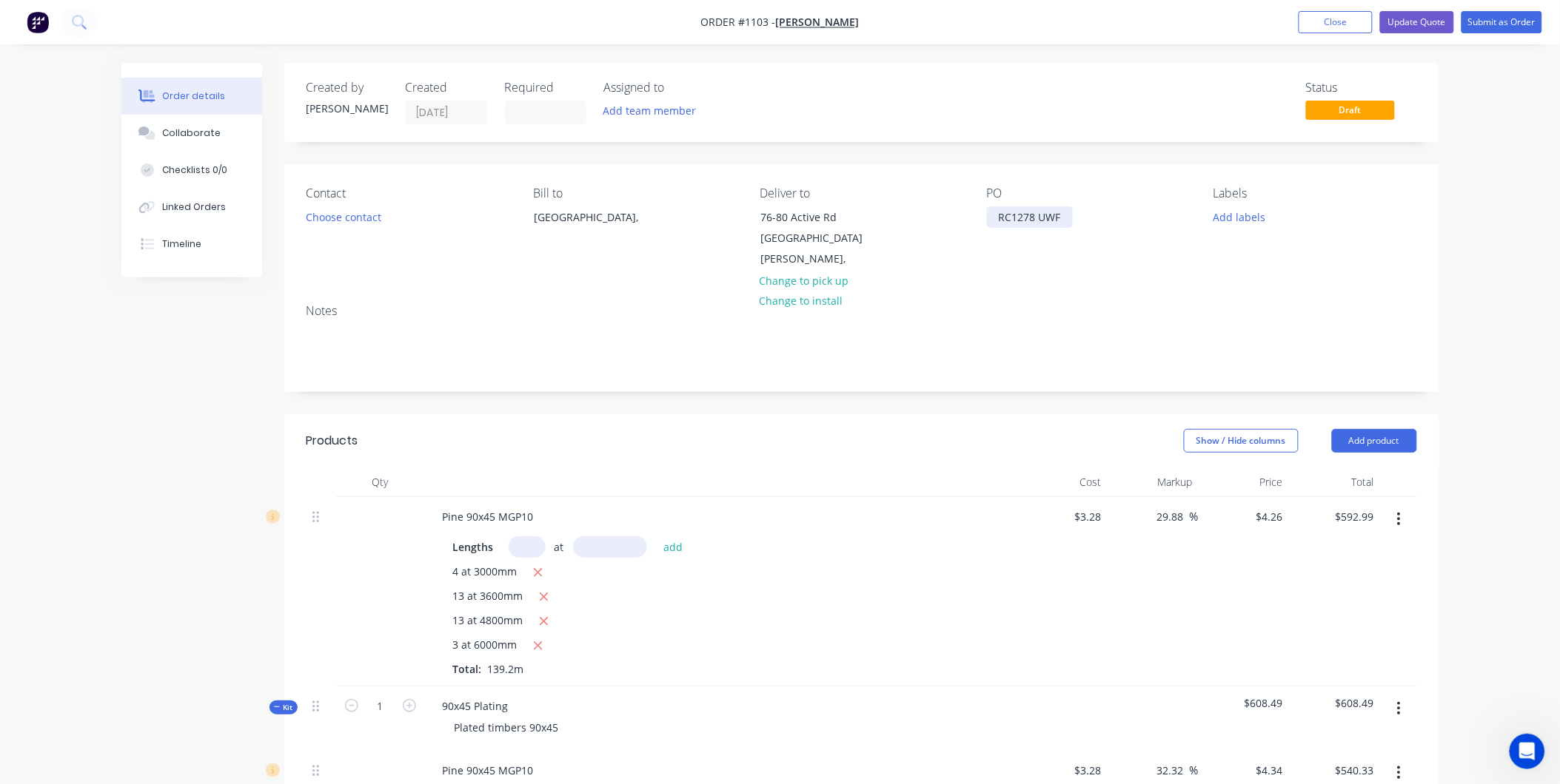
click at [1029, 217] on div "RC1278 UWF" at bounding box center [1030, 217] width 86 height 21
click at [1029, 272] on div "Contact Choose contact Bill to [GEOGRAPHIC_DATA], Deliver to 76-80 Active Rd [G…" at bounding box center [861, 228] width 1154 height 128
click at [1420, 29] on button "Update Quote" at bounding box center [1416, 21] width 74 height 22
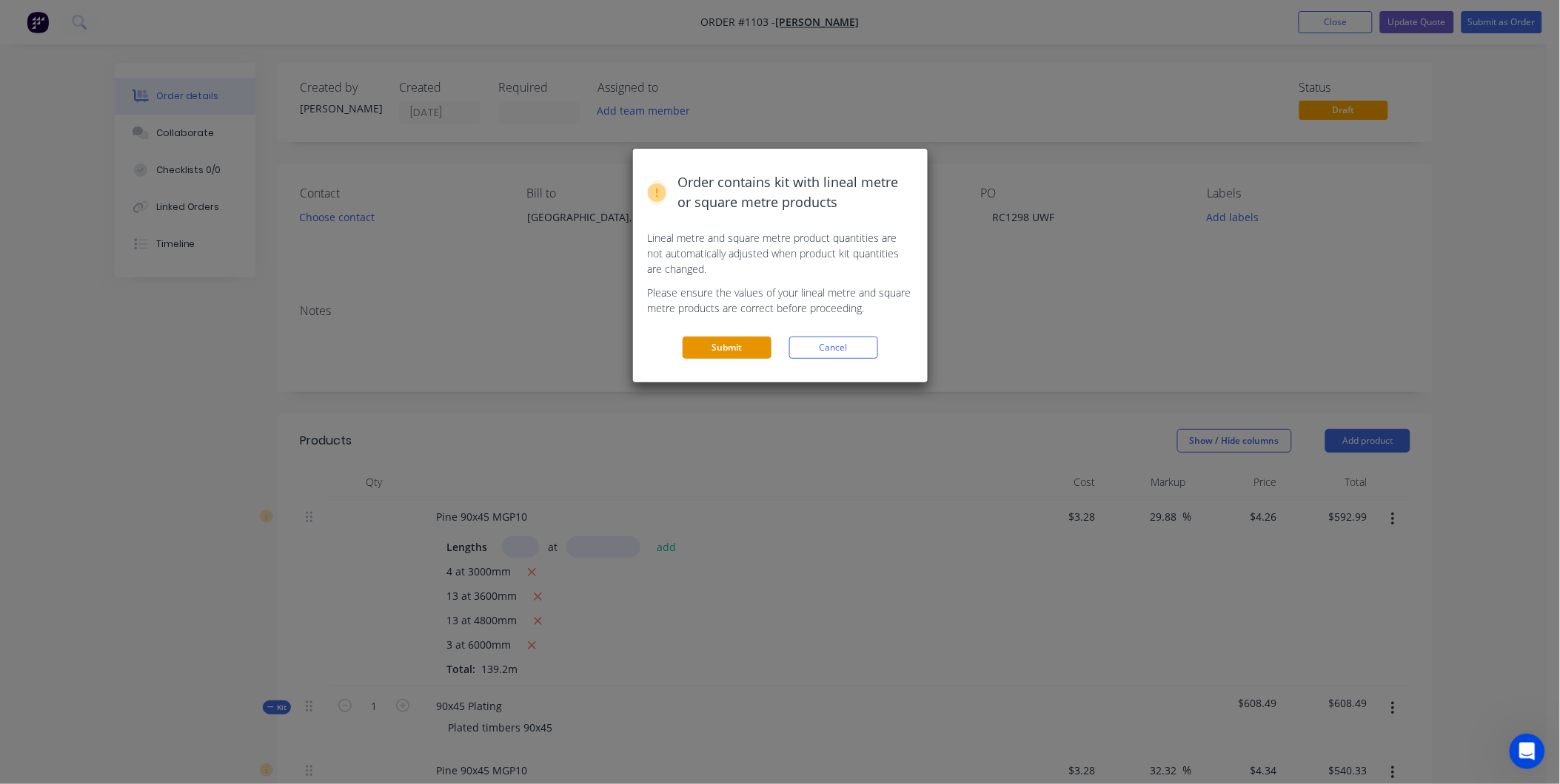
click at [741, 351] on button "Submit" at bounding box center [727, 347] width 89 height 22
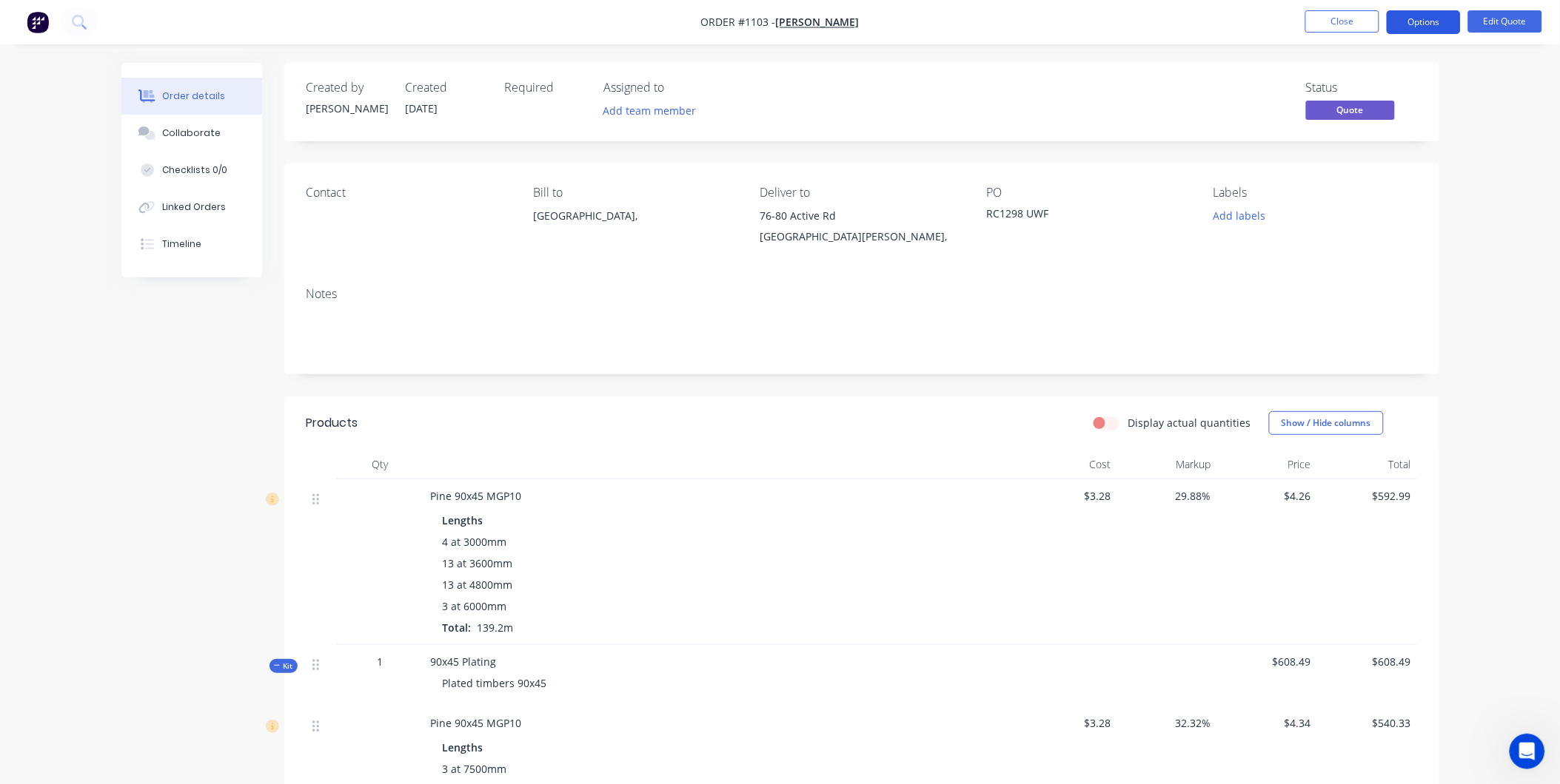
click at [1431, 25] on button "Options" at bounding box center [1423, 22] width 74 height 24
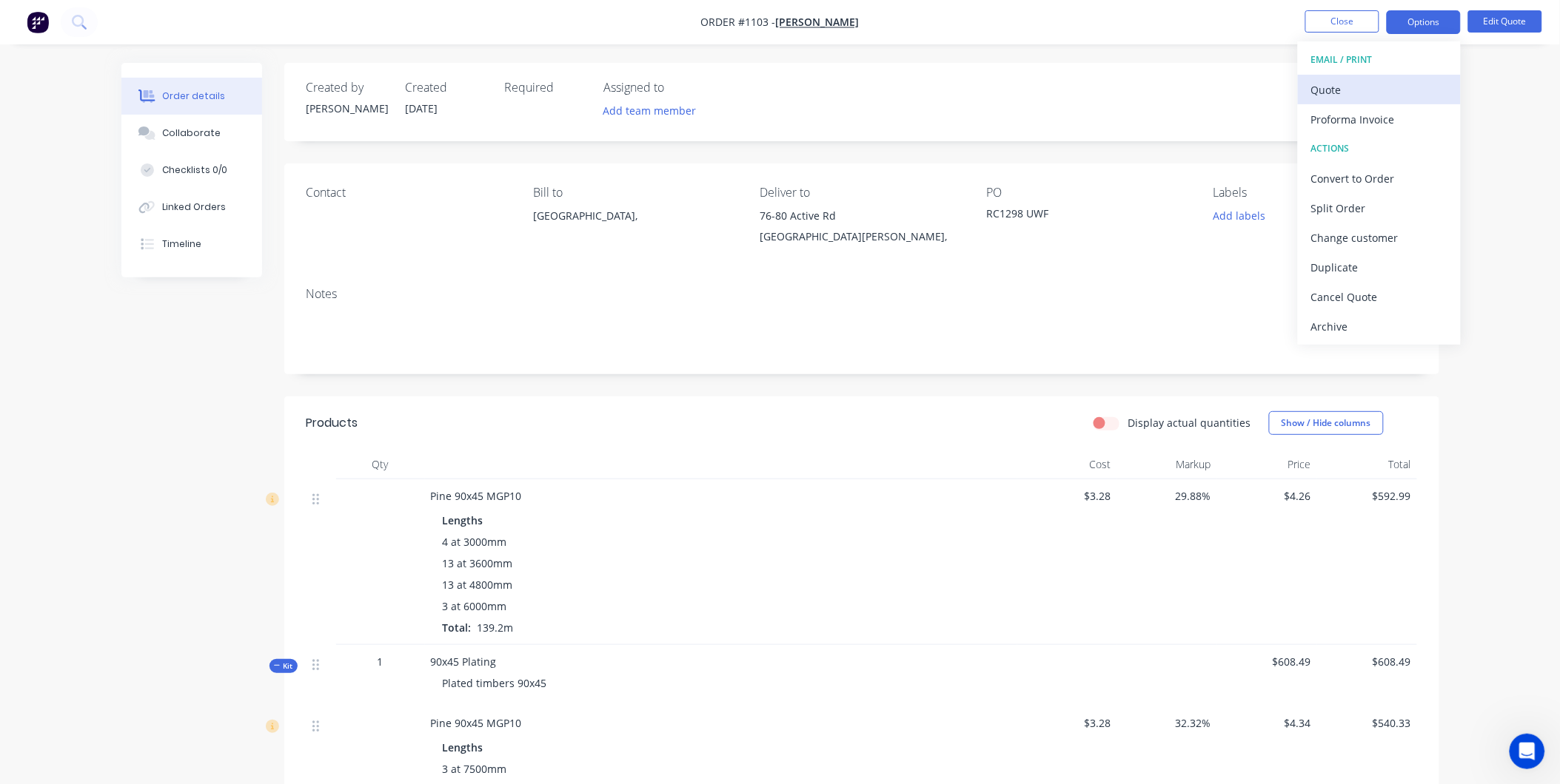
click at [1348, 86] on div "Quote" at bounding box center [1379, 90] width 136 height 21
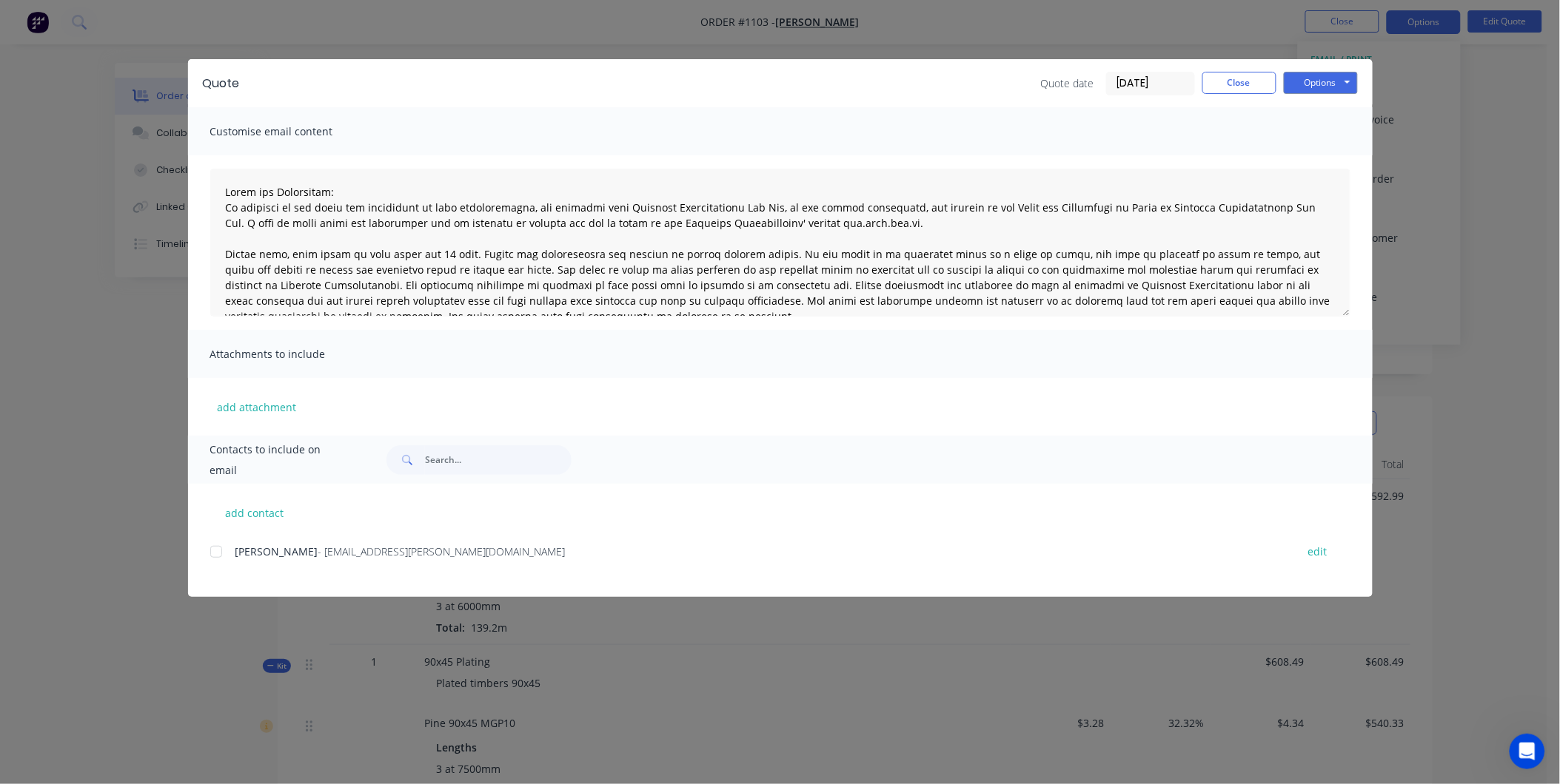
click at [219, 556] on div at bounding box center [216, 551] width 29 height 29
click at [1310, 90] on button "Options" at bounding box center [1320, 83] width 74 height 22
click at [1307, 155] on button "Email" at bounding box center [1331, 158] width 94 height 24
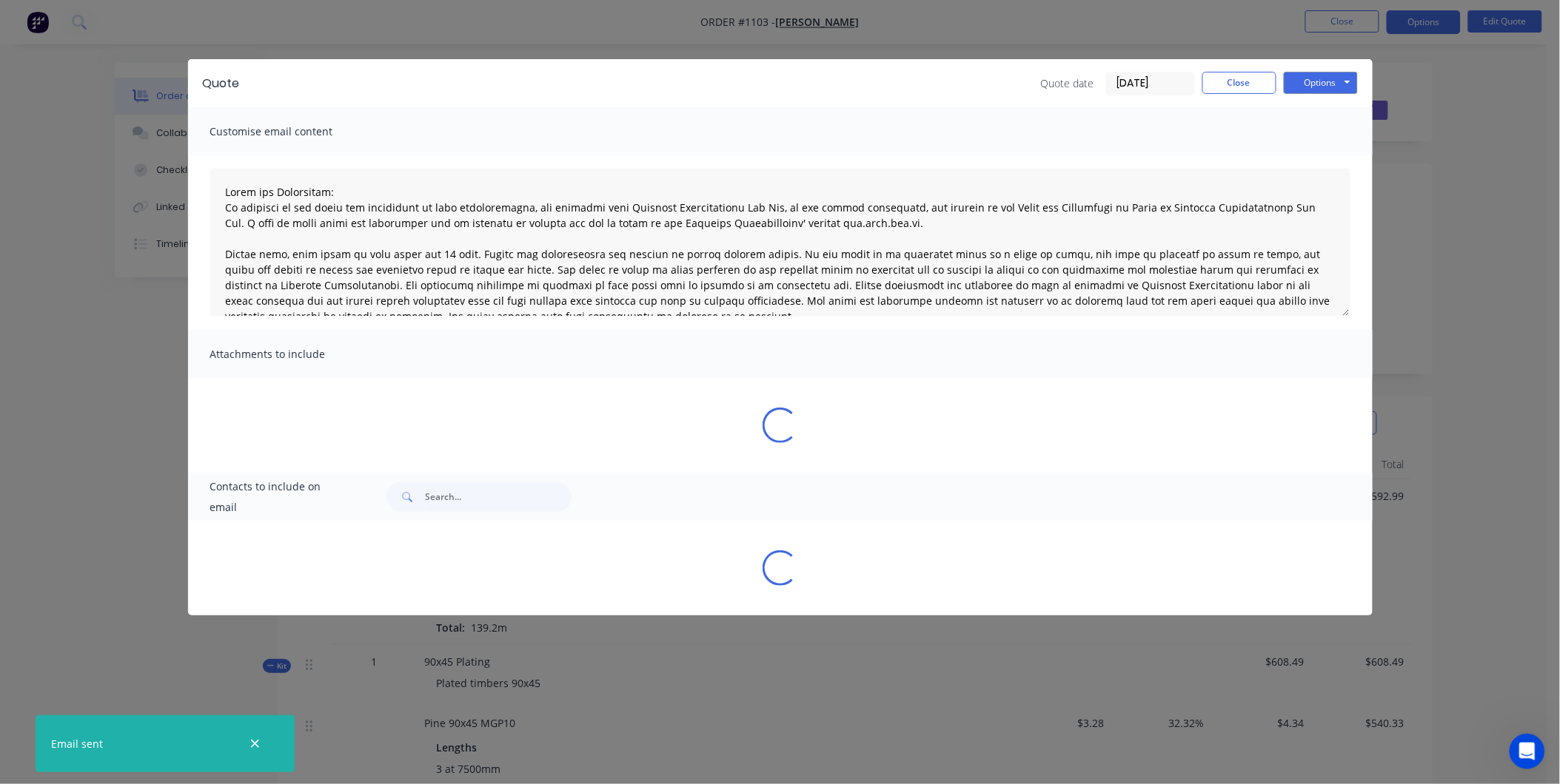
type textarea "Terms and Conditions: In addition to any terms and conditions in this communica…"
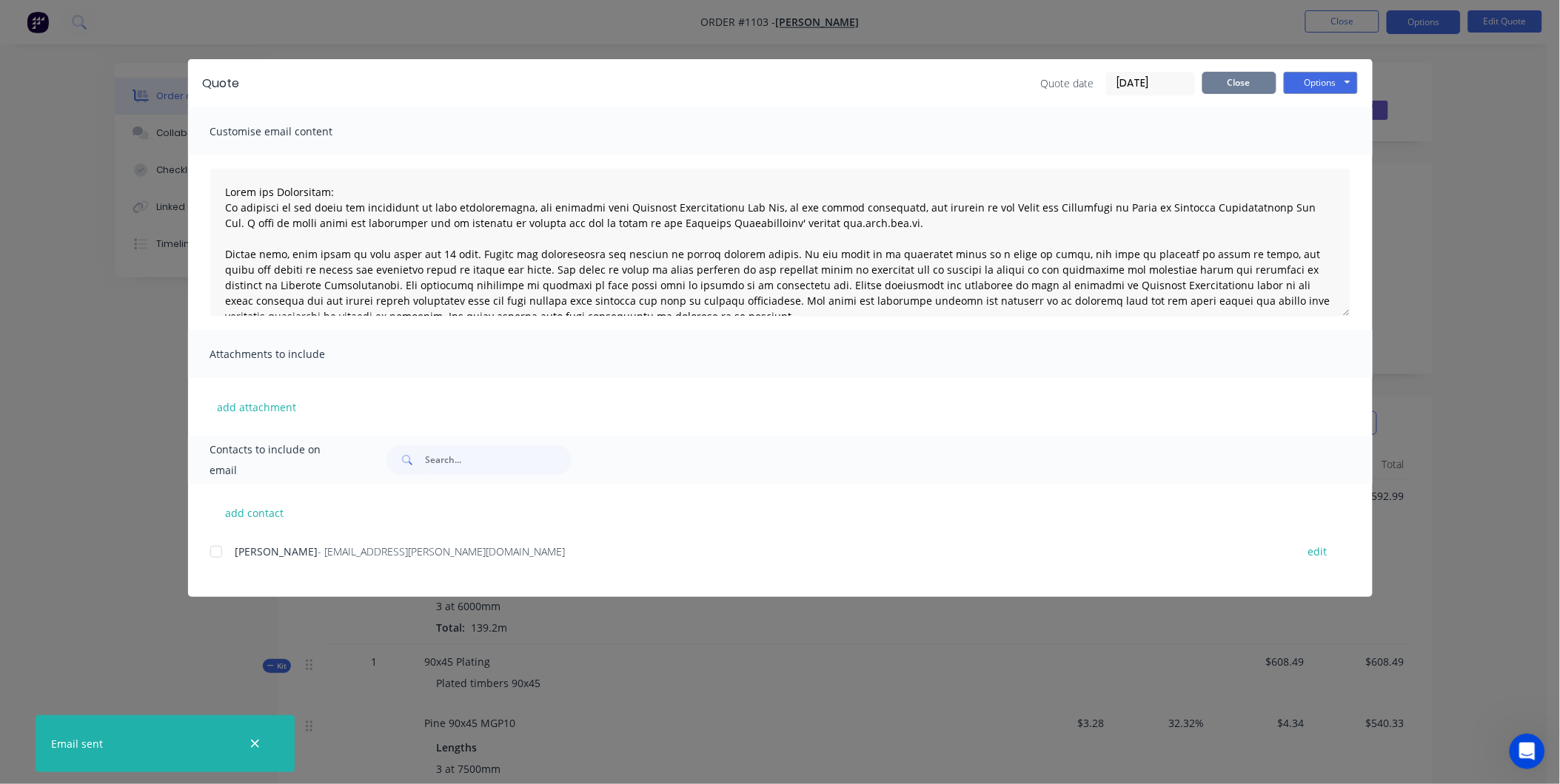
click at [1236, 78] on button "Close" at bounding box center [1239, 83] width 74 height 22
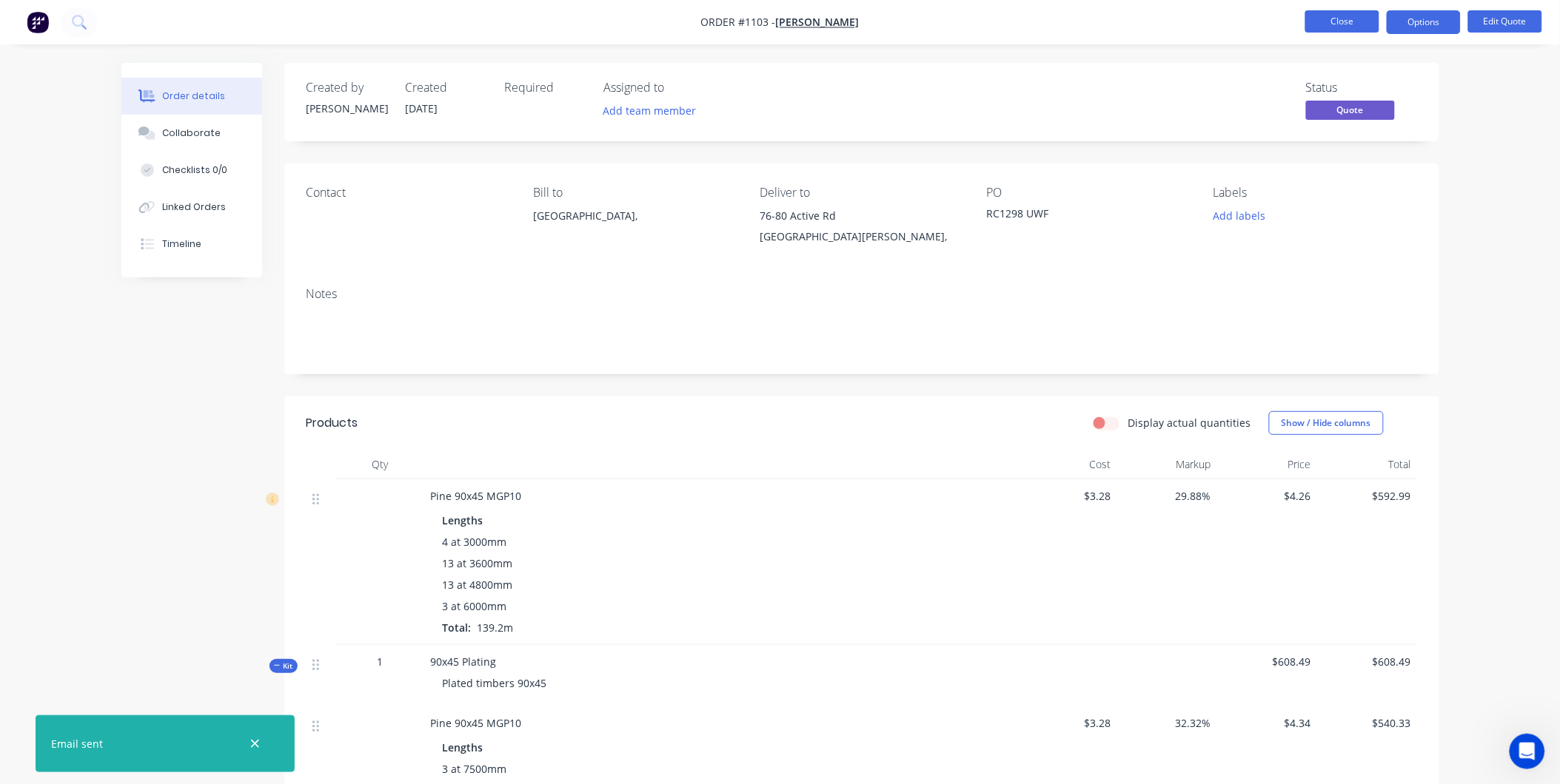
click at [1335, 29] on button "Close" at bounding box center [1342, 21] width 74 height 22
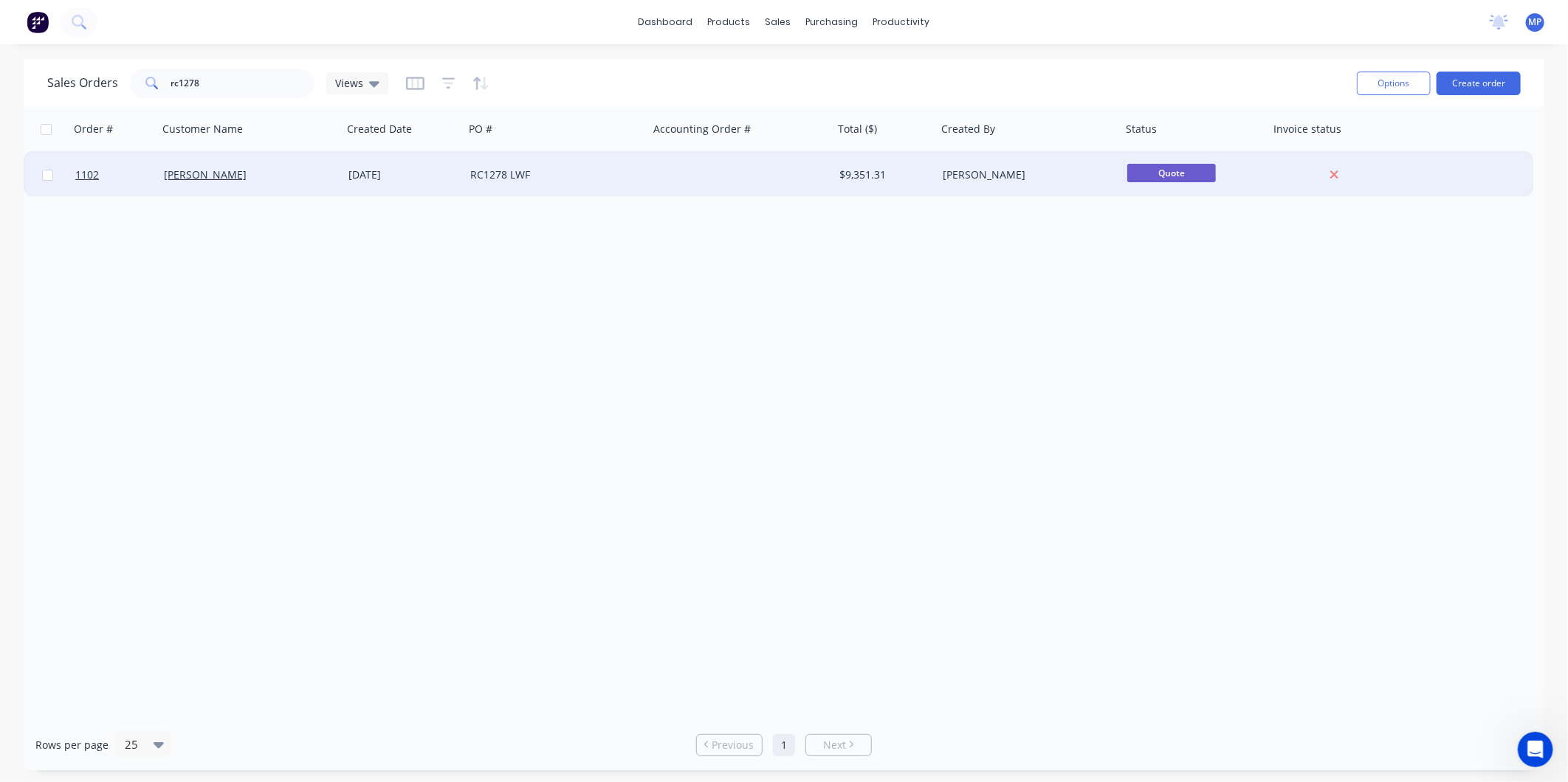
click at [694, 178] on div at bounding box center [741, 175] width 185 height 44
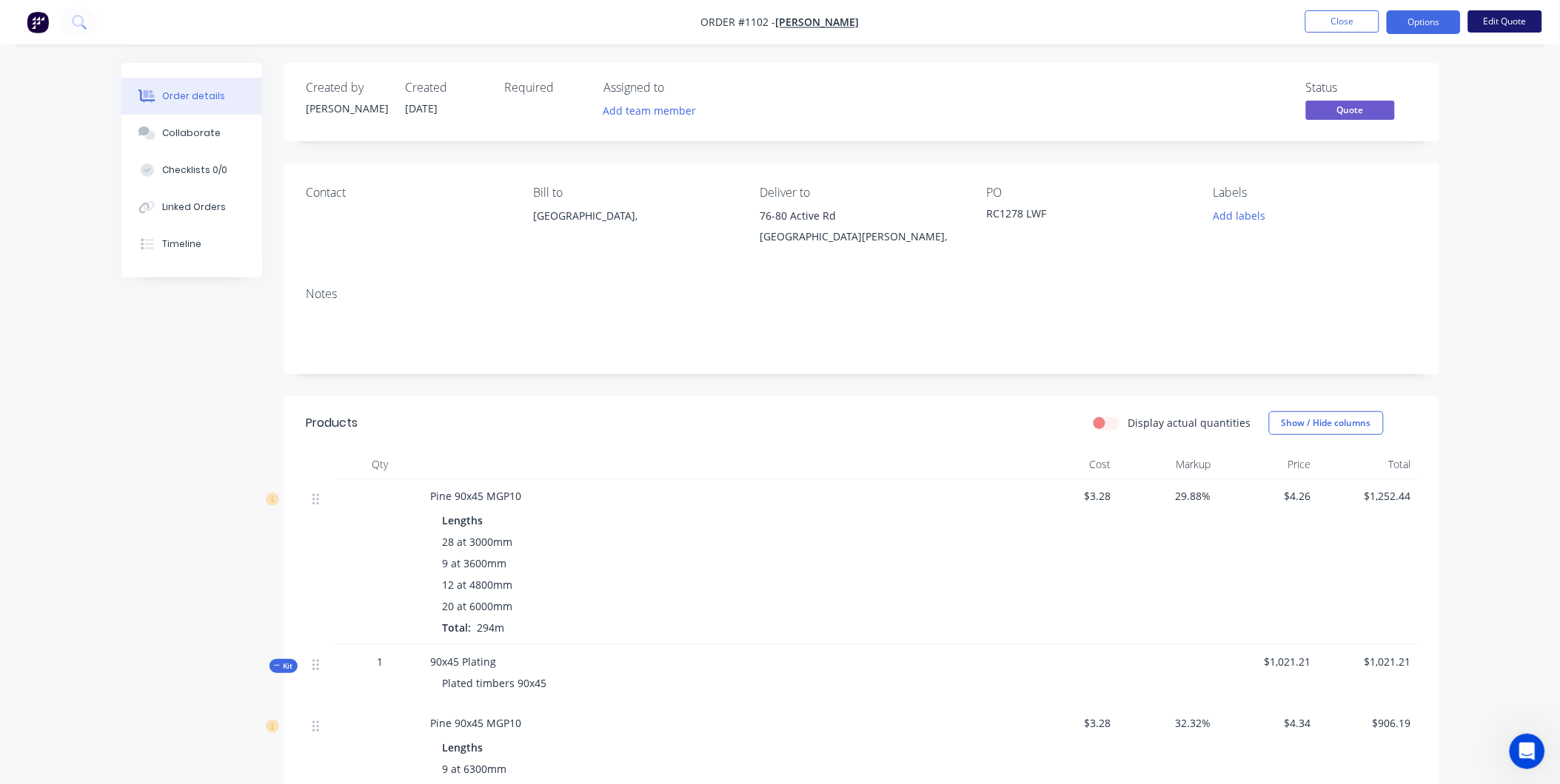
click at [1498, 22] on button "Edit Quote" at bounding box center [1505, 21] width 74 height 22
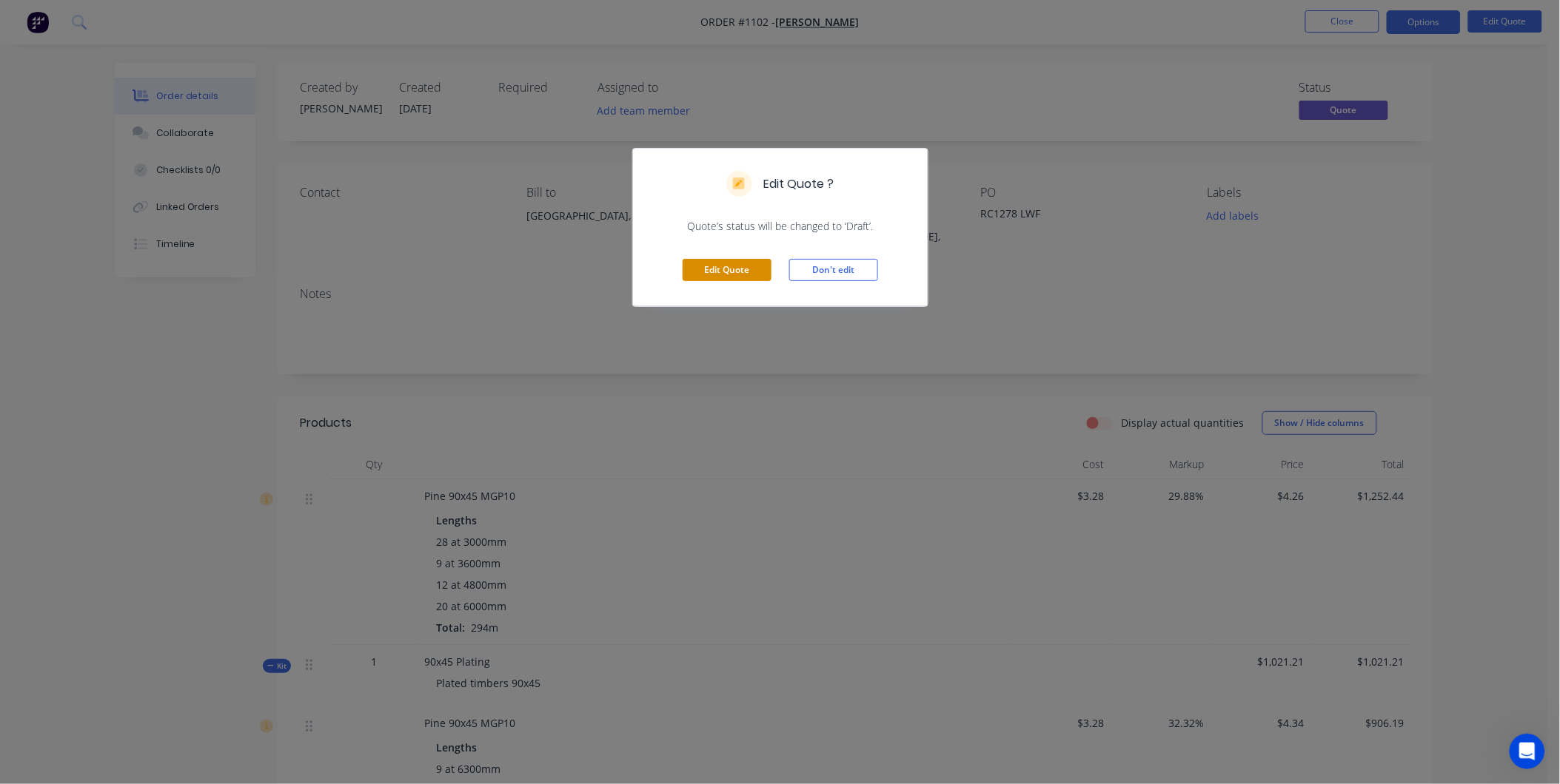
click at [714, 271] on button "Edit Quote" at bounding box center [727, 270] width 89 height 22
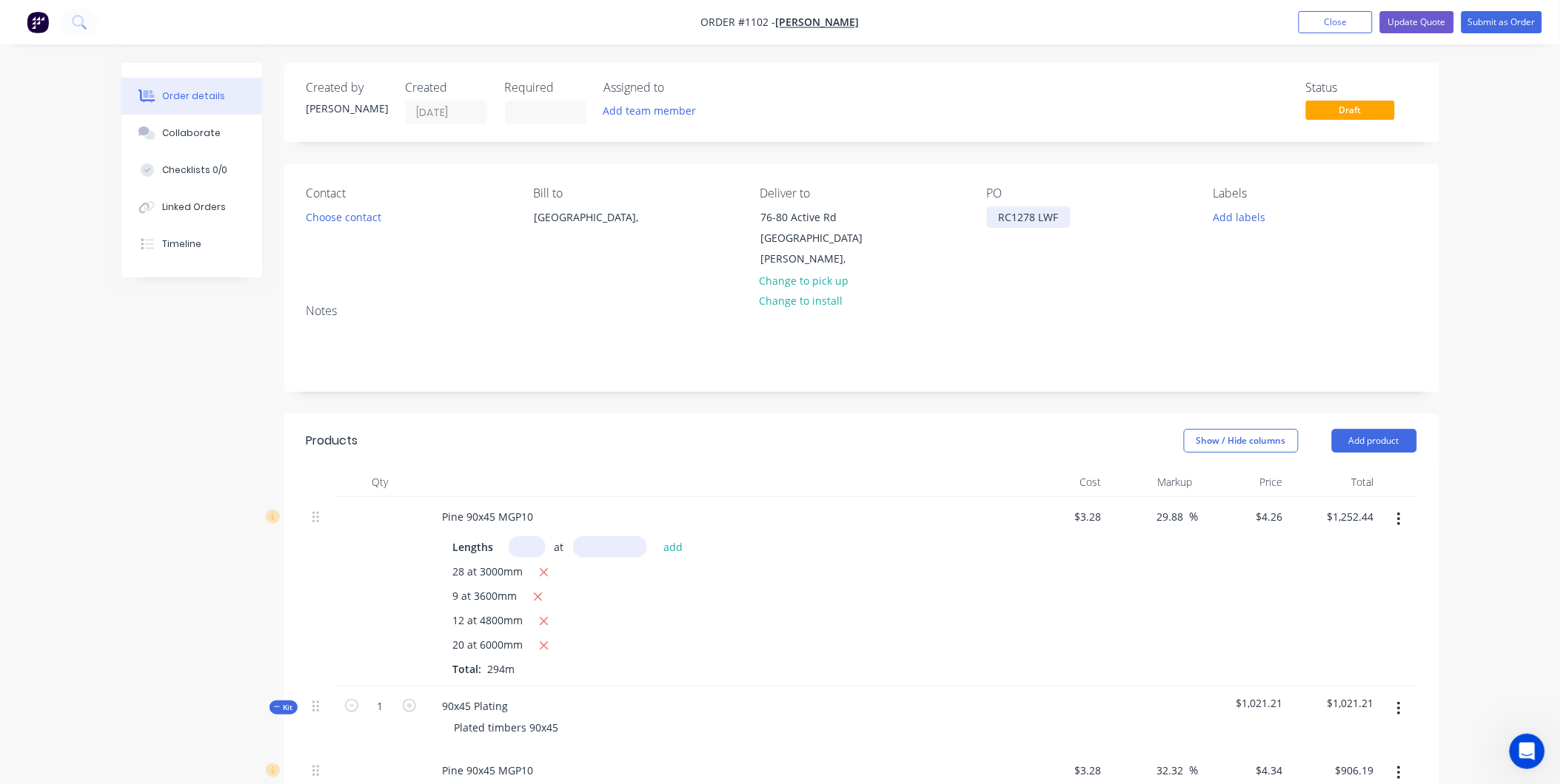
click at [1024, 217] on div "RC1278 LWF" at bounding box center [1029, 217] width 84 height 21
click at [1029, 304] on div "Notes" at bounding box center [862, 311] width 1111 height 14
click at [1403, 22] on button "Update Quote" at bounding box center [1416, 21] width 74 height 22
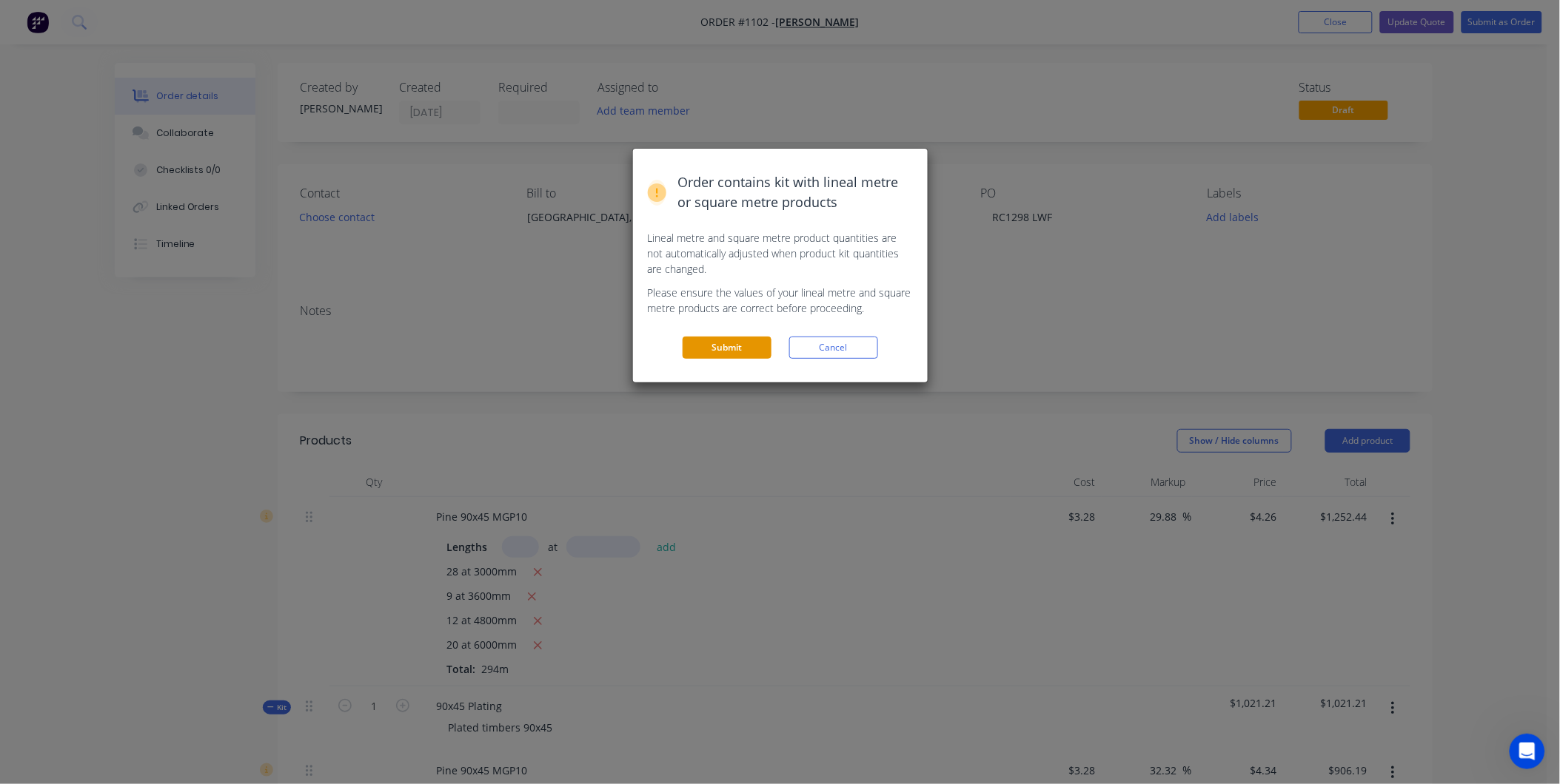
click at [721, 351] on button "Submit" at bounding box center [727, 347] width 89 height 22
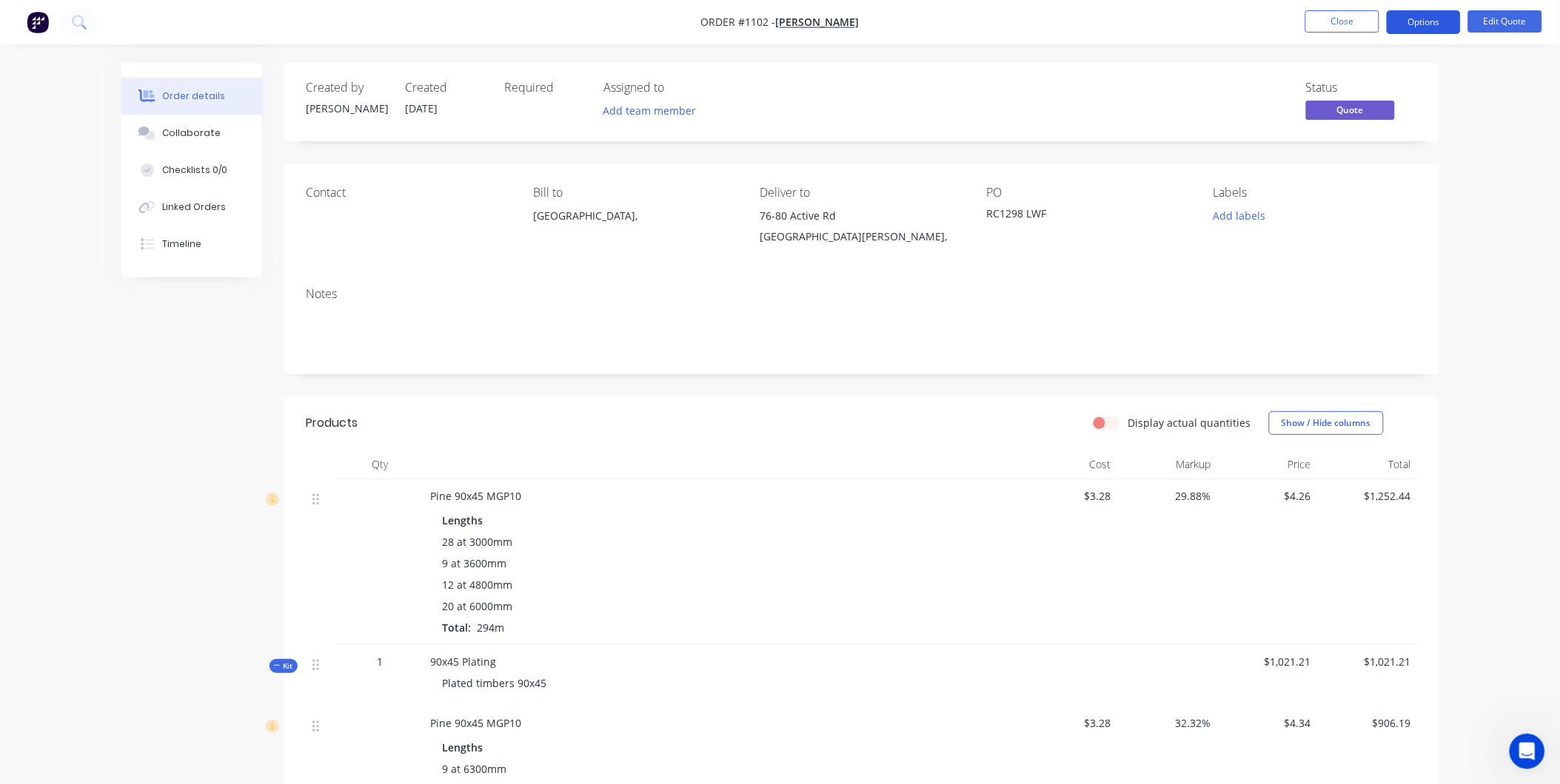
click at [1441, 19] on button "Options" at bounding box center [1423, 22] width 74 height 24
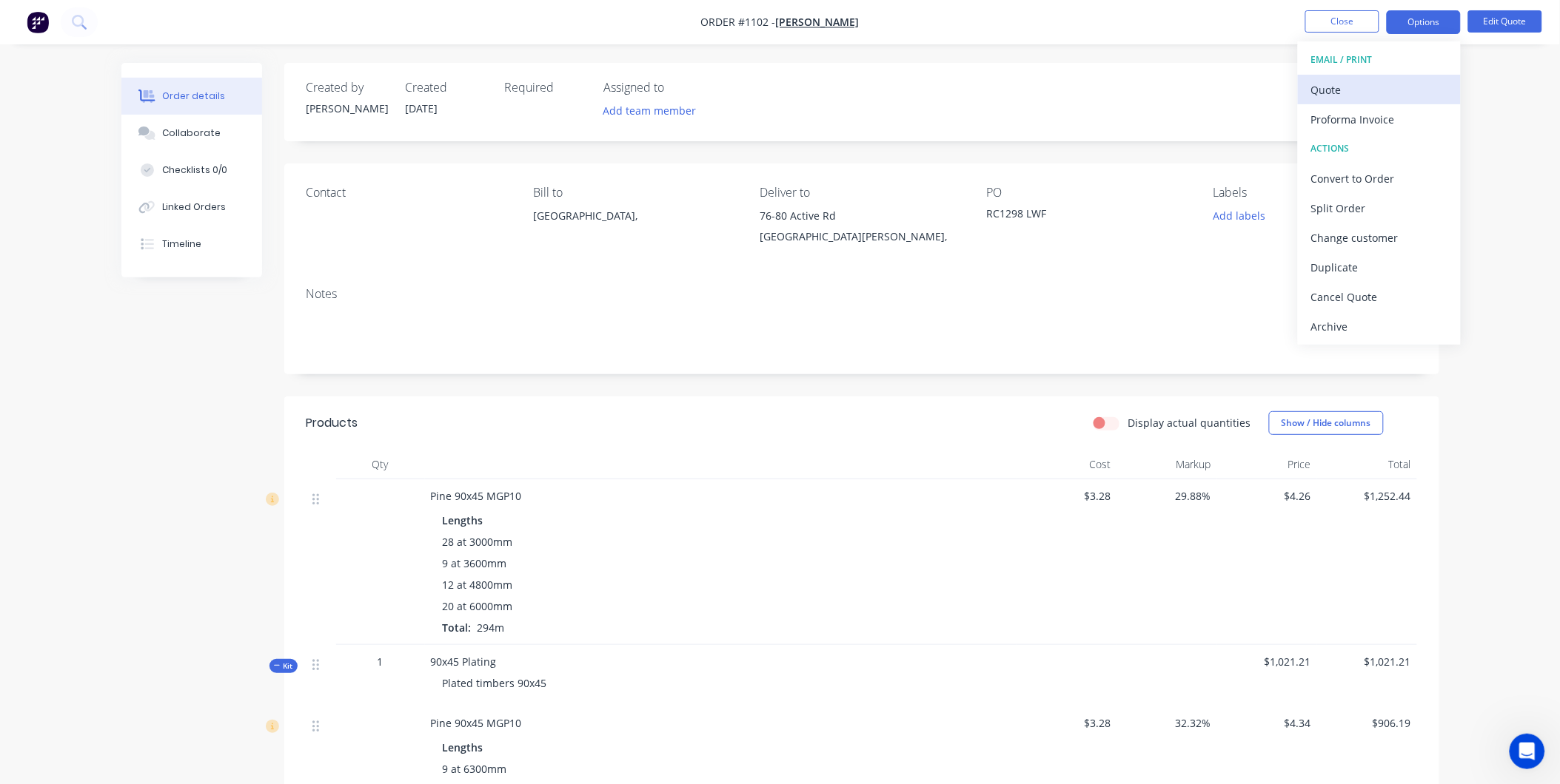
click at [1358, 84] on div "Quote" at bounding box center [1379, 90] width 136 height 21
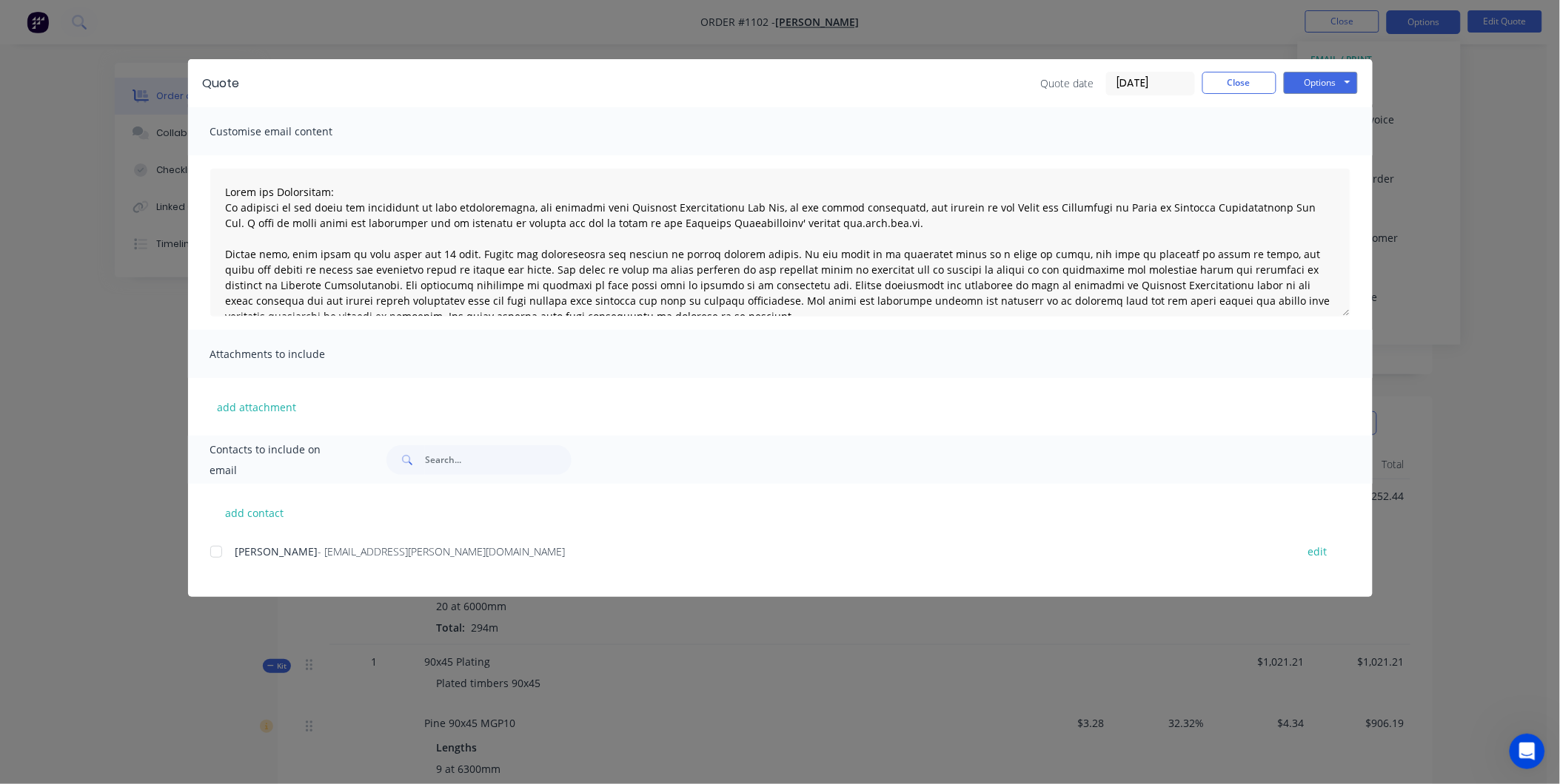
click at [227, 548] on div at bounding box center [216, 551] width 29 height 29
click at [1326, 89] on button "Options" at bounding box center [1320, 83] width 74 height 22
click at [1312, 164] on button "Email" at bounding box center [1331, 158] width 94 height 24
type textarea "Terms and Conditions: In addition to any terms and conditions in this communica…"
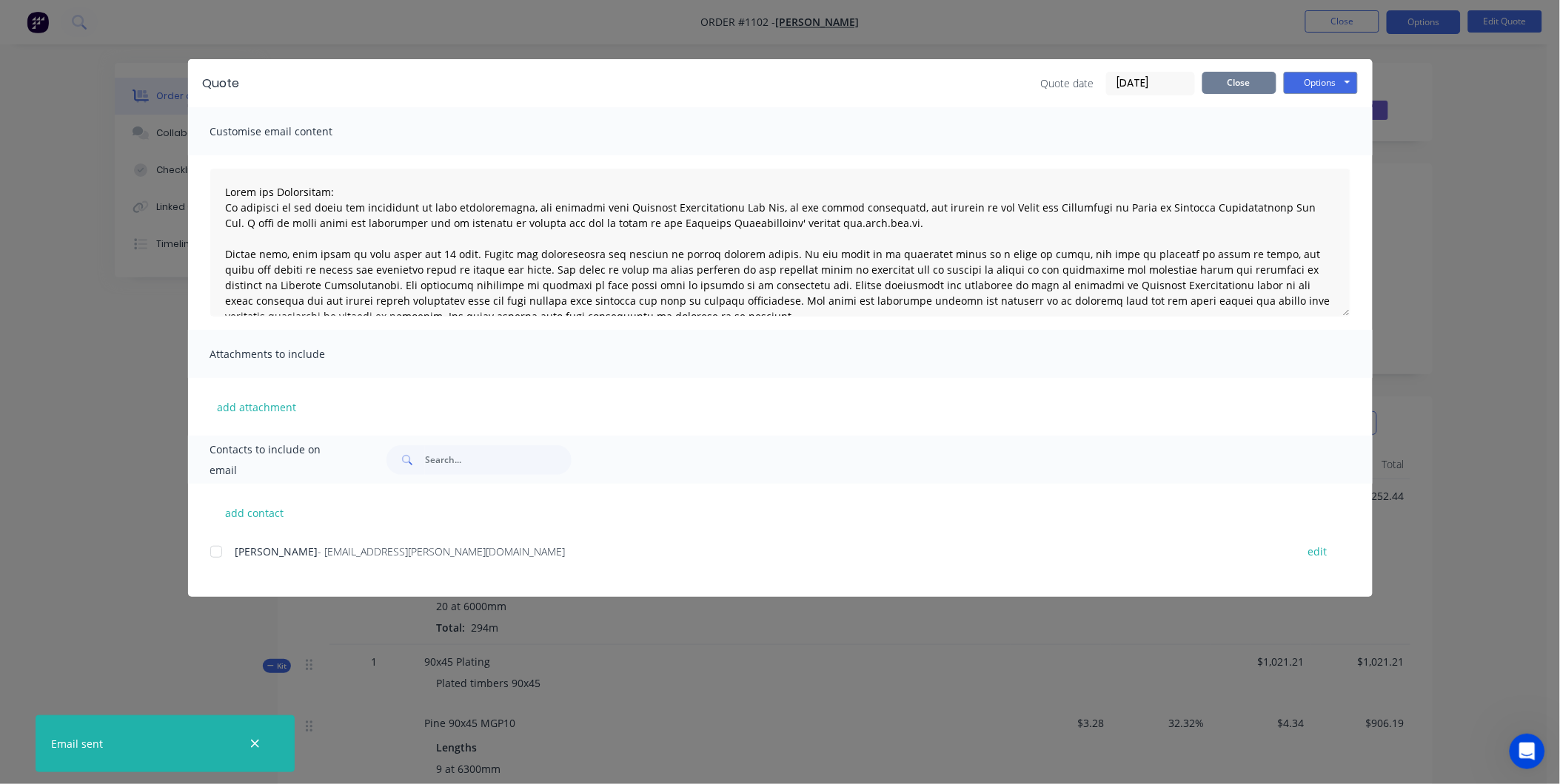
click at [1248, 92] on button "Close" at bounding box center [1239, 83] width 74 height 22
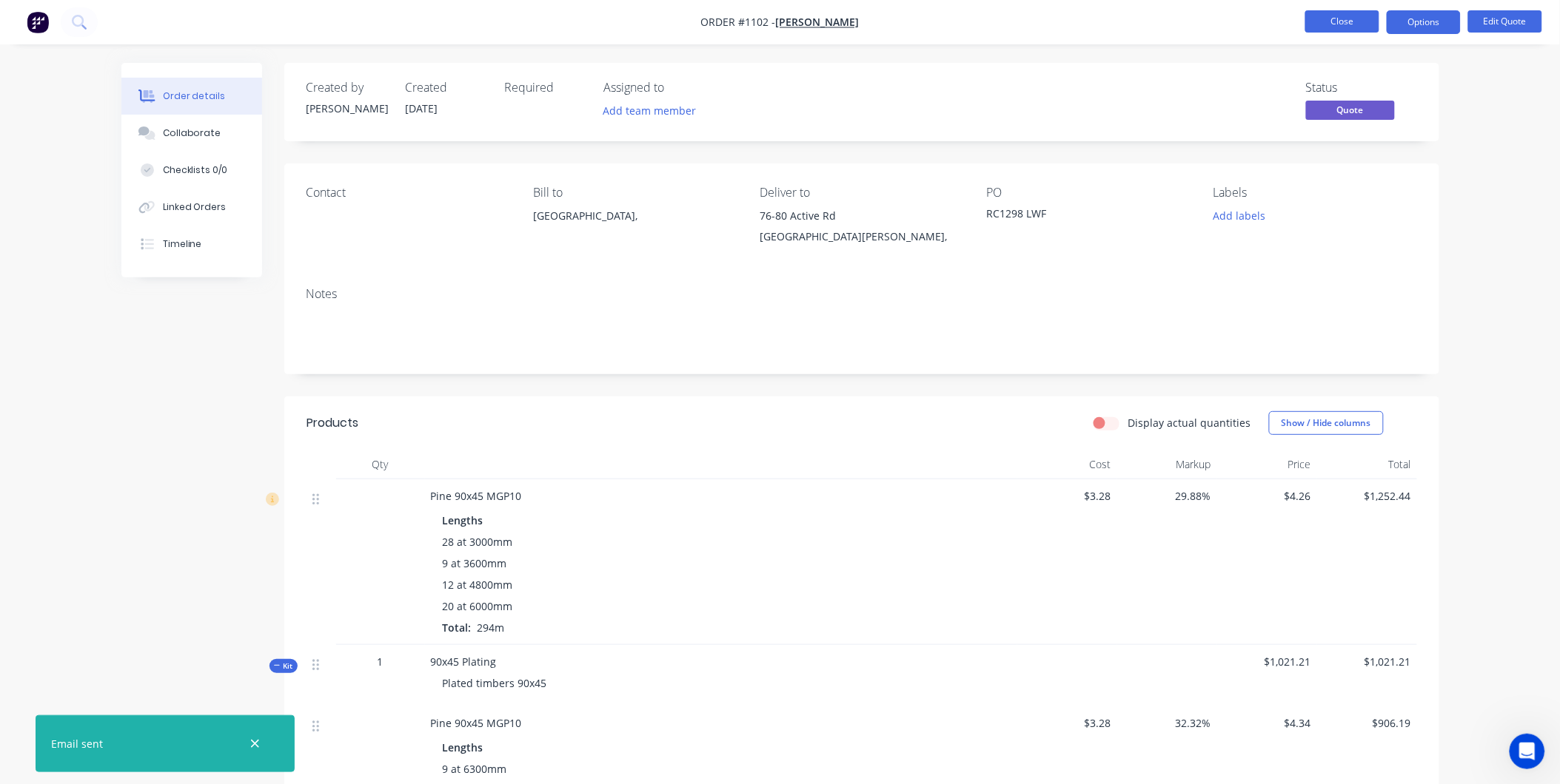
click at [1319, 25] on button "Close" at bounding box center [1342, 21] width 74 height 22
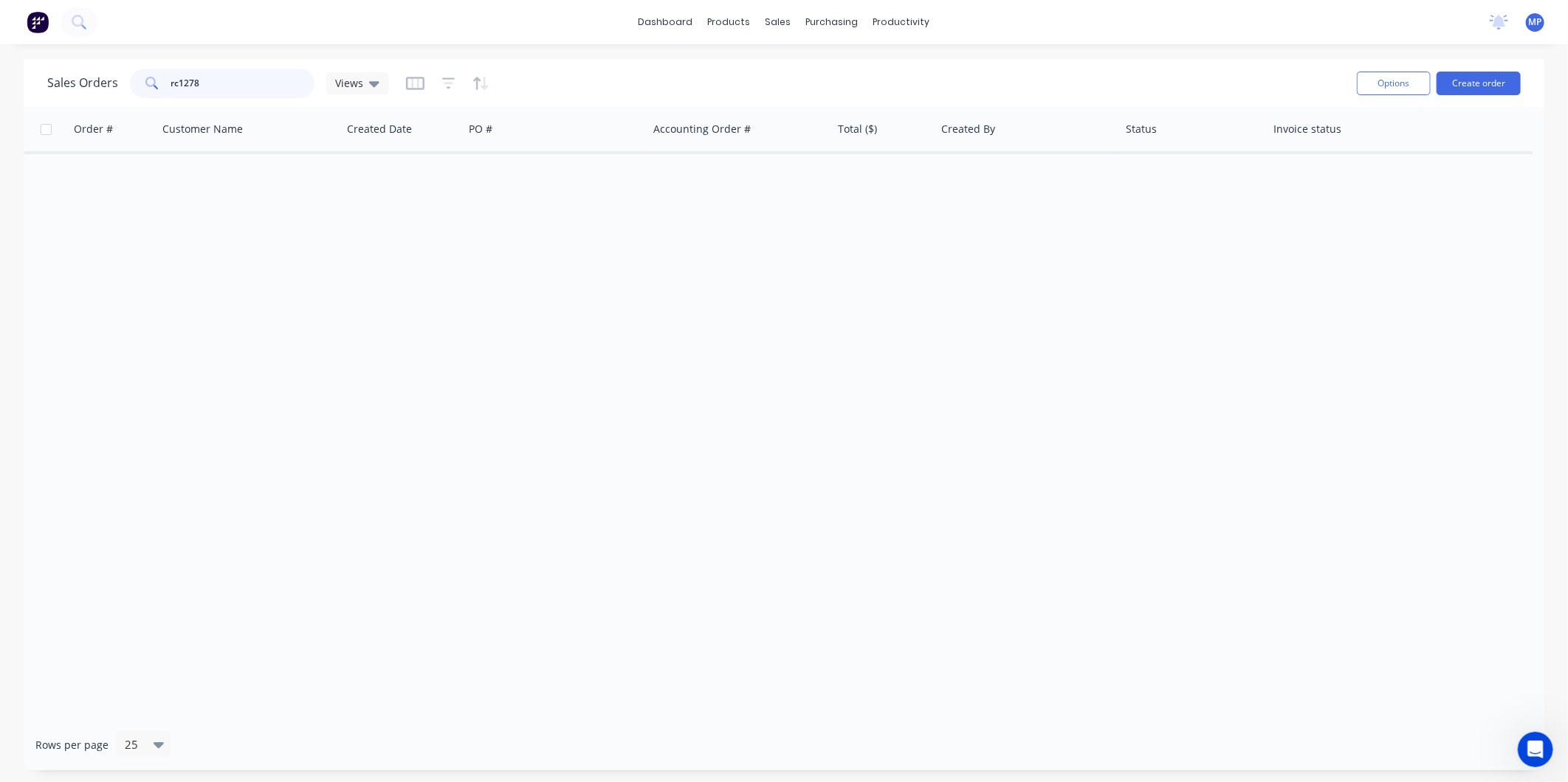
click at [228, 93] on input "rc1278" at bounding box center [244, 83] width 144 height 29
type input "r"
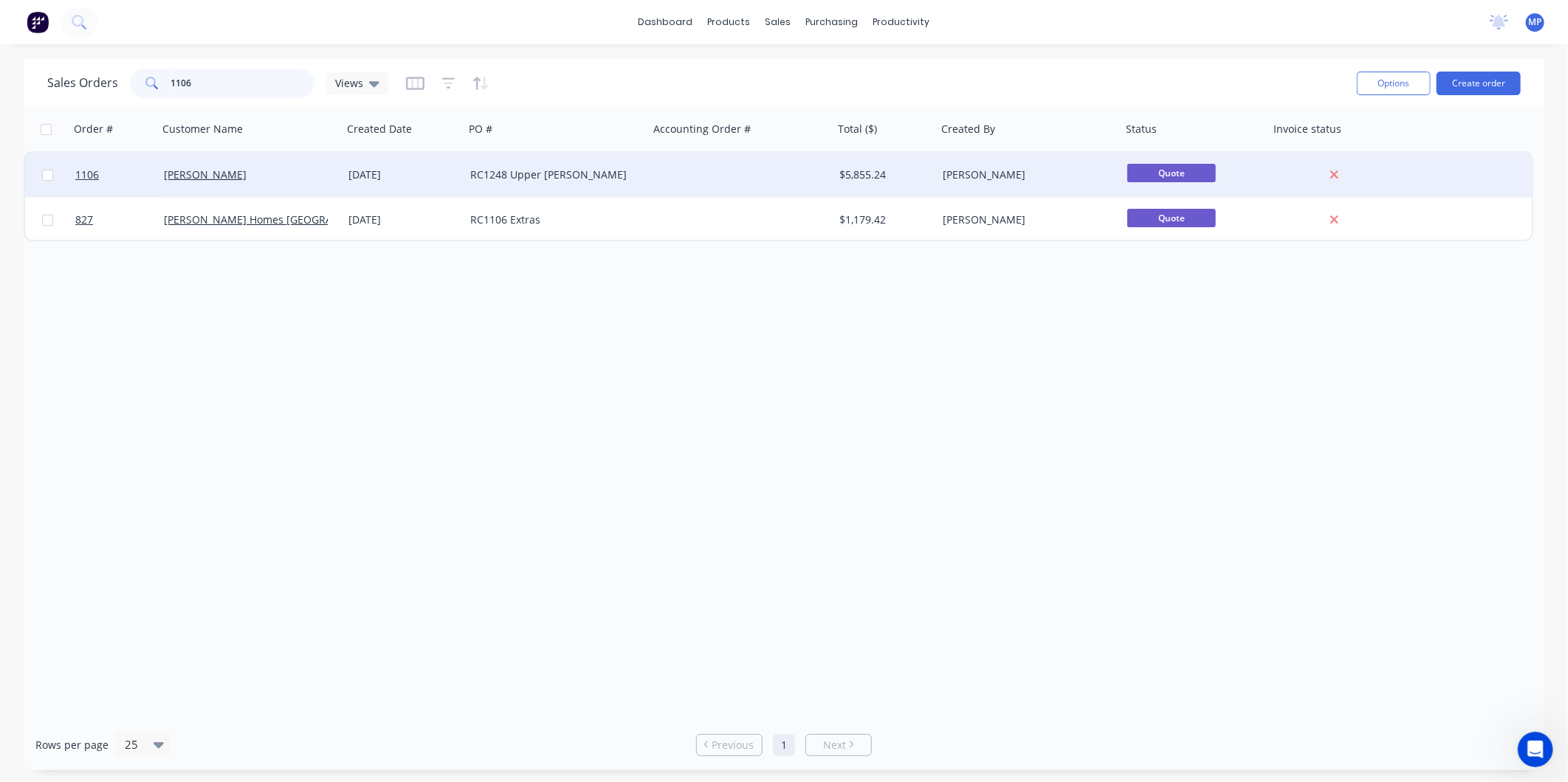
type input "1106"
click at [649, 180] on div at bounding box center [741, 175] width 185 height 44
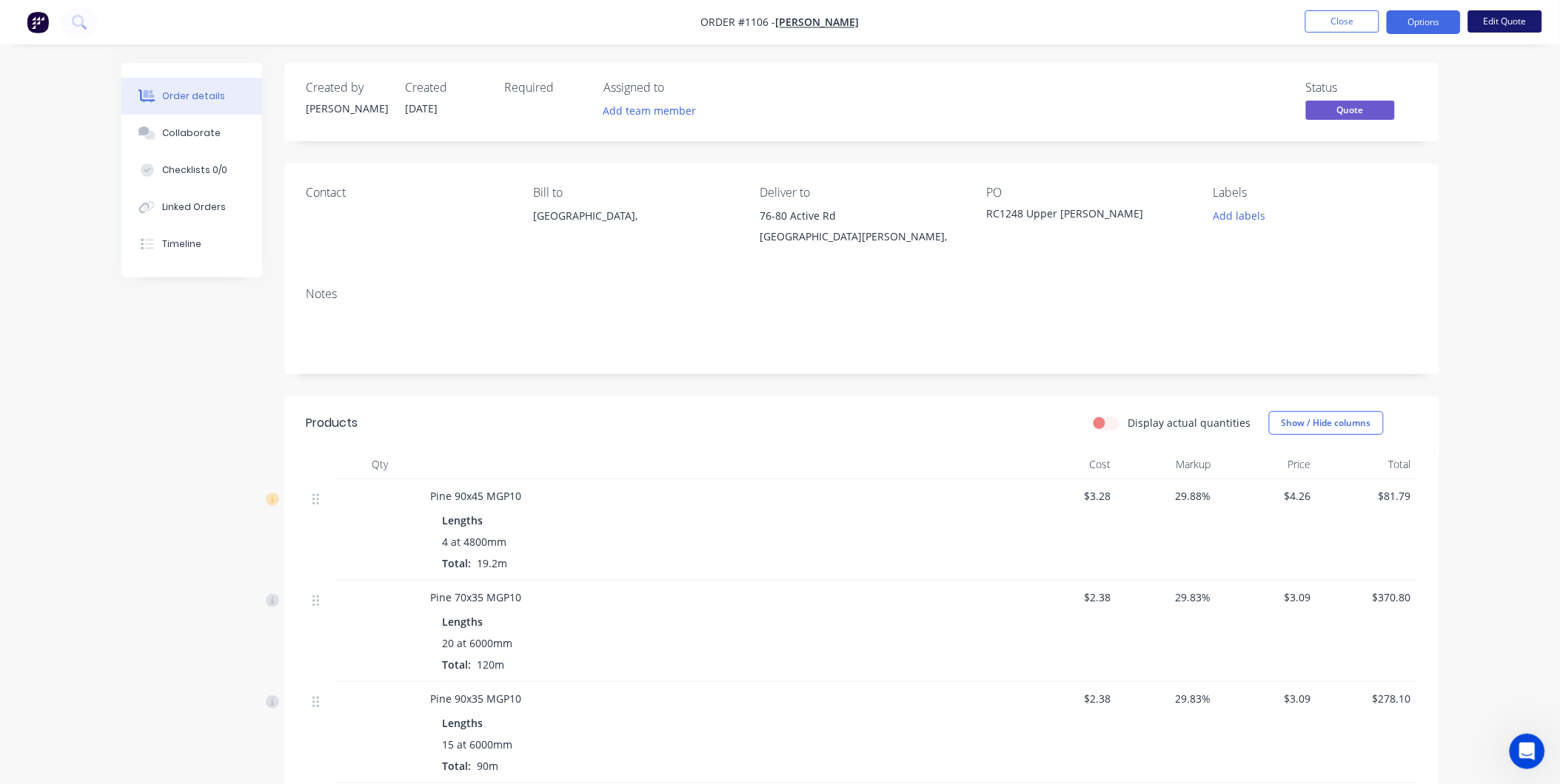
click at [1486, 25] on button "Edit Quote" at bounding box center [1505, 21] width 74 height 22
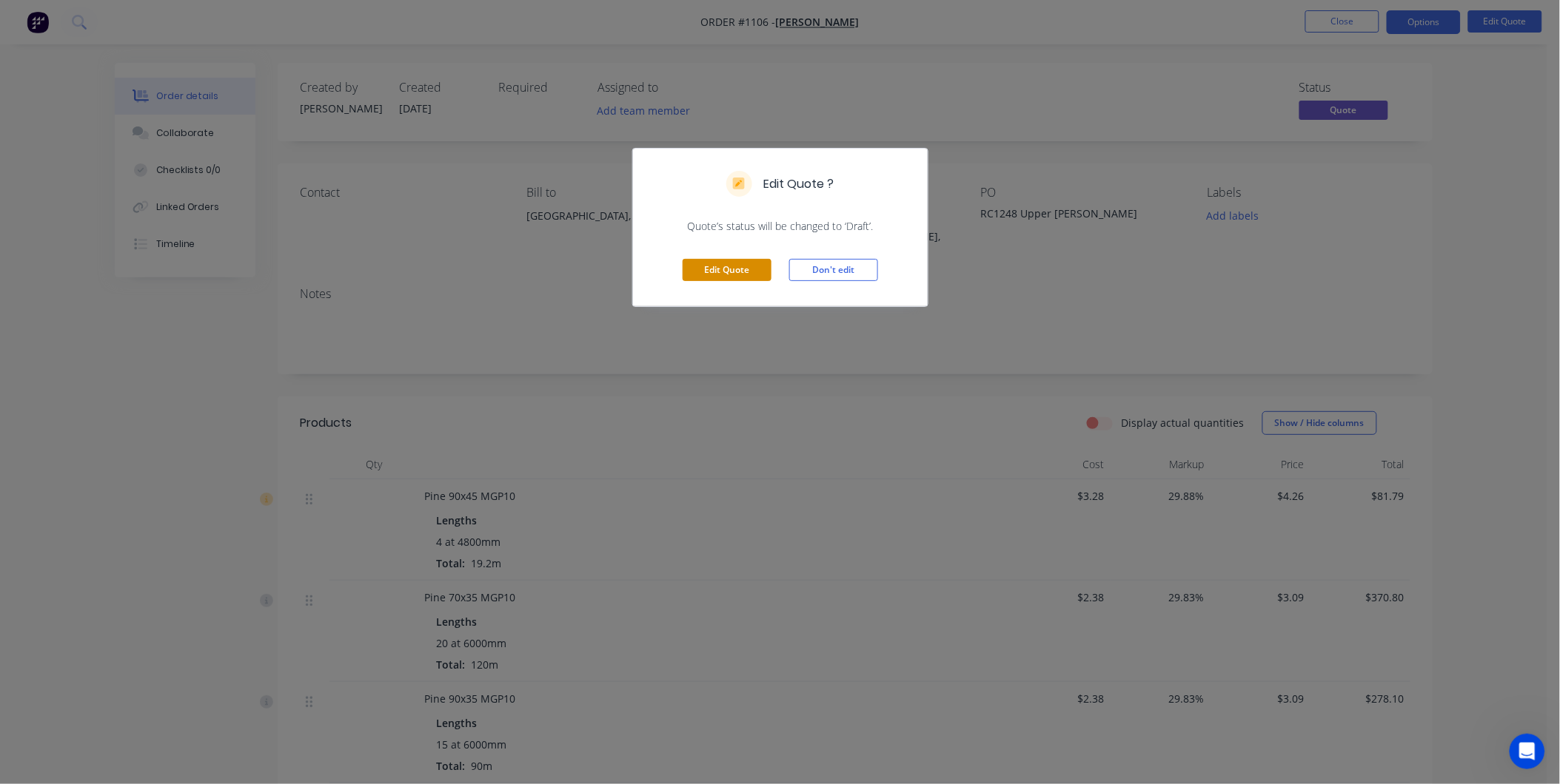
click at [723, 274] on button "Edit Quote" at bounding box center [727, 270] width 89 height 22
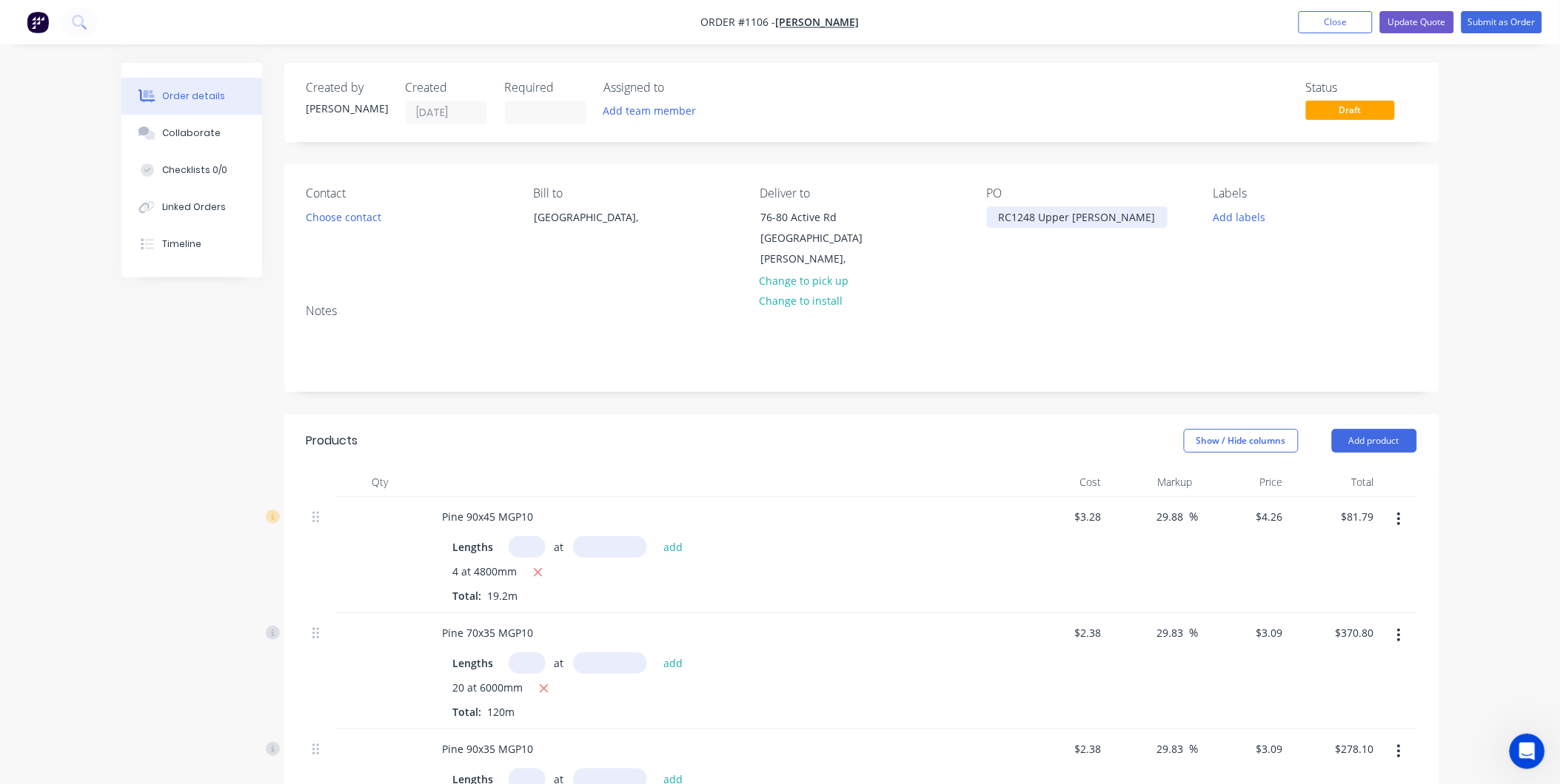
click at [1026, 218] on div "RC1248 Upper [PERSON_NAME]" at bounding box center [1077, 217] width 181 height 21
click at [1039, 292] on div "Notes" at bounding box center [861, 341] width 1154 height 99
click at [1439, 20] on button "Update Quote" at bounding box center [1416, 21] width 74 height 22
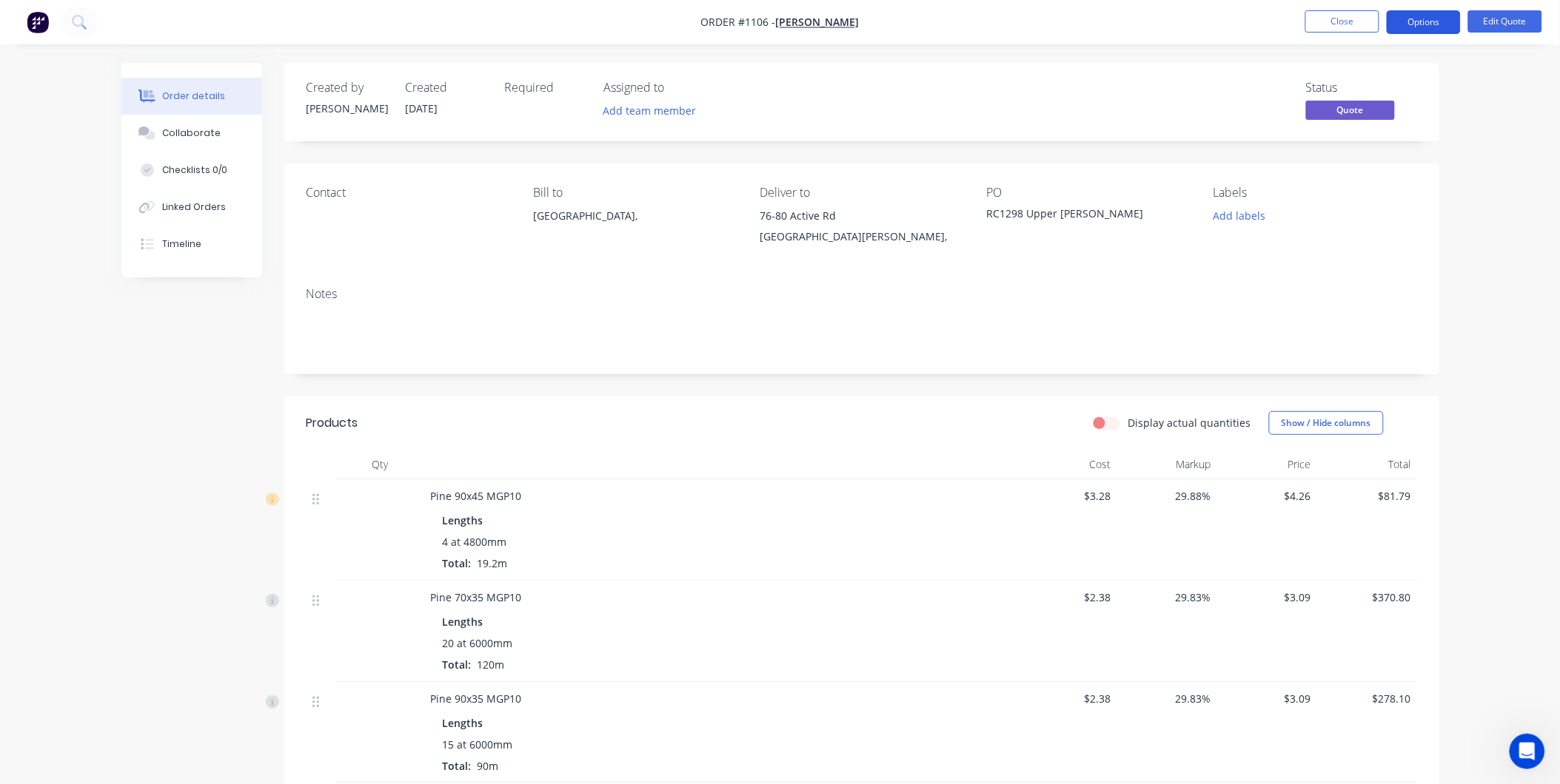
click at [1433, 23] on button "Options" at bounding box center [1423, 22] width 74 height 24
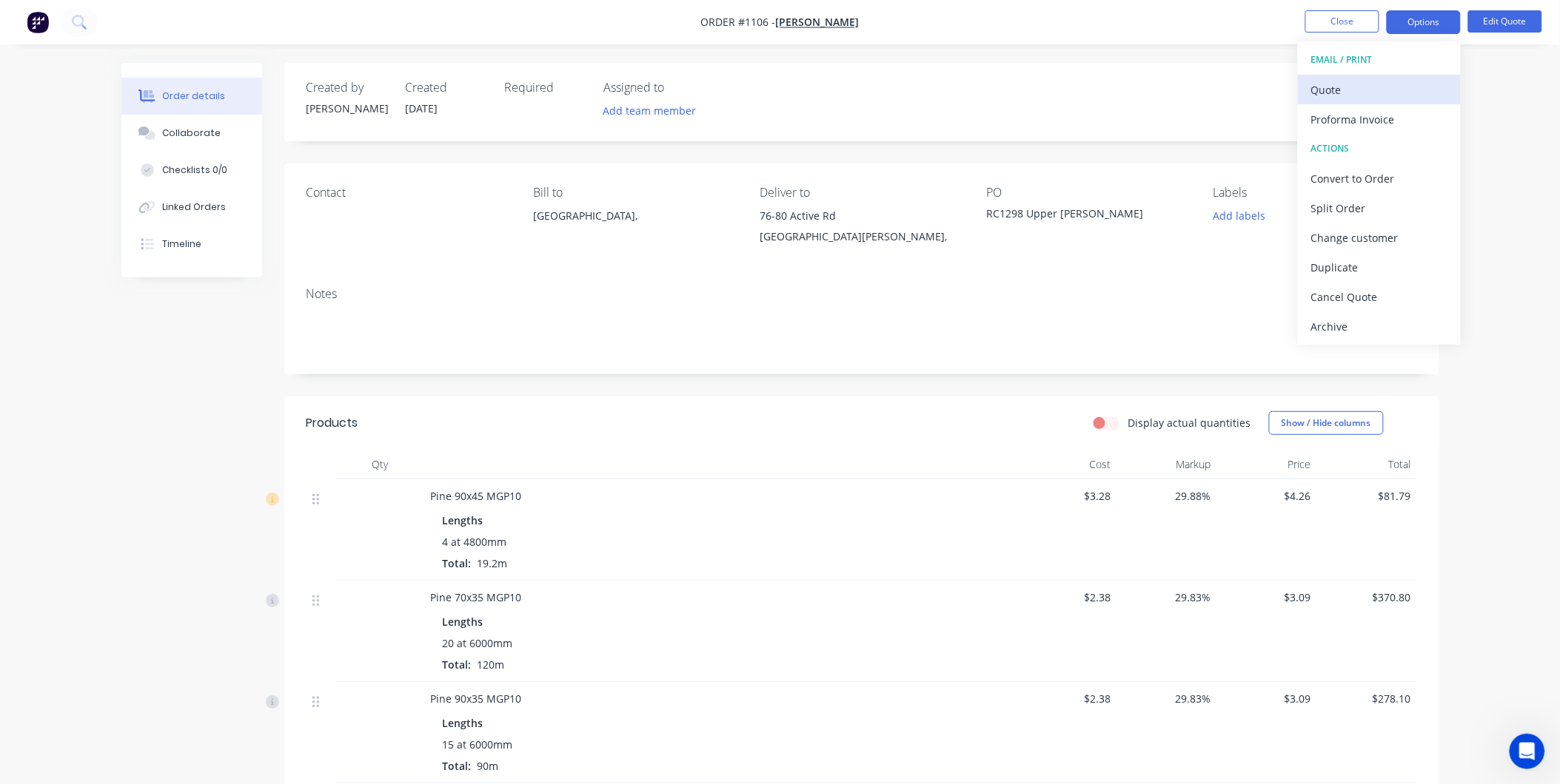
click at [1324, 93] on div "Quote" at bounding box center [1379, 90] width 136 height 21
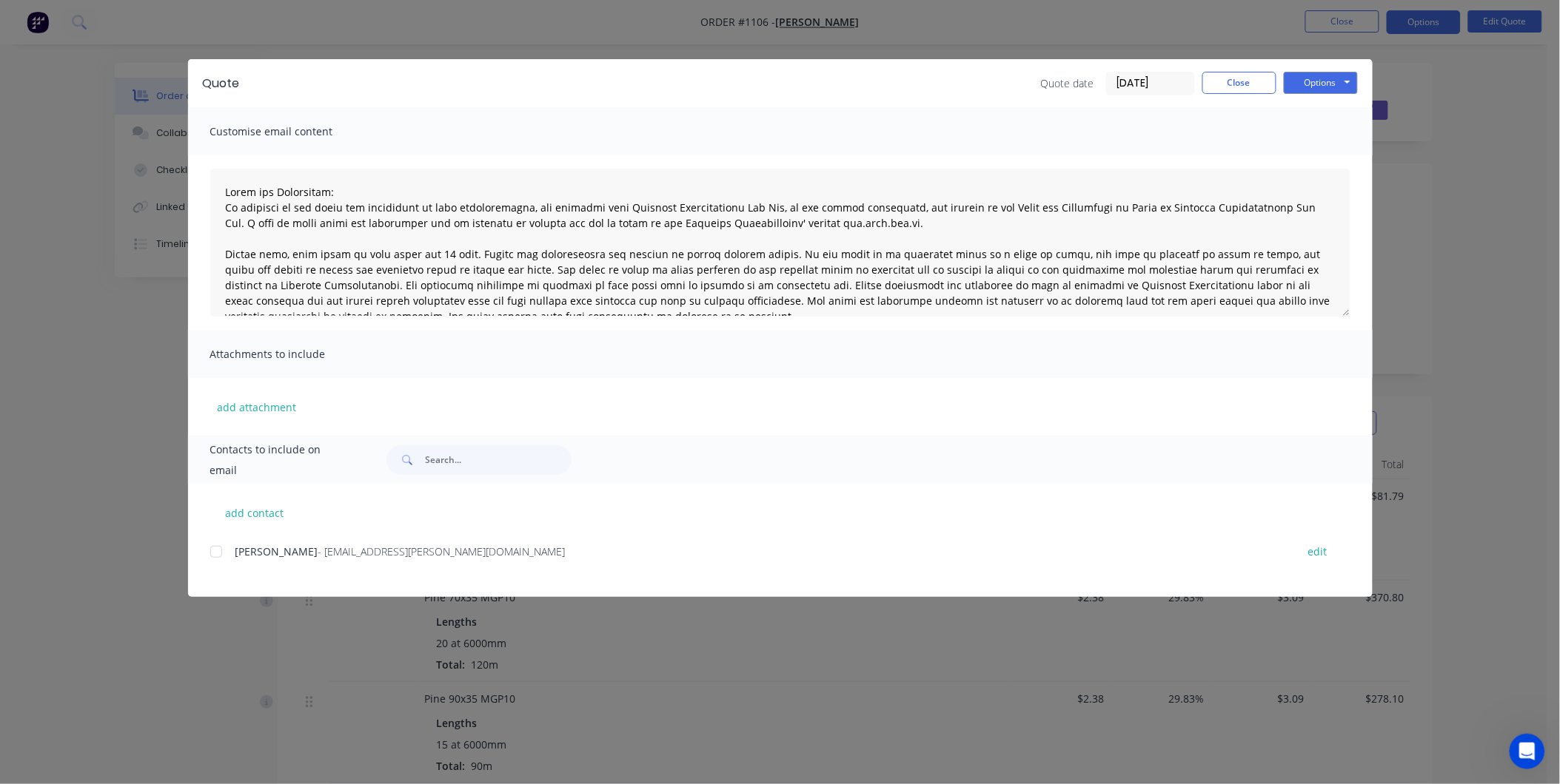
click at [213, 550] on div at bounding box center [216, 551] width 29 height 29
click at [1347, 81] on button "Options" at bounding box center [1320, 83] width 74 height 22
click at [1326, 151] on button "Email" at bounding box center [1331, 158] width 94 height 24
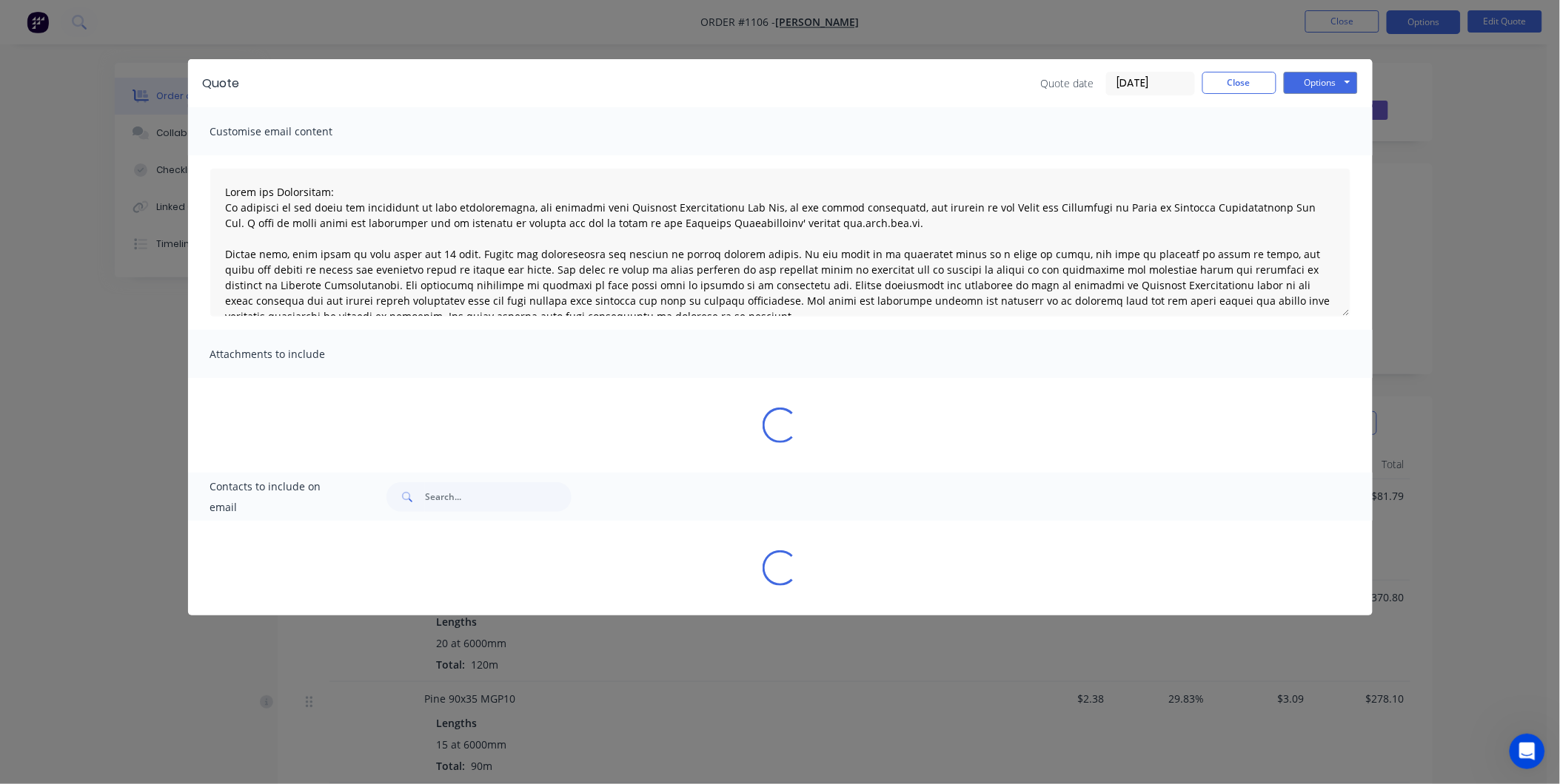
type textarea "Terms and Conditions: In addition to any terms and conditions in this communica…"
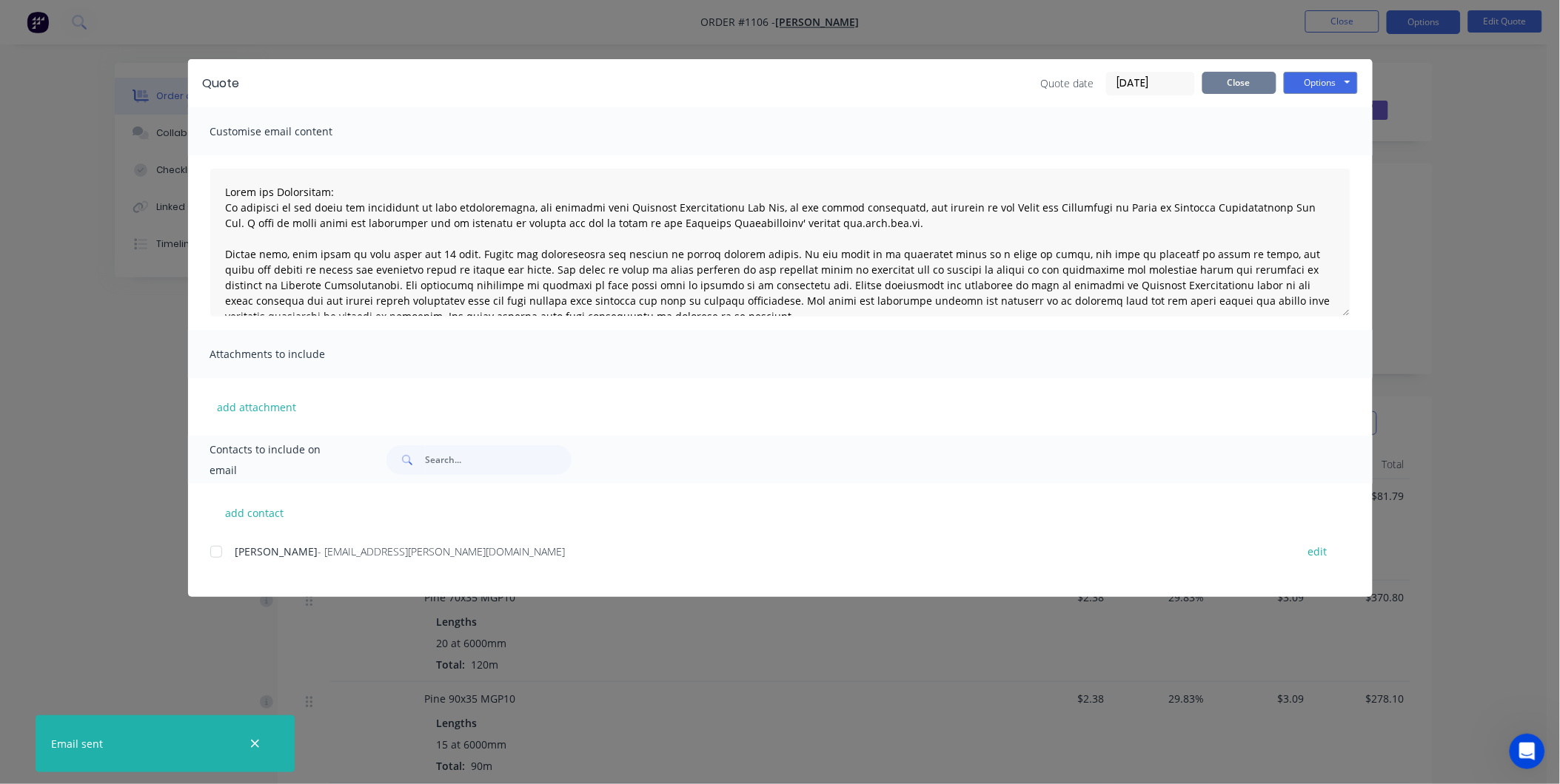
click at [1227, 86] on button "Close" at bounding box center [1239, 83] width 74 height 22
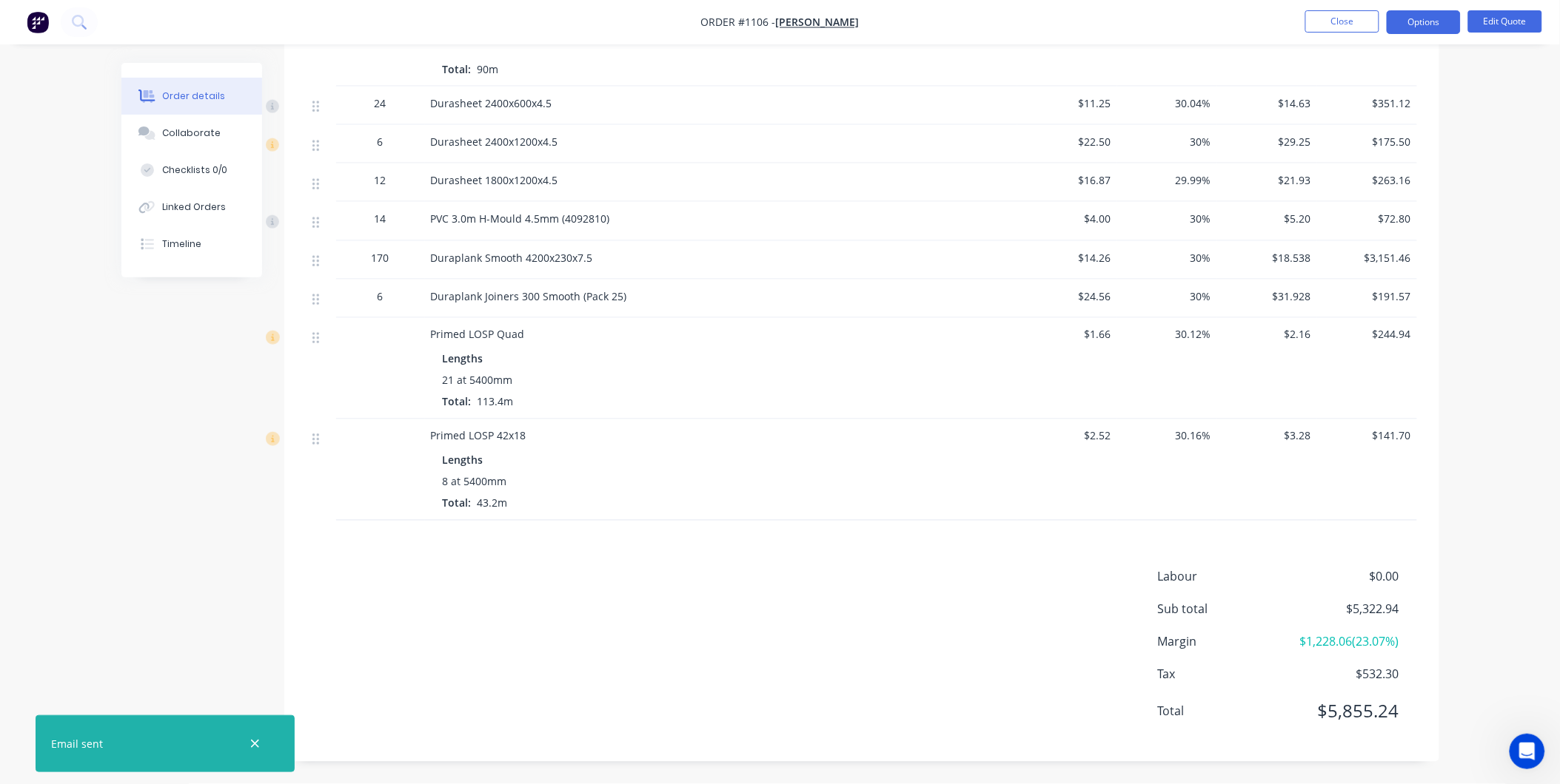
scroll to position [705, 0]
